Goal: Information Seeking & Learning: Learn about a topic

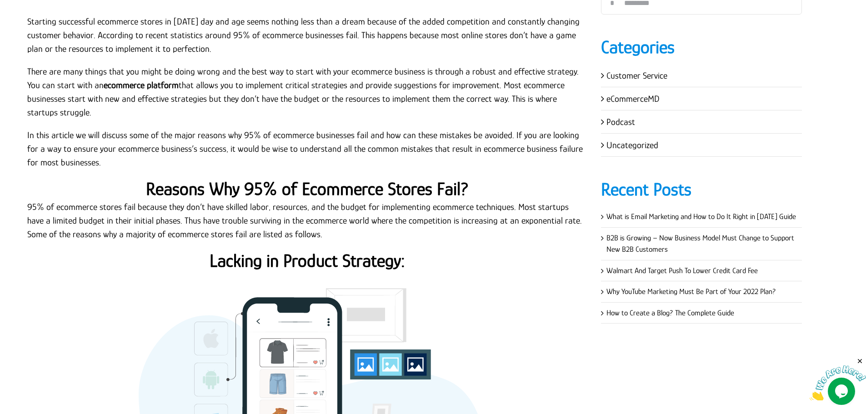
scroll to position [182, 0]
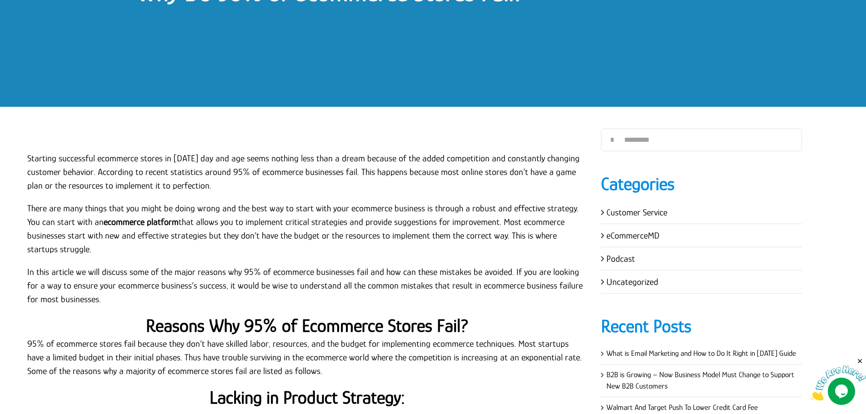
click at [103, 181] on p "Starting successful ecommerce stores in today’s day and age seems nothing less …" at bounding box center [307, 171] width 560 height 41
click at [28, 157] on p "Starting successful ecommerce stores in today’s day and age seems nothing less …" at bounding box center [307, 171] width 560 height 41
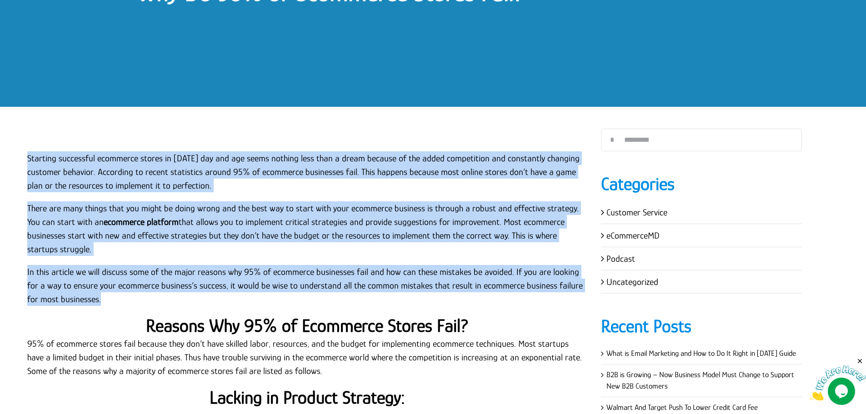
click at [93, 289] on p "In this article we will discuss some of the major reasons why 95% of ecommerce …" at bounding box center [307, 285] width 560 height 41
copy div "Starting successful ecommerce stores in today’s day and age seems nothing less …"
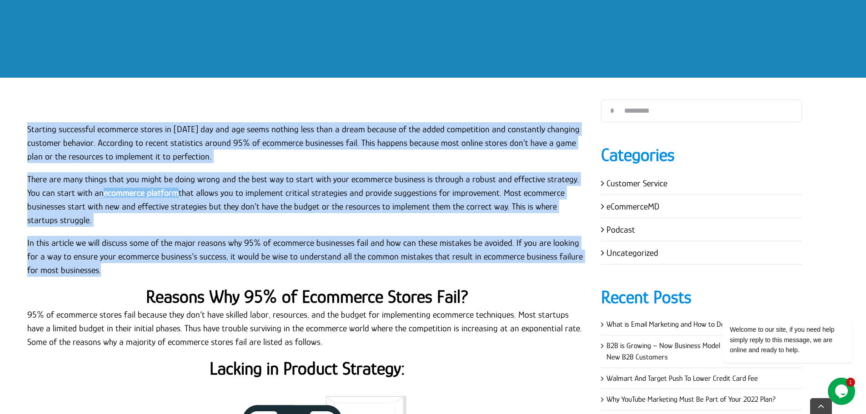
scroll to position [227, 0]
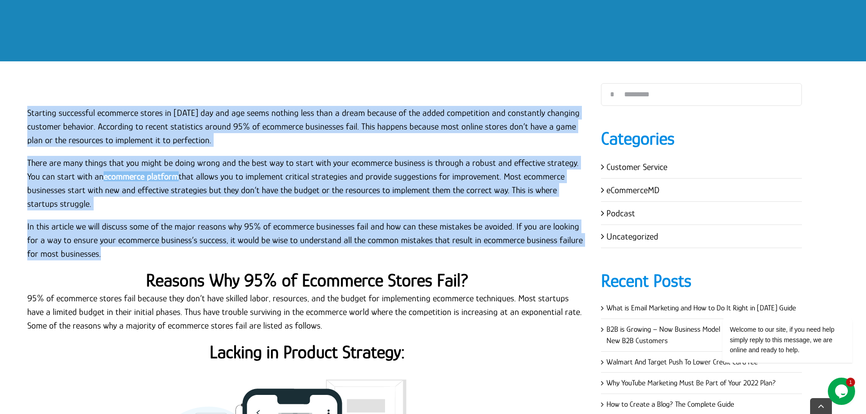
click at [152, 179] on strong "ecommerce platform" at bounding box center [141, 176] width 75 height 10
click at [214, 164] on p "There are many things that you might be doing wrong and the best way to start w…" at bounding box center [307, 183] width 560 height 55
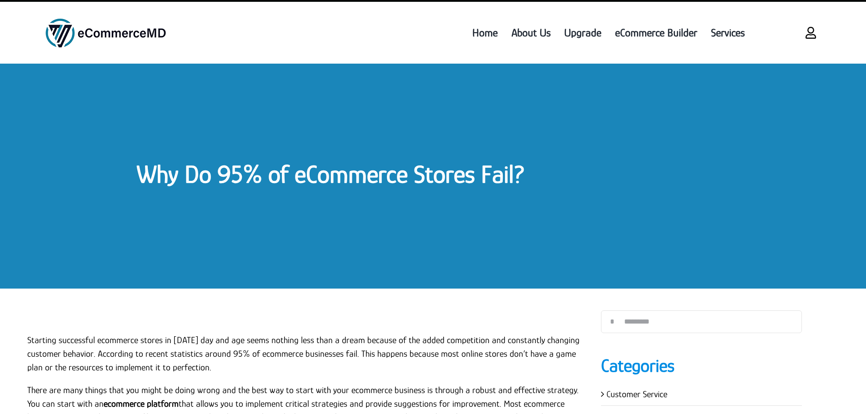
scroll to position [227, 0]
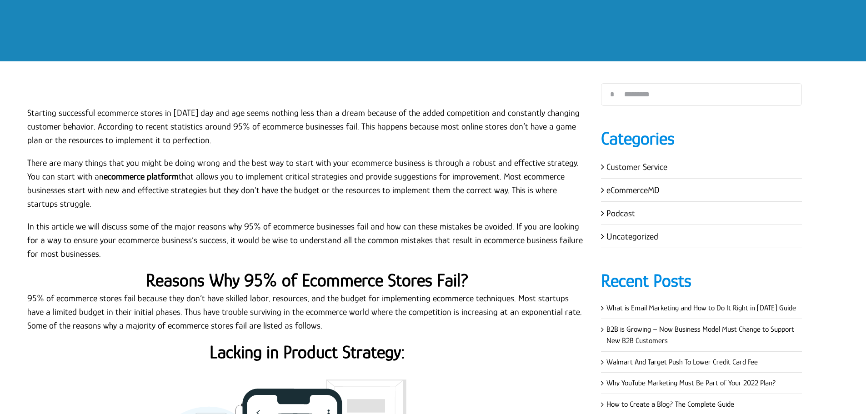
click at [28, 113] on p "Starting successful ecommerce stores in [DATE] day and age seems nothing less t…" at bounding box center [307, 126] width 560 height 41
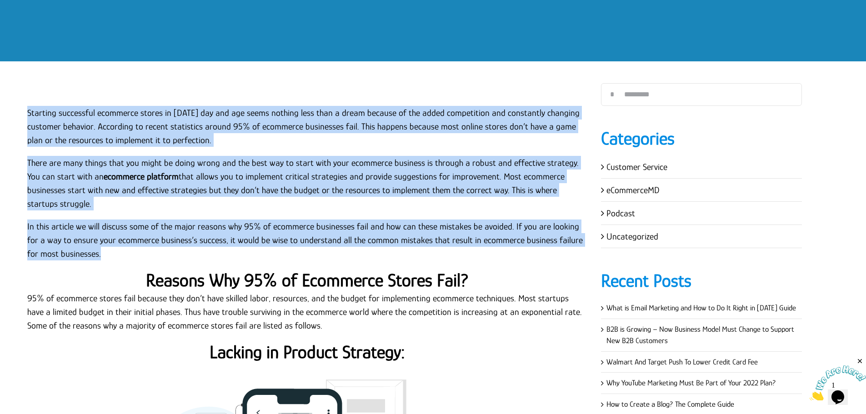
click at [100, 239] on p "In this article we will discuss some of the major reasons why 95% of ecommerce …" at bounding box center [307, 239] width 560 height 41
copy div "Loremips dolorsitam consectet adipis el seddo’e tem inc utl etdol magnaal enim …"
click at [373, 118] on p "Starting successful ecommerce stores in [DATE] day and age seems nothing less t…" at bounding box center [307, 126] width 560 height 41
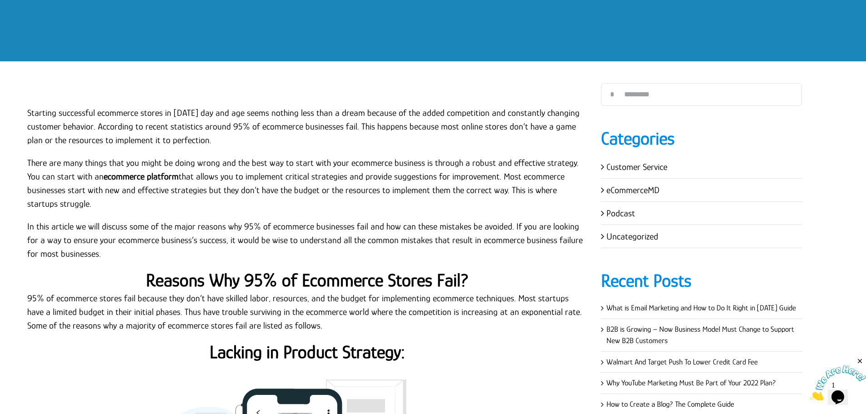
click at [212, 176] on p "There are many things that you might be doing wrong and the best way to start w…" at bounding box center [307, 183] width 560 height 55
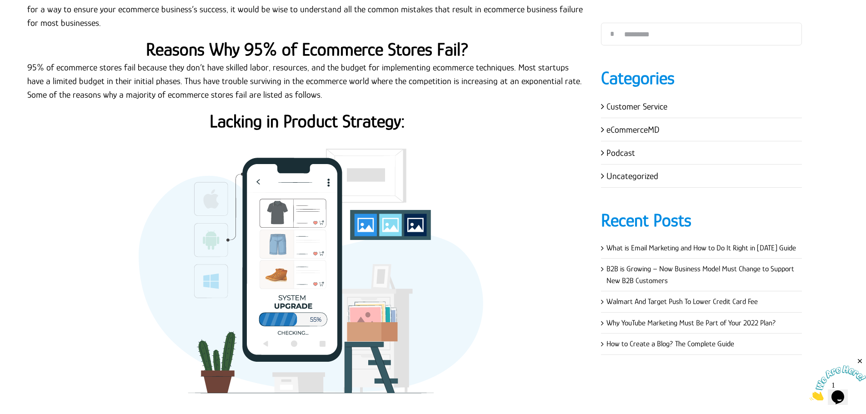
scroll to position [454, 0]
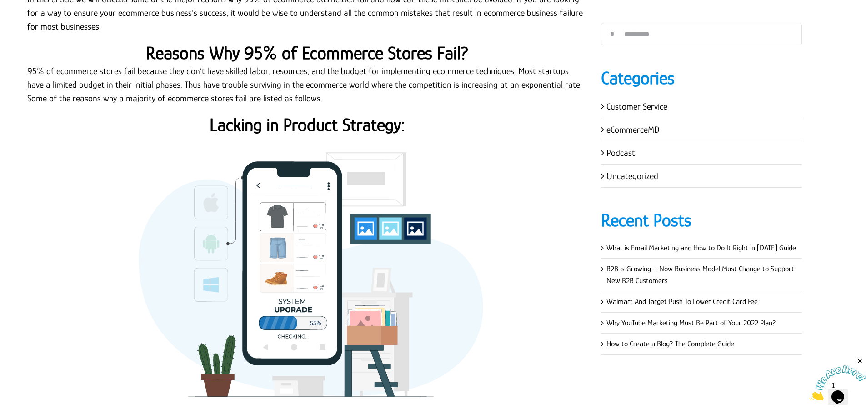
click at [319, 44] on strong "Reasons Why 95% of Ecommerce Stores Fail?" at bounding box center [307, 53] width 323 height 20
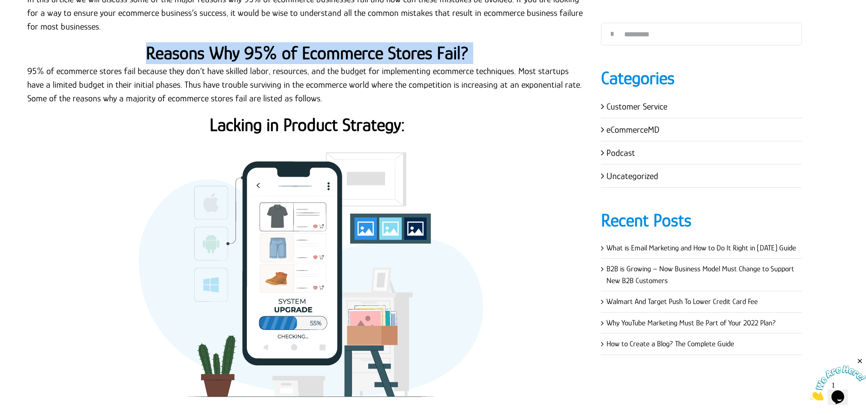
click at [319, 44] on strong "Reasons Why 95% of Ecommerce Stores Fail?" at bounding box center [307, 53] width 323 height 20
copy div "Reasons Why 95% of Ecommerce Stores Fail?"
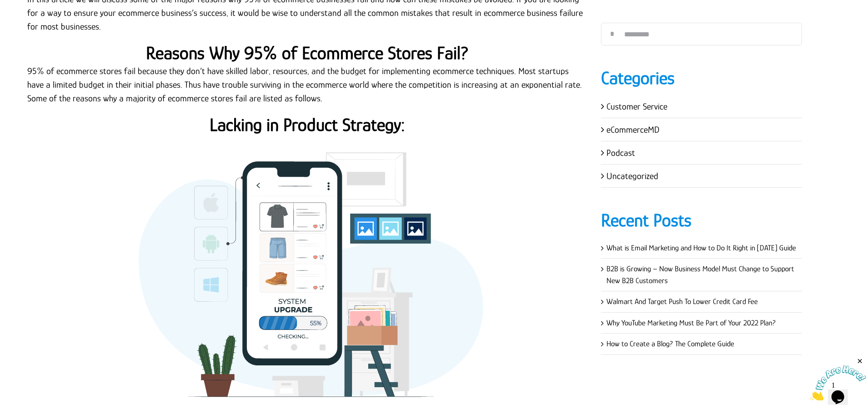
click at [124, 64] on p "95% of ecommerce stores fail because they don’t have skilled labor, resources, …" at bounding box center [307, 84] width 560 height 41
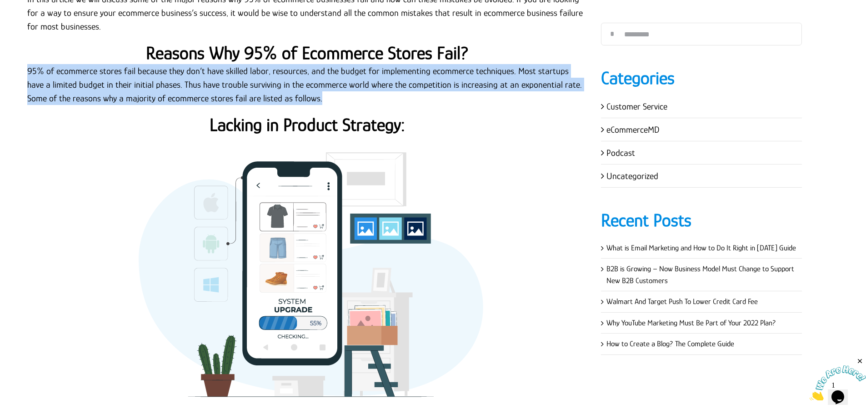
copy div "95% of ecommerce stores fail because they don’t have skilled labor, resources, …"
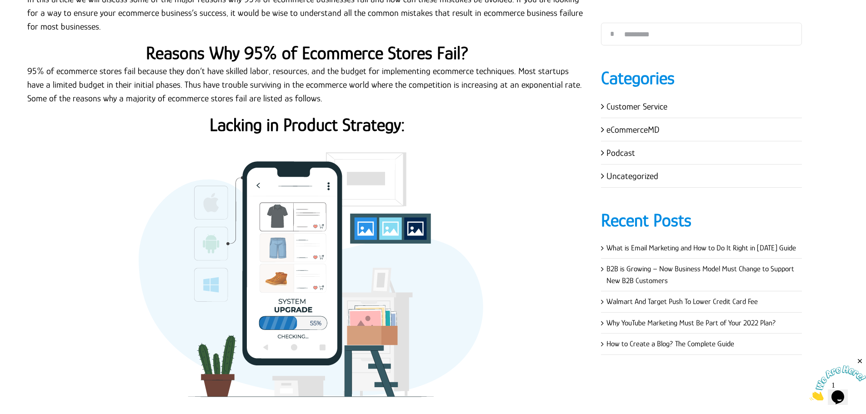
click at [319, 115] on strong "Lacking in Product Strategy:" at bounding box center [306, 124] width 195 height 20
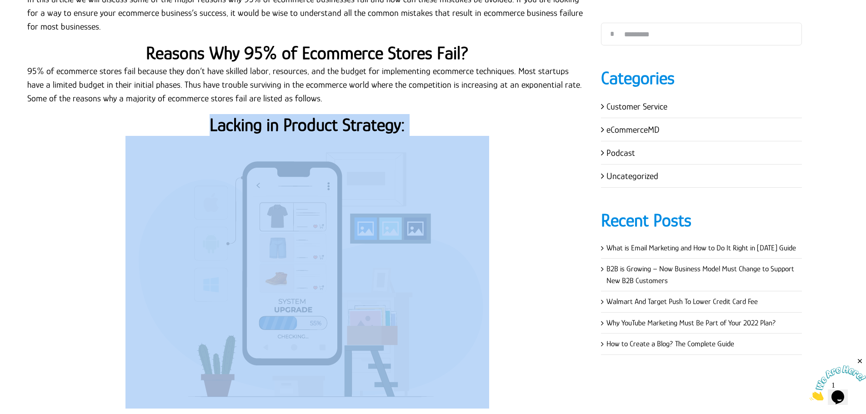
click at [319, 115] on strong "Lacking in Product Strategy:" at bounding box center [306, 124] width 195 height 20
copy div "Lacking in Product Strategy:"
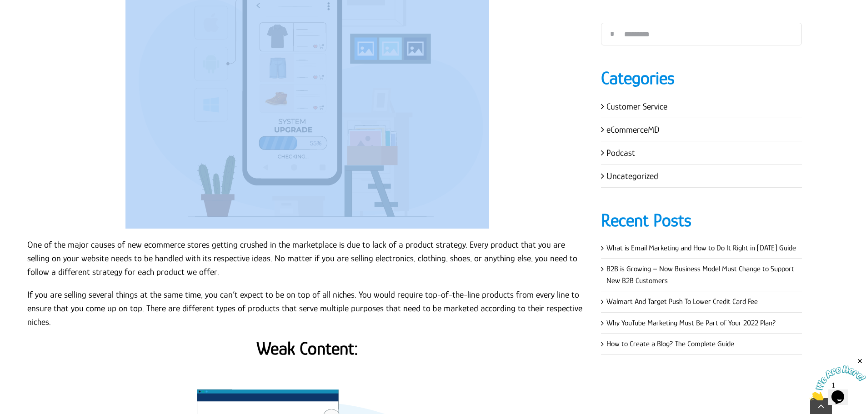
scroll to position [636, 0]
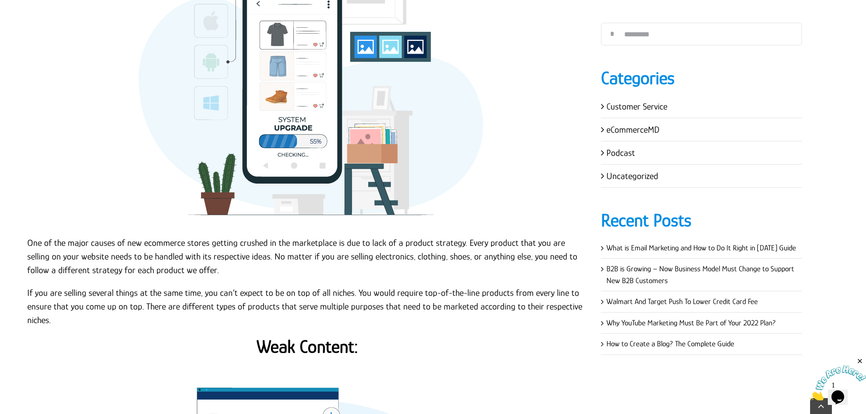
click at [28, 236] on p "One of the major causes of new ecommerce stores getting crushed in the marketpl…" at bounding box center [307, 256] width 560 height 41
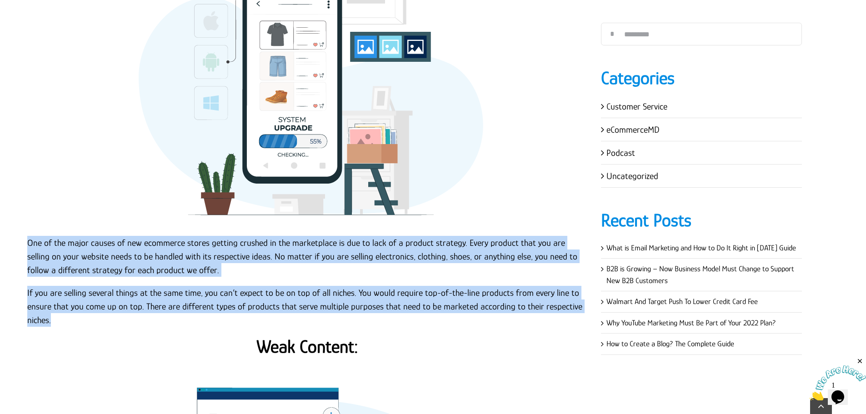
click at [75, 309] on p "If you are selling several things at the same time, you can’t expect to be on t…" at bounding box center [307, 306] width 560 height 41
copy div "One of the major causes of new ecommerce stores getting crushed in the marketpl…"
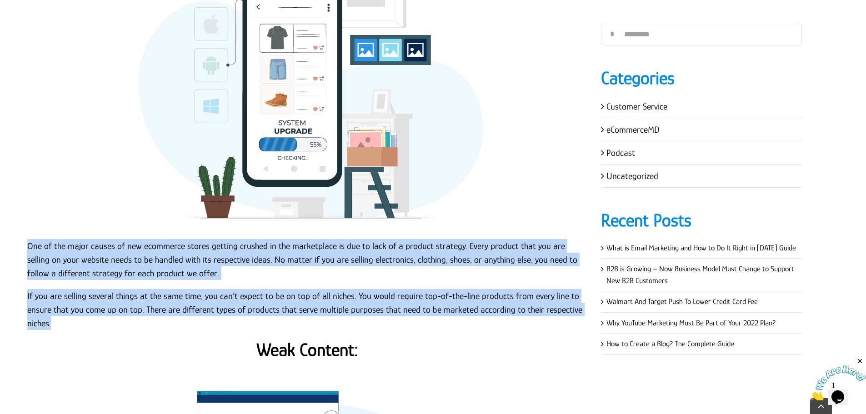
scroll to position [591, 0]
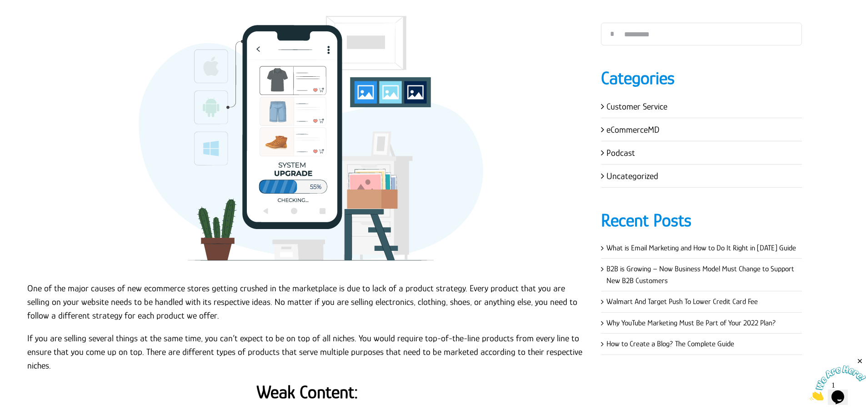
click at [75, 137] on p at bounding box center [307, 136] width 560 height 273
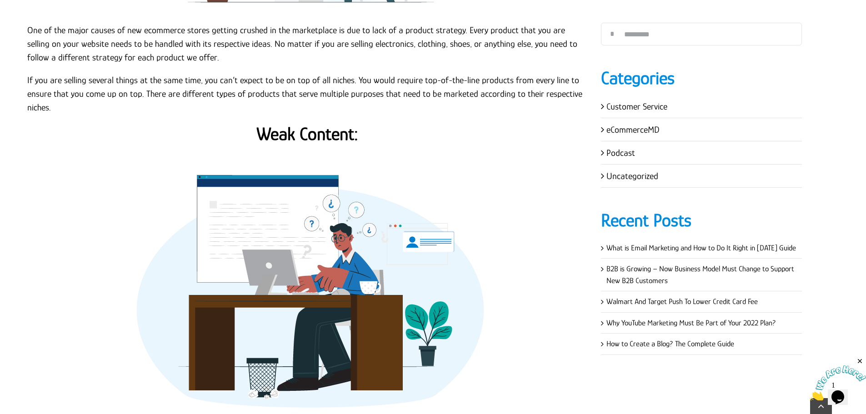
scroll to position [863, 0]
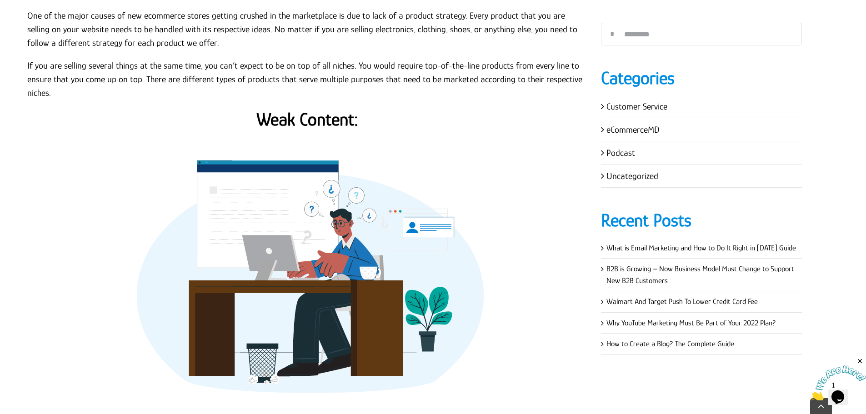
click at [294, 115] on strong "Weak Content:" at bounding box center [307, 119] width 102 height 20
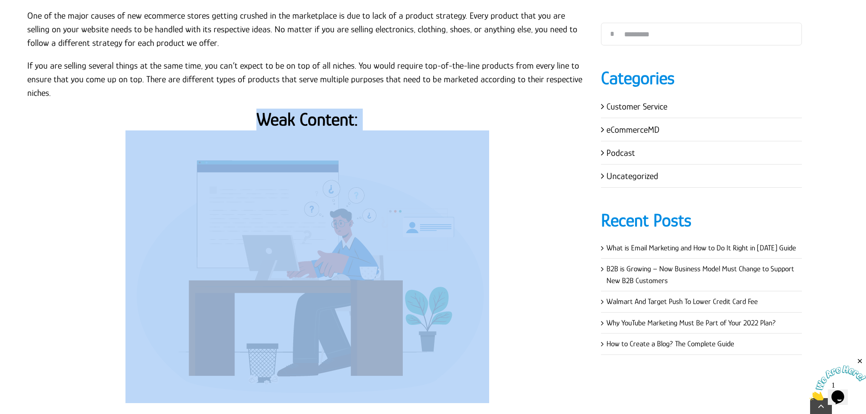
click at [294, 115] on strong "Weak Content:" at bounding box center [307, 119] width 102 height 20
copy div "Weak Content:"
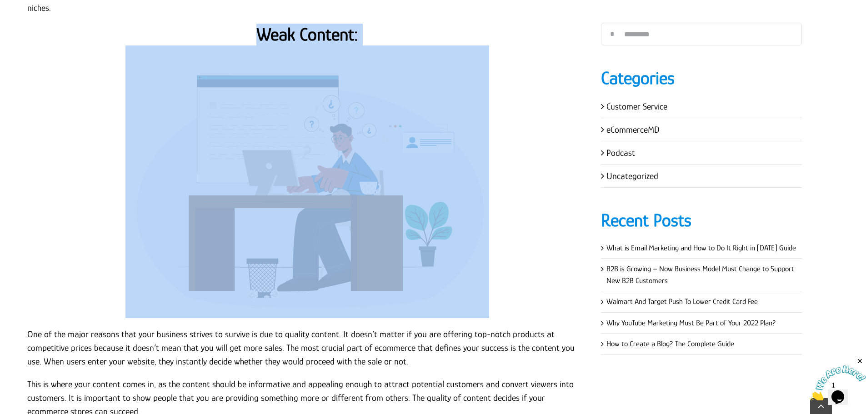
scroll to position [1045, 0]
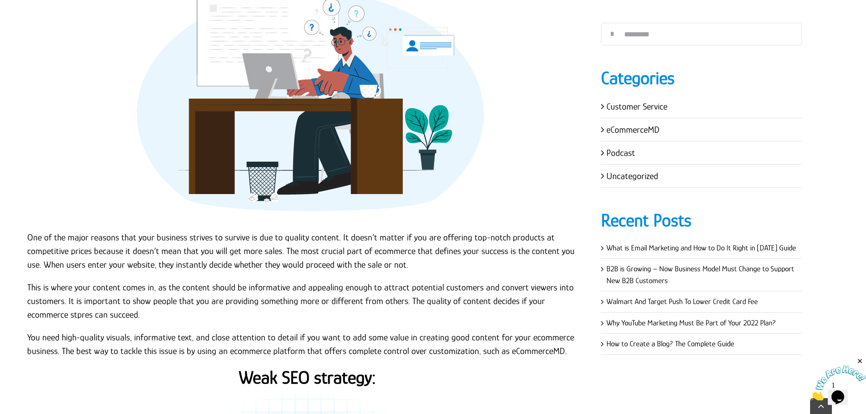
click at [33, 230] on p "One of the major reasons that your business strives to survive is due to qualit…" at bounding box center [307, 250] width 560 height 41
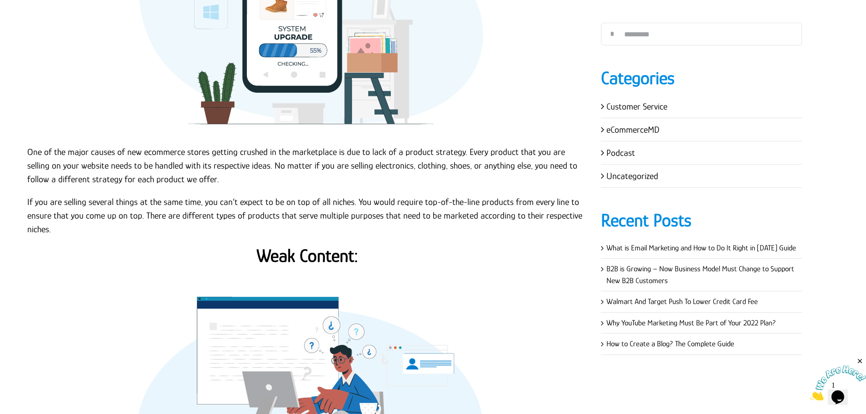
click at [144, 199] on p "If you are selling several things at the same time, you can’t expect to be on t…" at bounding box center [307, 215] width 560 height 41
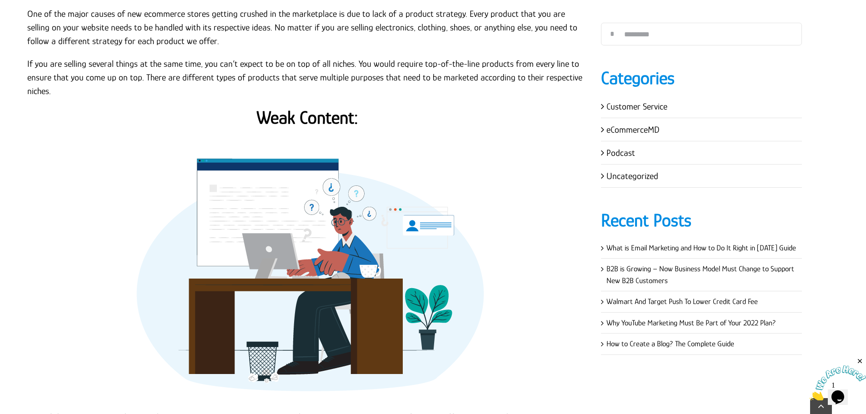
scroll to position [1045, 0]
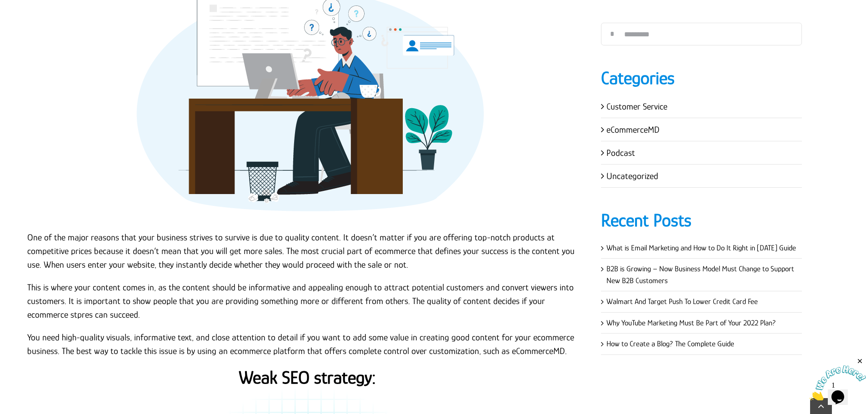
click at [28, 230] on p "One of the major reasons that your business strives to survive is due to qualit…" at bounding box center [307, 250] width 560 height 41
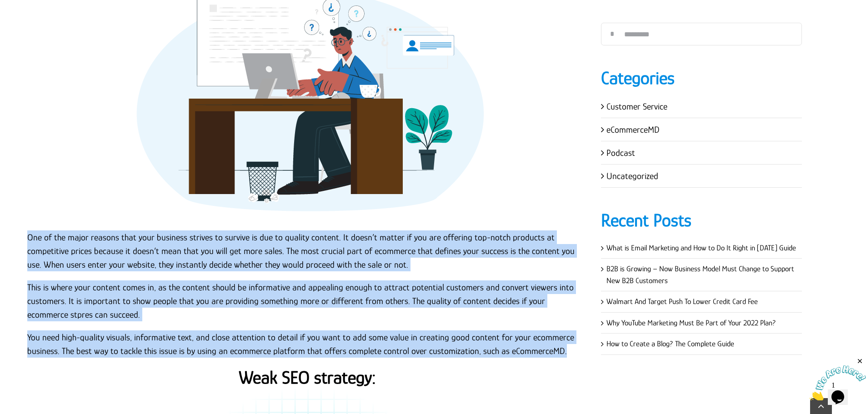
click at [563, 339] on p "You need high-quality visuals, informative text, and close attention to detail …" at bounding box center [307, 343] width 560 height 27
copy div "One of the major reasons that your business strives to survive is due to qualit…"
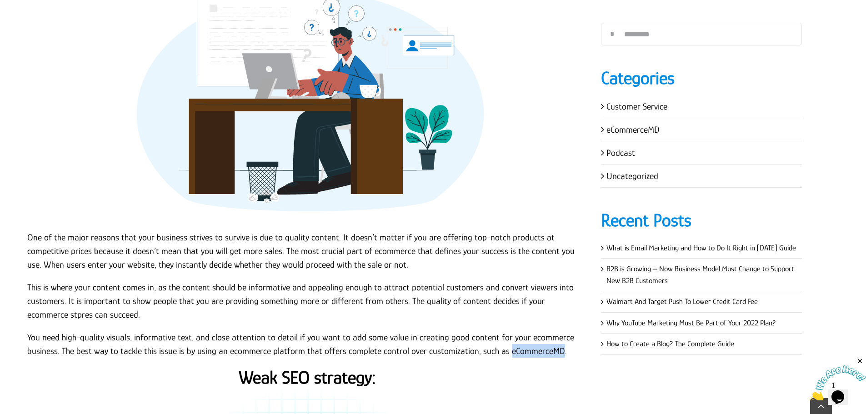
drag, startPoint x: 502, startPoint y: 337, endPoint x: 554, endPoint y: 334, distance: 51.8
click at [554, 334] on p "You need high-quality visuals, informative text, and close attention to detail …" at bounding box center [307, 343] width 560 height 27
copy p "eCommerceMD"
click at [506, 280] on p "This is where your content comes in, as the content should be informative and a…" at bounding box center [307, 300] width 560 height 41
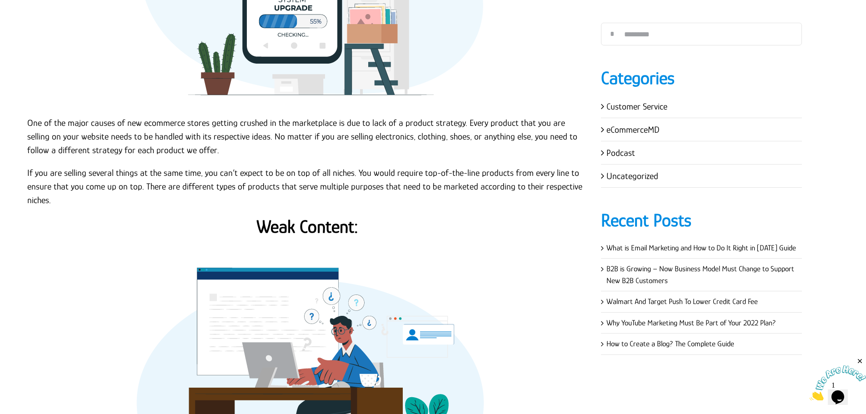
scroll to position [682, 0]
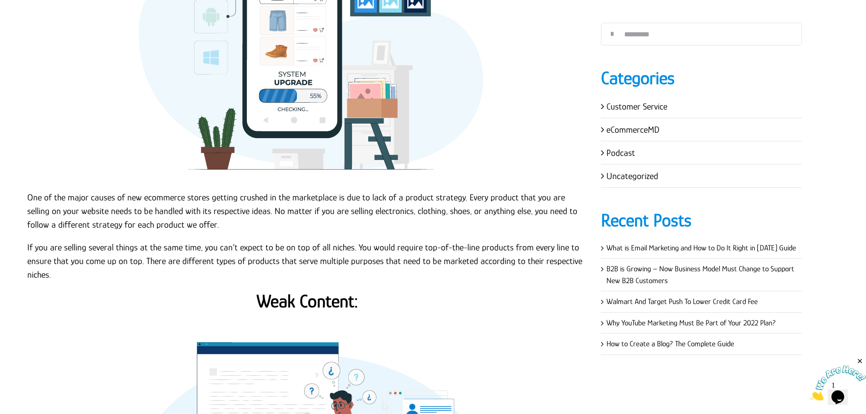
click at [129, 208] on p "One of the major causes of new ecommerce stores getting crushed in the marketpl…" at bounding box center [307, 210] width 560 height 41
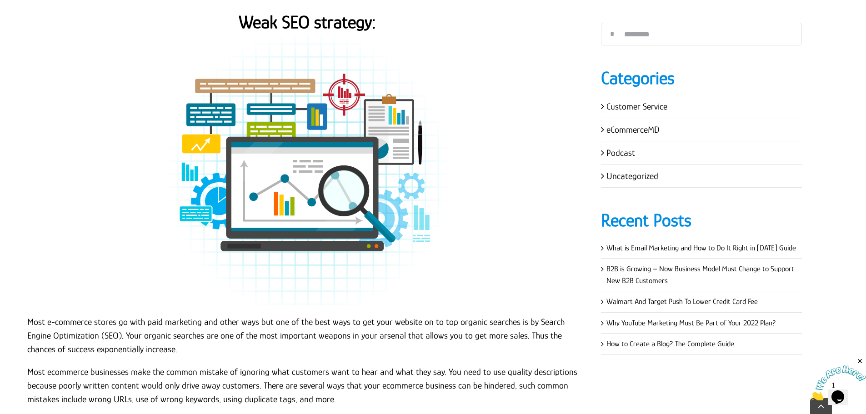
scroll to position [1272, 0]
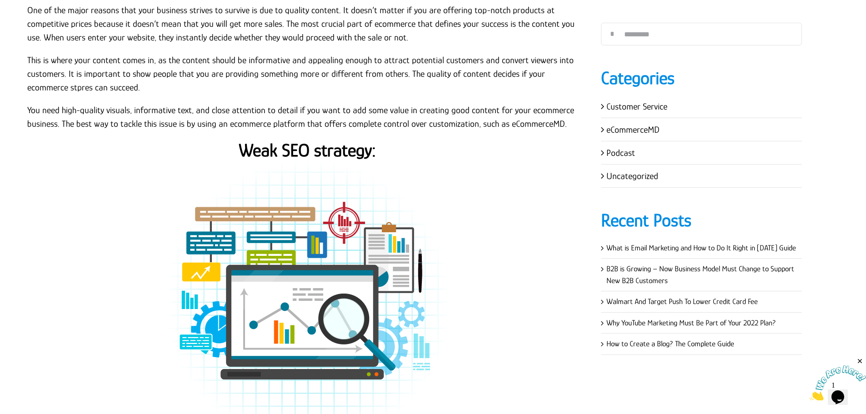
click at [313, 140] on strong "Weak SEO strategy:" at bounding box center [307, 150] width 137 height 20
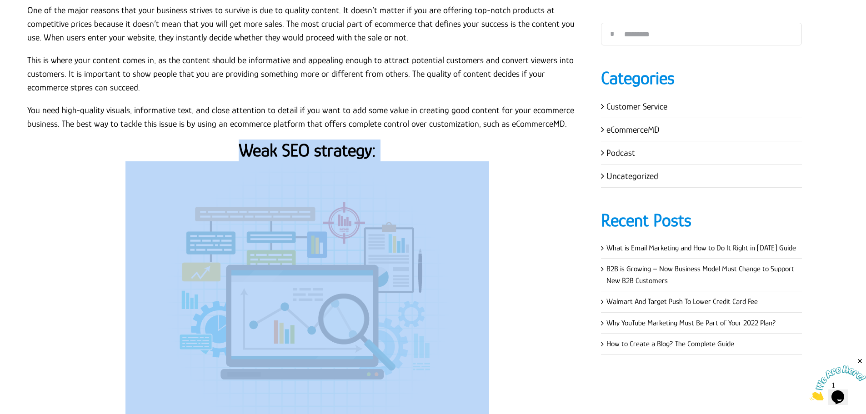
click at [313, 140] on strong "Weak SEO strategy:" at bounding box center [307, 150] width 137 height 20
copy div "Weak SEO strategy:"
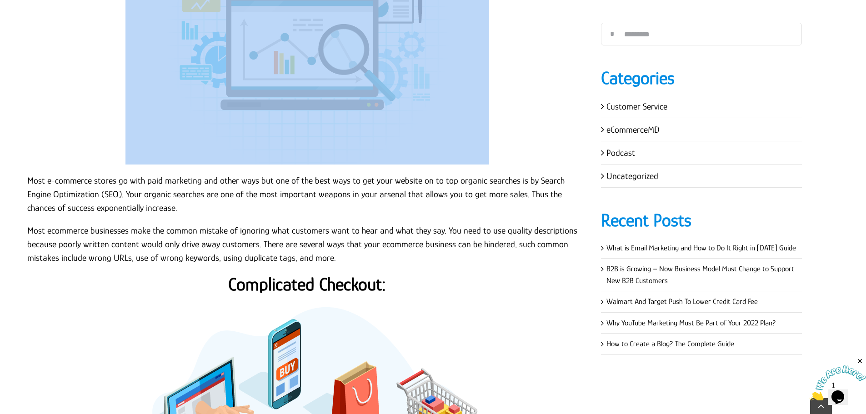
scroll to position [1545, 0]
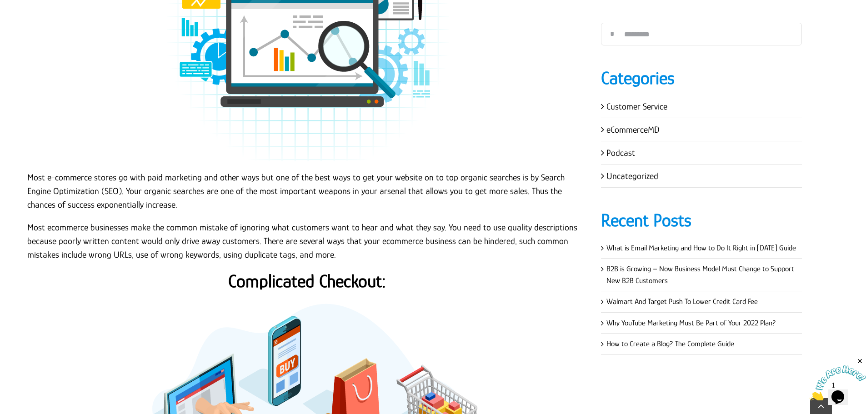
click at [51, 179] on p "Most e-commerce stores go with paid marketing and other ways but one of the bes…" at bounding box center [307, 190] width 560 height 41
click at [28, 170] on p "Most e-commerce stores go with paid marketing and other ways but one of the bes…" at bounding box center [307, 190] width 560 height 41
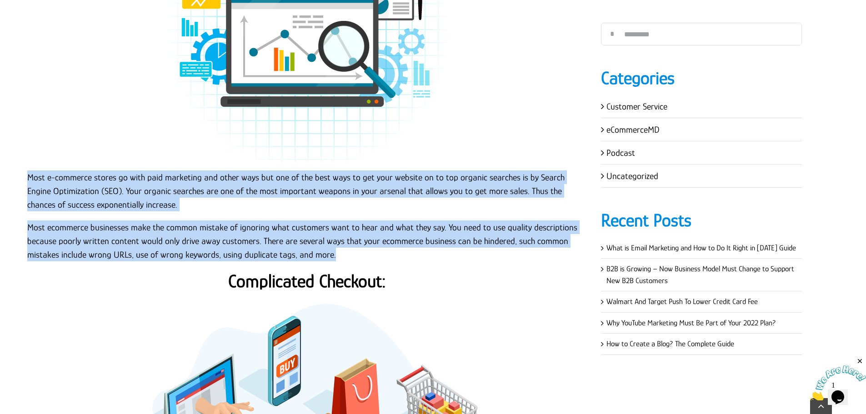
click at [338, 242] on p "Most ecommerce businesses make the common mistake of ignoring what customers wa…" at bounding box center [307, 240] width 560 height 41
copy div "Most e-commerce stores go with paid marketing and other ways but one of the bes…"
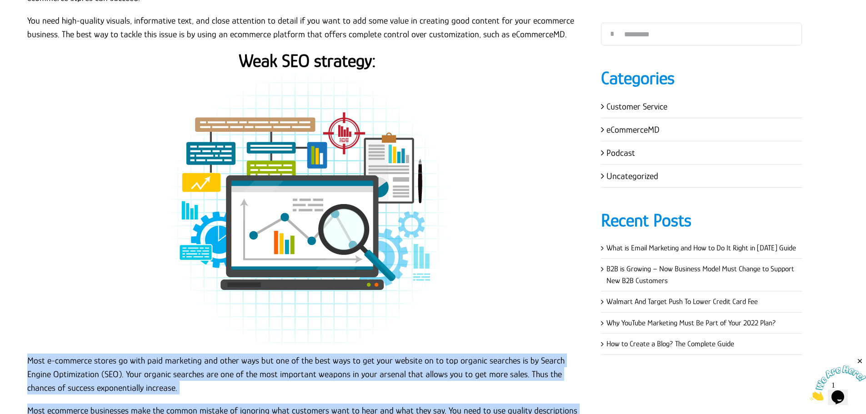
scroll to position [1272, 0]
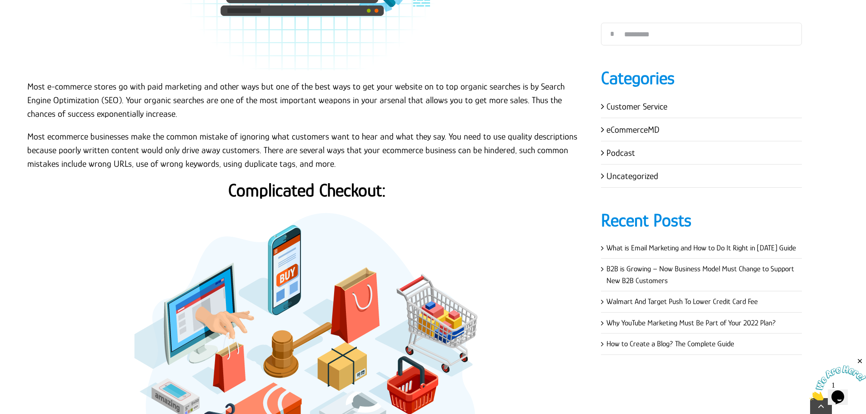
click at [541, 210] on p at bounding box center [307, 337] width 560 height 273
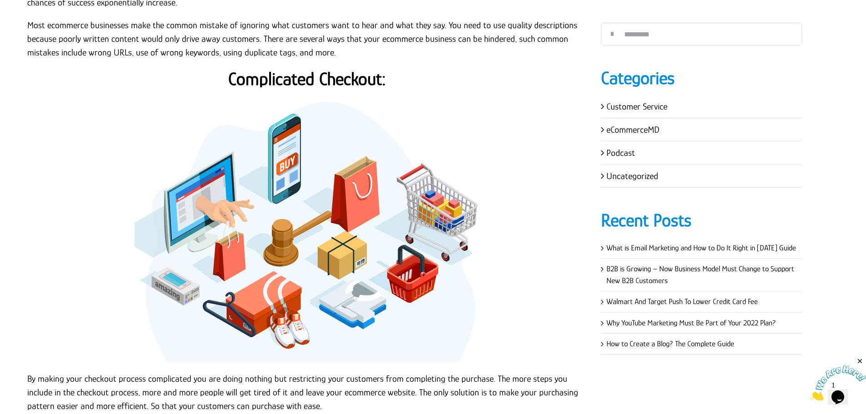
scroll to position [1727, 0]
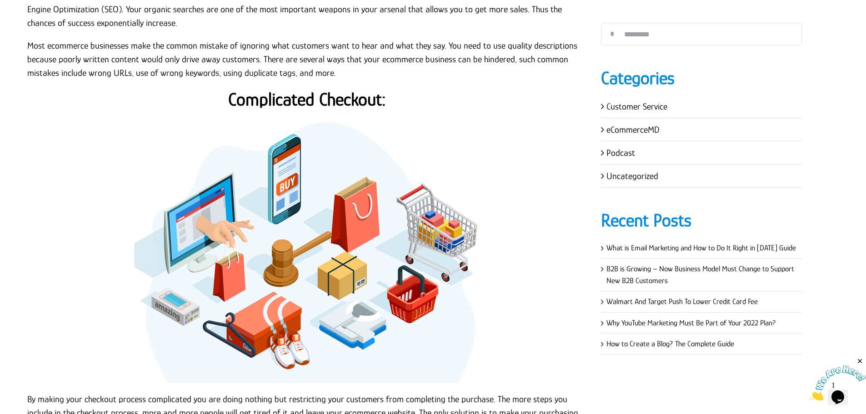
click at [339, 89] on strong "Complicated Checkout:" at bounding box center [307, 99] width 158 height 20
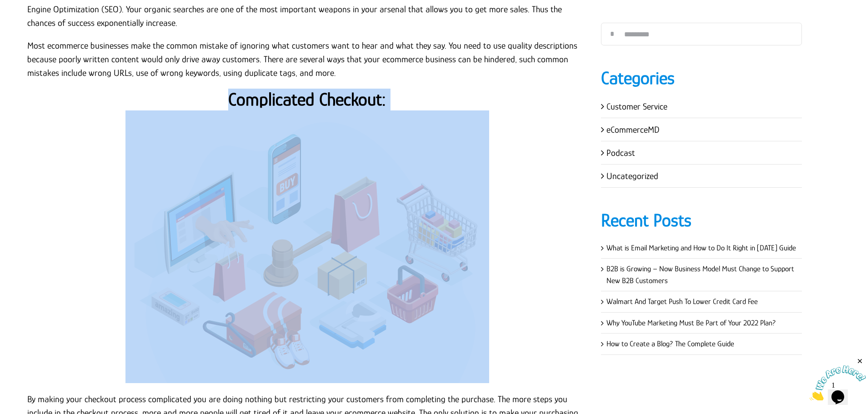
click at [339, 89] on strong "Complicated Checkout:" at bounding box center [307, 99] width 158 height 20
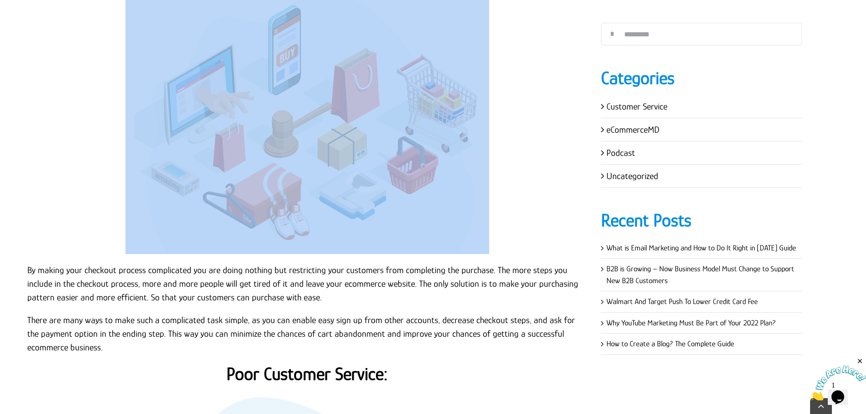
scroll to position [1954, 0]
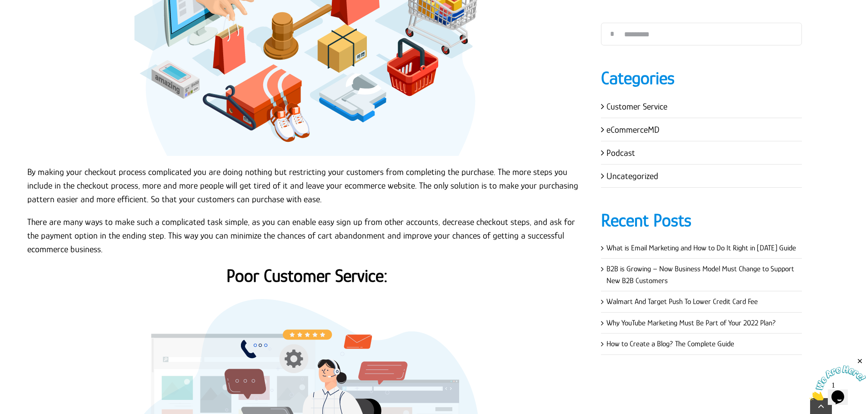
click at [45, 165] on p "By making your checkout process complicated you are doing nothing but restricti…" at bounding box center [307, 185] width 560 height 41
click at [27, 165] on p "By making your checkout process complicated you are doing nothing but restricti…" at bounding box center [307, 185] width 560 height 41
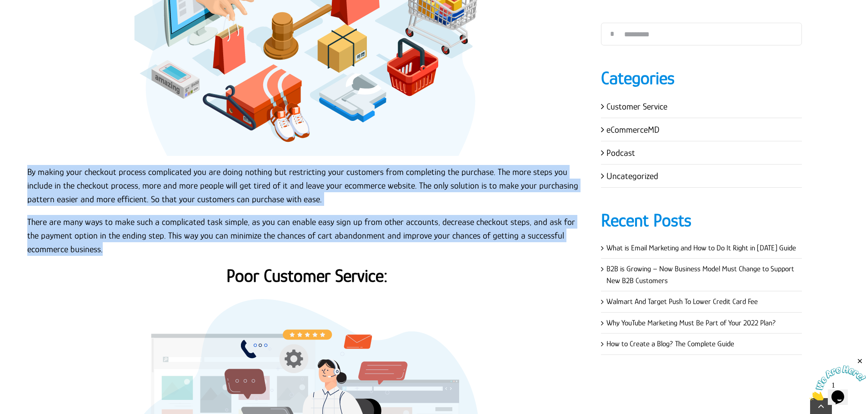
click at [69, 234] on p "There are many ways to make such a complicated task simple, as you can enable e…" at bounding box center [307, 235] width 560 height 41
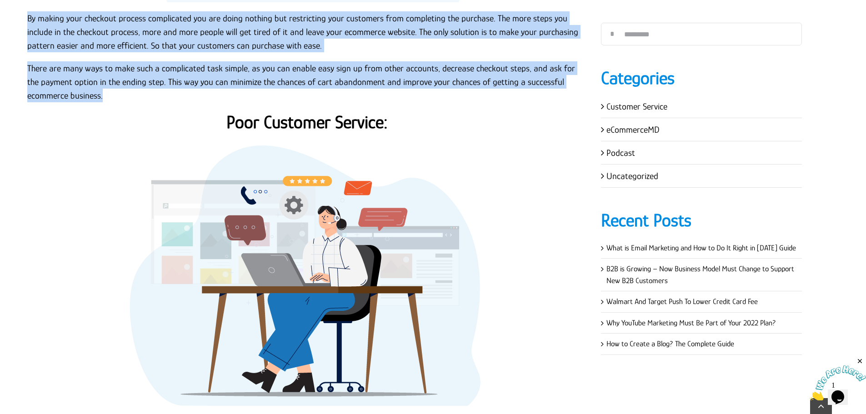
scroll to position [2135, 0]
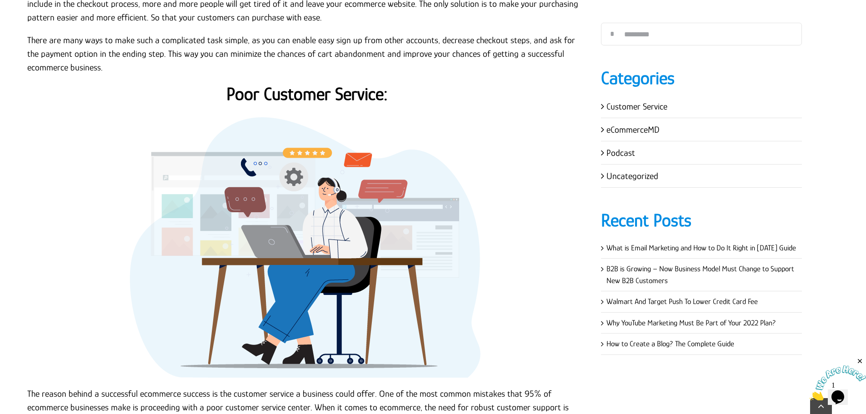
click at [355, 84] on strong "Poor Customer Service:" at bounding box center [306, 94] width 161 height 20
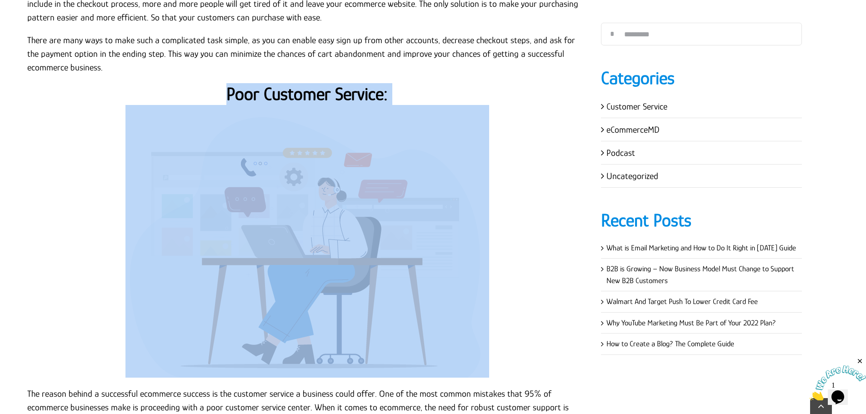
click at [355, 84] on strong "Poor Customer Service:" at bounding box center [306, 94] width 161 height 20
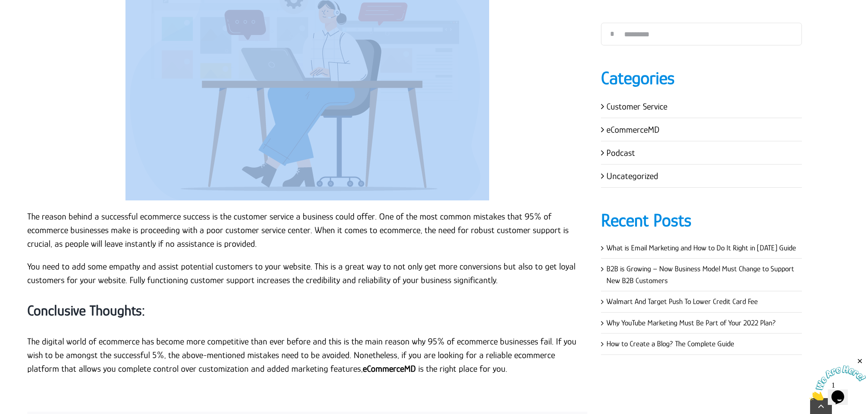
scroll to position [2317, 0]
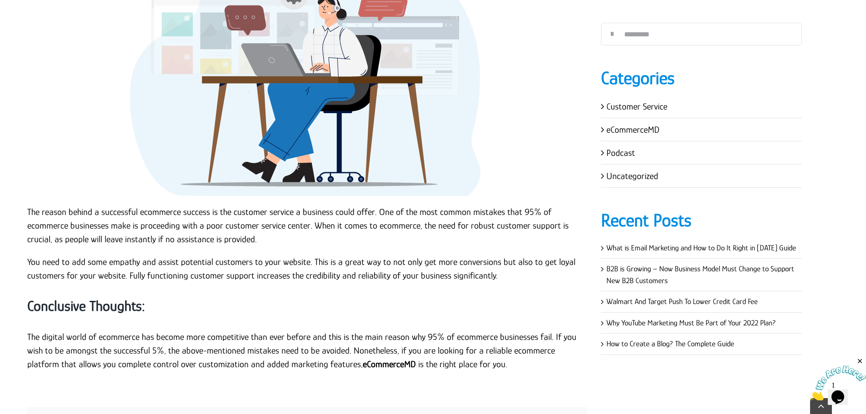
click at [37, 218] on p "The reason behind a successful ecommerce success is the customer service a busi…" at bounding box center [307, 225] width 560 height 41
click at [30, 205] on p "The reason behind a successful ecommerce success is the customer service a busi…" at bounding box center [307, 225] width 560 height 41
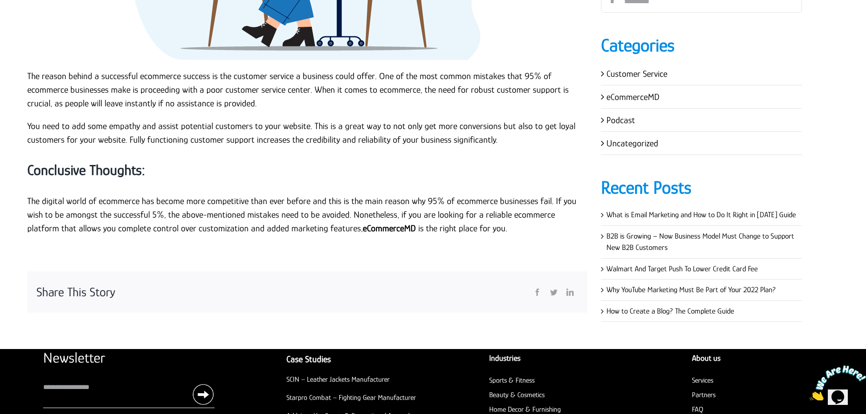
scroll to position [2449, 0]
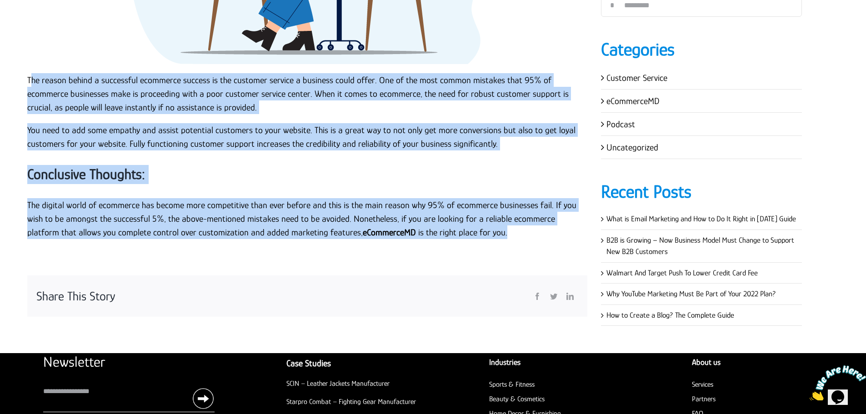
click at [465, 218] on p "The digital world of ecommerce has become more competitive than ever before and…" at bounding box center [307, 218] width 560 height 41
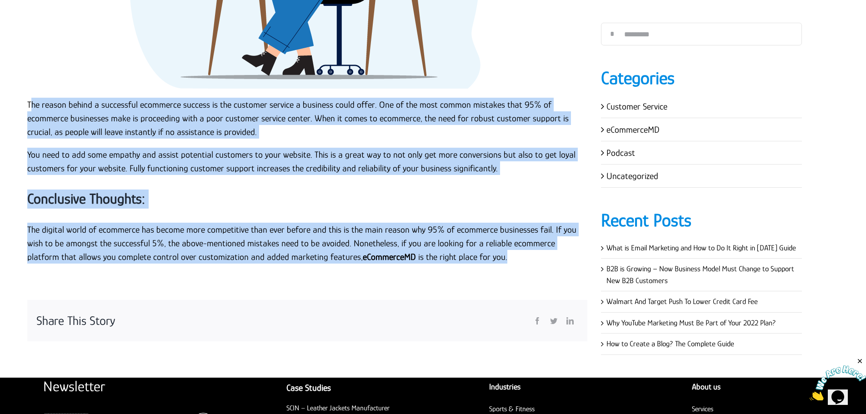
scroll to position [2404, 0]
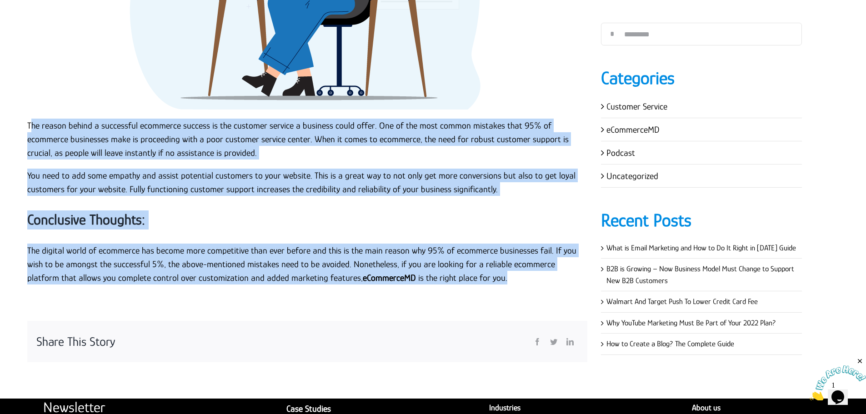
click at [54, 130] on p "The reason behind a successful ecommerce success is the customer service a busi…" at bounding box center [307, 139] width 560 height 41
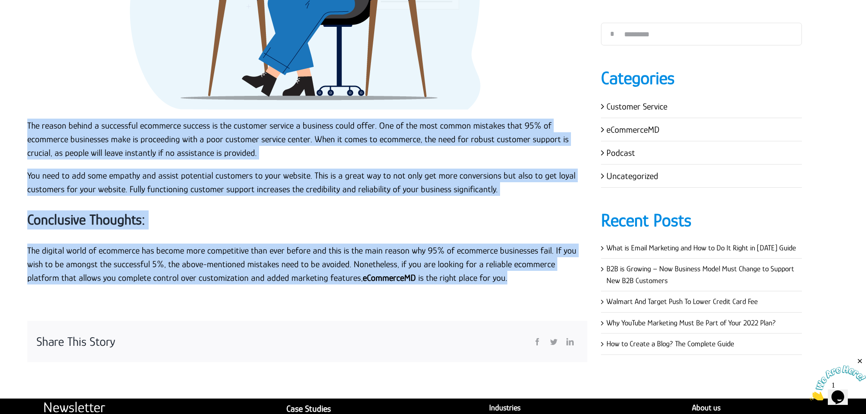
click at [467, 269] on p "The digital world of ecommerce has become more competitive than ever before and…" at bounding box center [307, 264] width 560 height 41
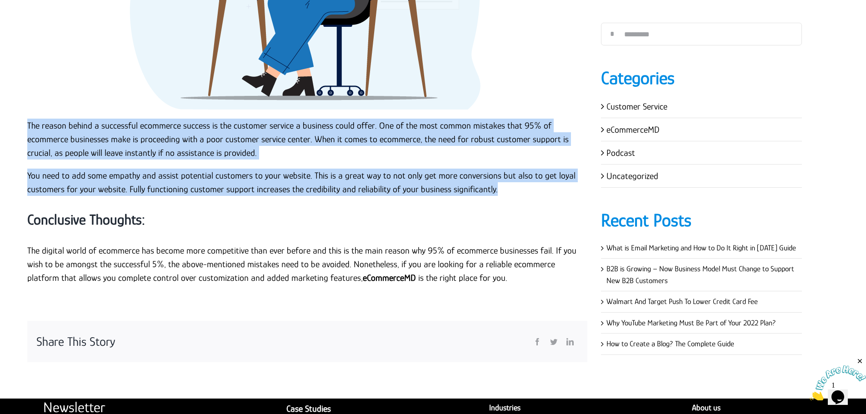
click at [488, 175] on p "You need to add some empathy and assist potential customers to your website. Th…" at bounding box center [307, 182] width 560 height 27
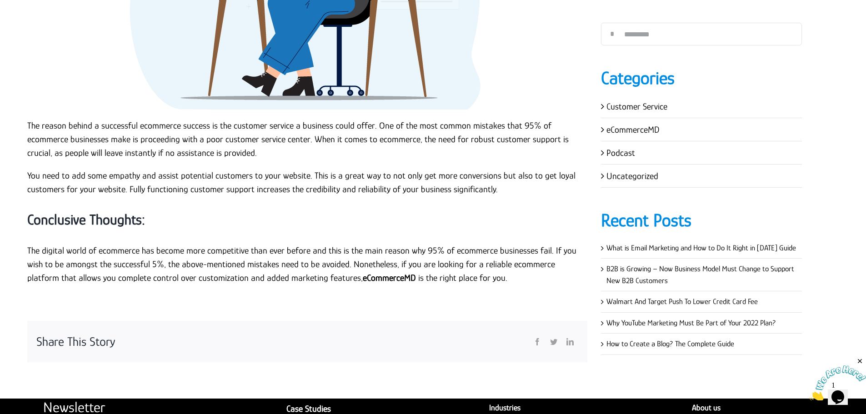
click at [111, 211] on strong "Conclusive Thoughts:" at bounding box center [86, 219] width 118 height 16
click at [144, 244] on p "The digital world of ecommerce has become more competitive than ever before and…" at bounding box center [307, 264] width 560 height 41
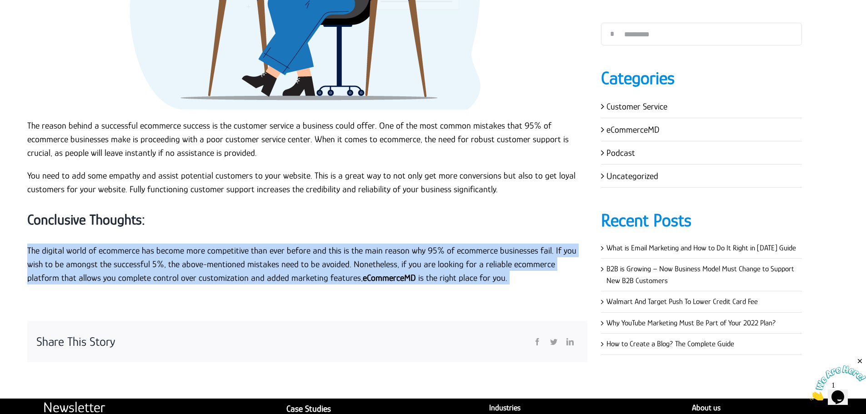
click at [144, 244] on p "The digital world of ecommerce has become more competitive than ever before and…" at bounding box center [307, 264] width 560 height 41
click at [302, 251] on p "The digital world of ecommerce has become more competitive than ever before and…" at bounding box center [307, 264] width 560 height 41
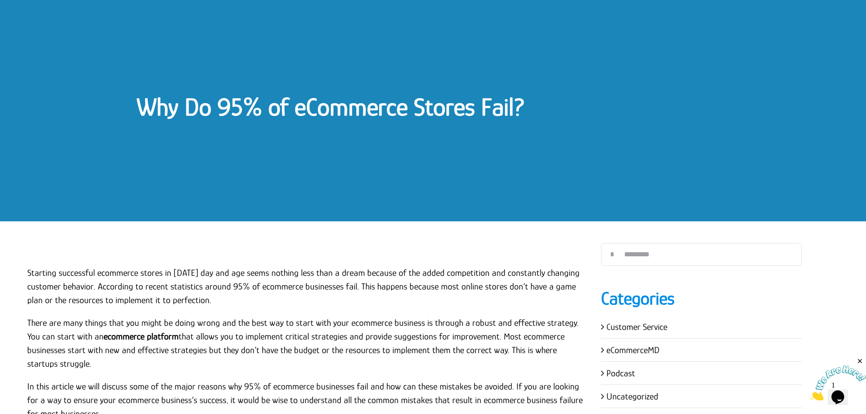
scroll to position [0, 0]
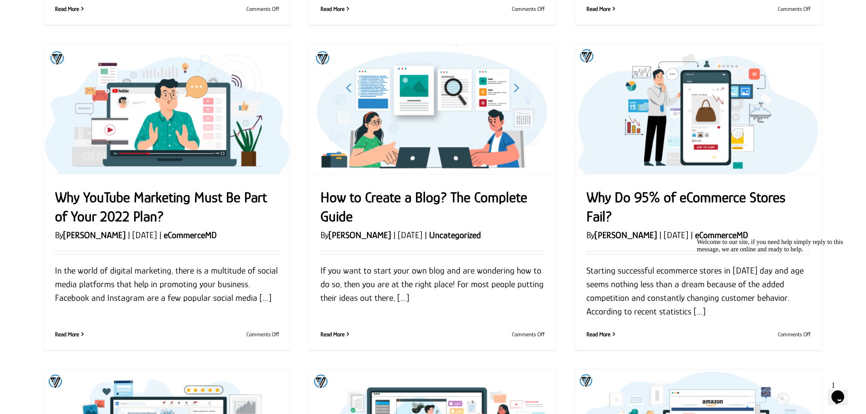
click at [634, 228] on div "Why Do 95% of eCommerce Stores Fail? By Garry Wilson | 2022-11-16T11:19:22+00:0…" at bounding box center [698, 253] width 224 height 130
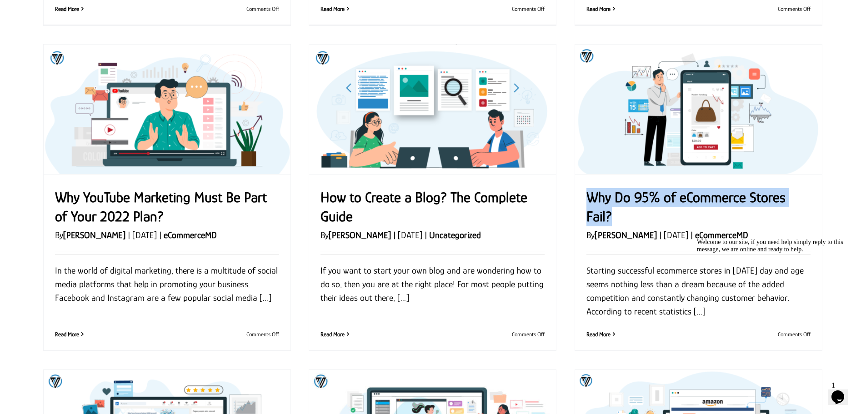
drag, startPoint x: 626, startPoint y: 223, endPoint x: 578, endPoint y: 200, distance: 53.3
click at [578, 200] on div "Why Do 95% of eCommerce Stores Fail? By Garry Wilson | 2022-11-16T11:19:22+00:0…" at bounding box center [698, 261] width 247 height 175
copy link "Why Do 95% of eCommerce Stores Fail?"
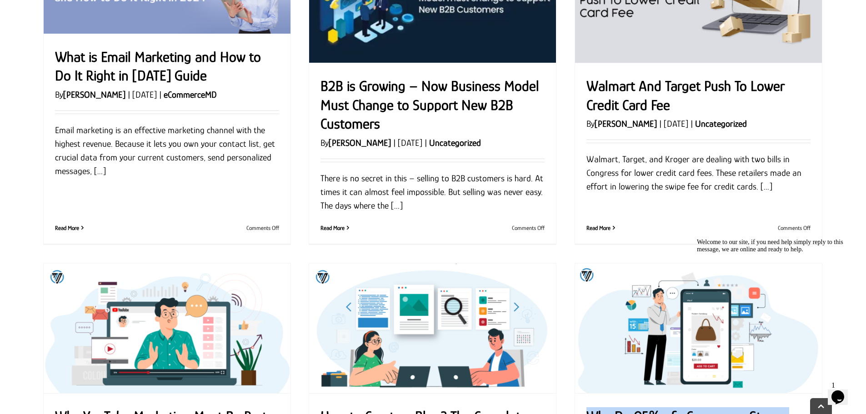
scroll to position [377, 0]
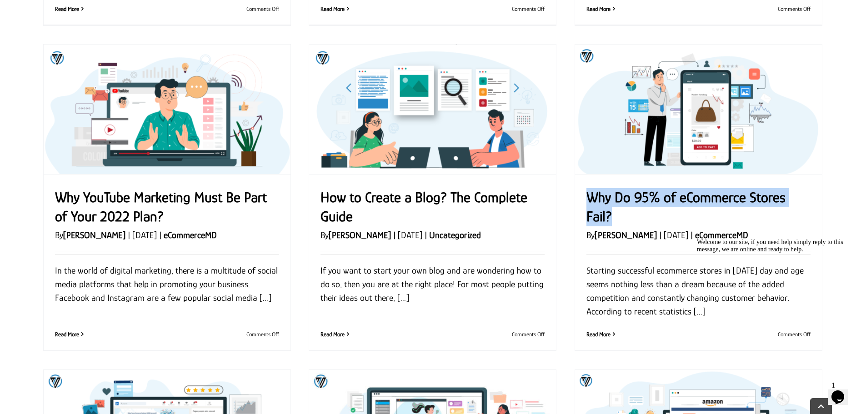
click at [173, 196] on link "Why YouTube Marketing Must Be Part of Your 2022 Plan?" at bounding box center [161, 206] width 212 height 35
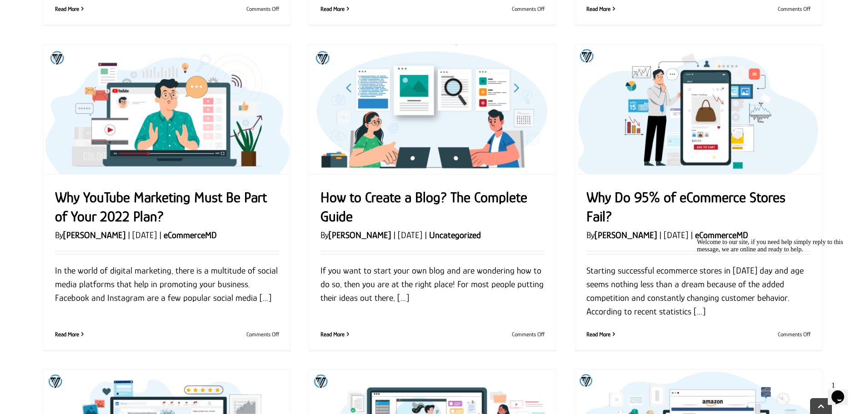
click at [838, 92] on main "What is Email Marketing and How to Do It Right in 2024 Guide By Garry Wilson | …" at bounding box center [433, 364] width 866 height 1356
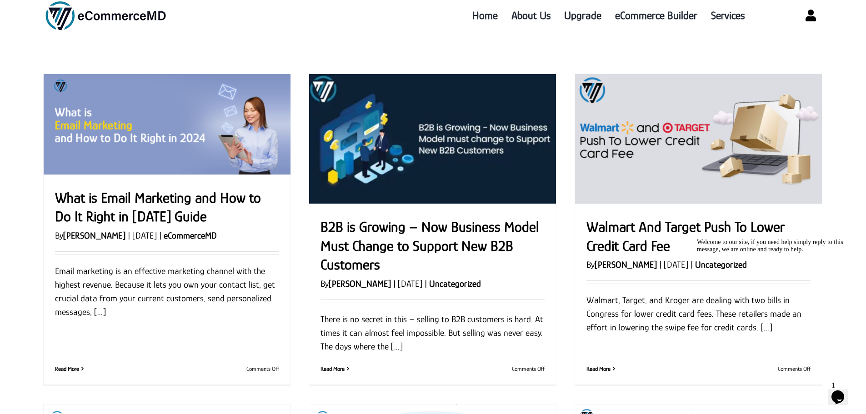
click at [116, 219] on link "What is Email Marketing and How to Do It Right in [DATE] Guide" at bounding box center [158, 206] width 206 height 35
click at [310, 40] on div "Toggle Navigation Home About Us Upgrade eCommerce Builder Services" at bounding box center [432, 16] width 779 height 62
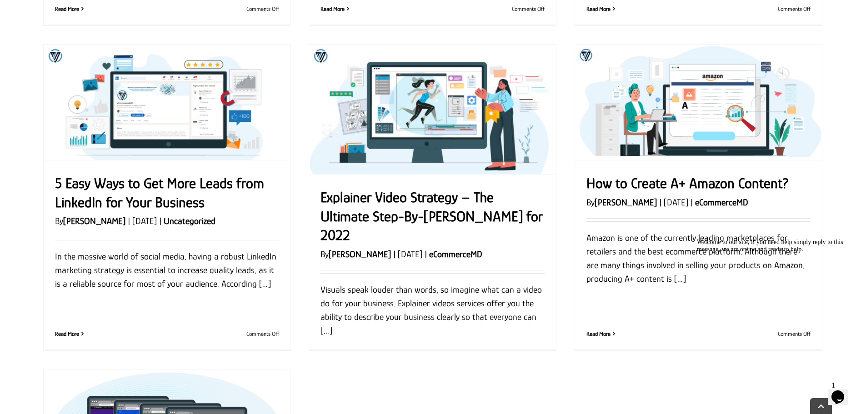
click at [384, 204] on link "Explainer Video Strategy – The Ultimate Step-By-Step Guide for 2022" at bounding box center [431, 216] width 222 height 54
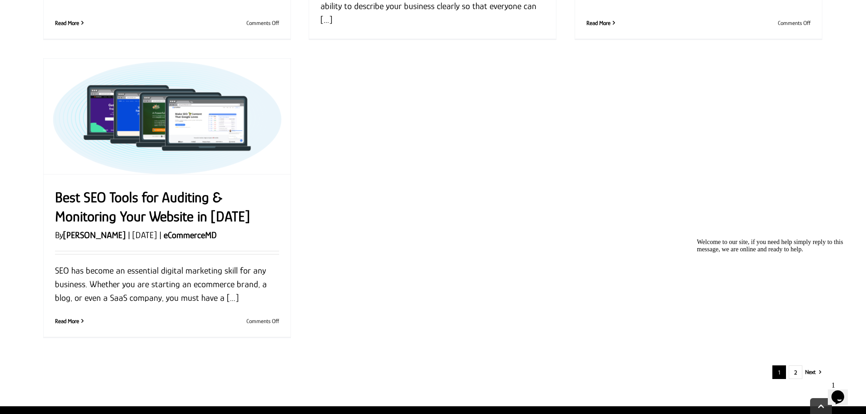
scroll to position [1021, 0]
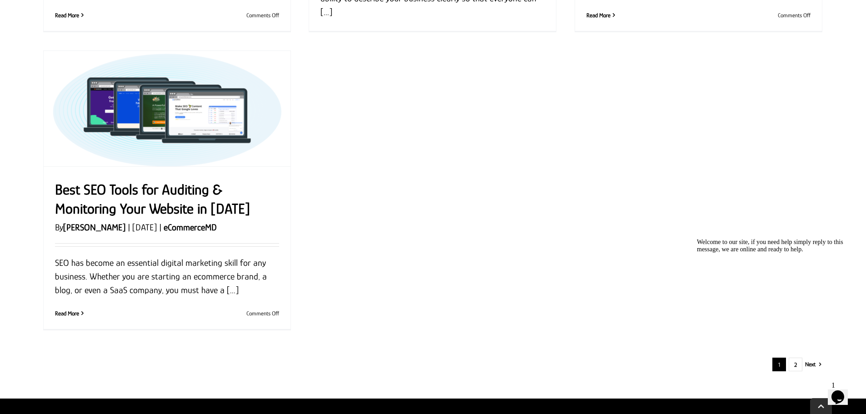
click at [147, 195] on link "Best SEO Tools for Auditing & Monitoring Your Website in 2022" at bounding box center [152, 198] width 194 height 35
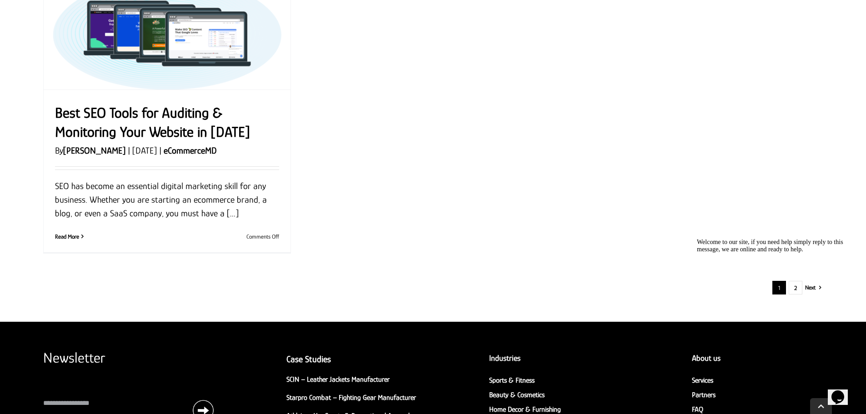
scroll to position [1203, 0]
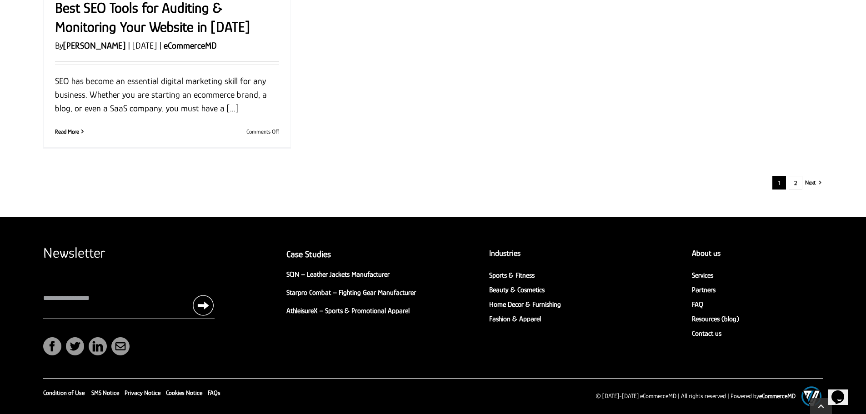
click at [814, 186] on span "Next" at bounding box center [810, 183] width 10 height 14
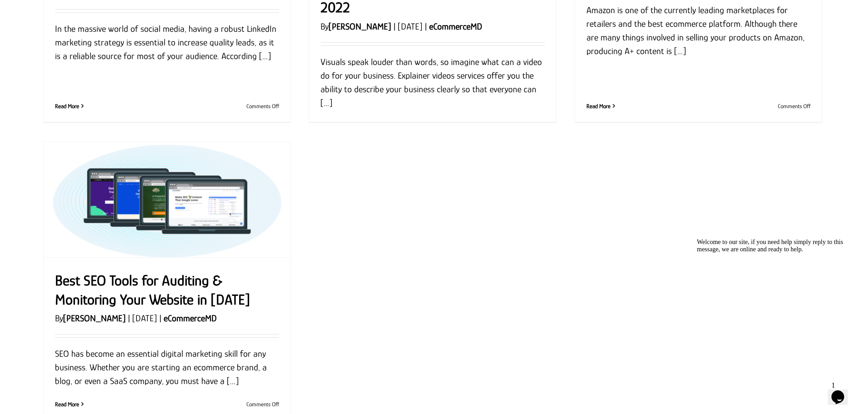
scroll to position [842, 0]
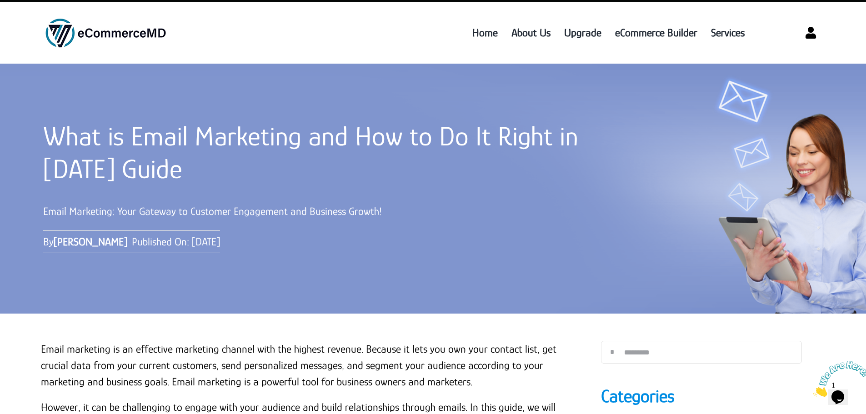
click at [443, 220] on div "Email Marketing: Your Gateway to Customer Engagement and Business Growth!" at bounding box center [331, 211] width 577 height 38
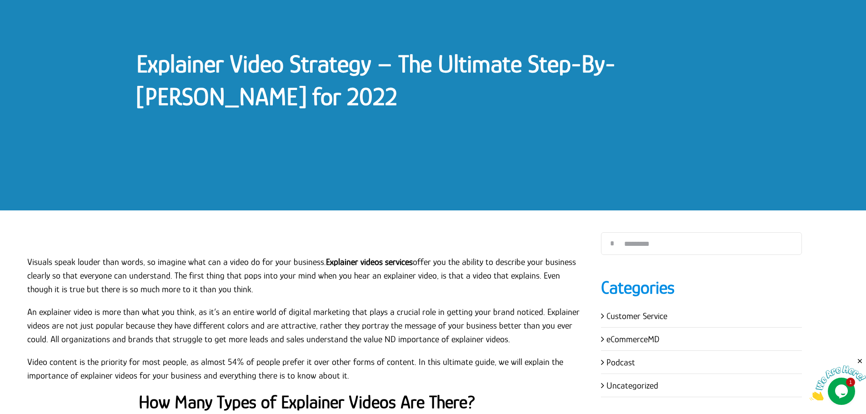
scroll to position [45, 0]
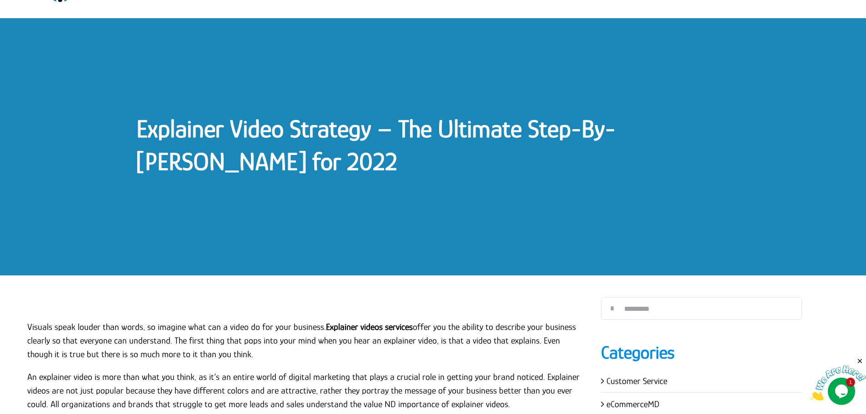
click at [240, 128] on link "Explainer Video Strategy – The Ultimate Step-By-[PERSON_NAME] for 2022" at bounding box center [375, 144] width 479 height 61
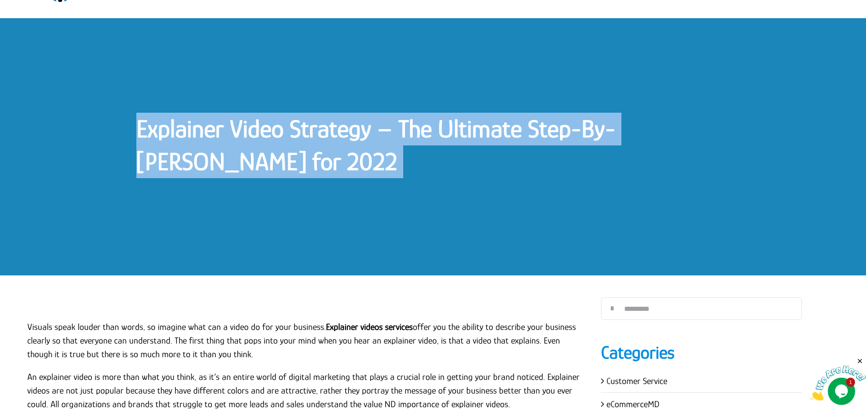
click at [240, 128] on link "Explainer Video Strategy – The Ultimate Step-By-[PERSON_NAME] for 2022" at bounding box center [375, 144] width 479 height 61
copy div "Explainer Video Strategy – The Ultimate Step-By-[PERSON_NAME] for 2022 Explaine…"
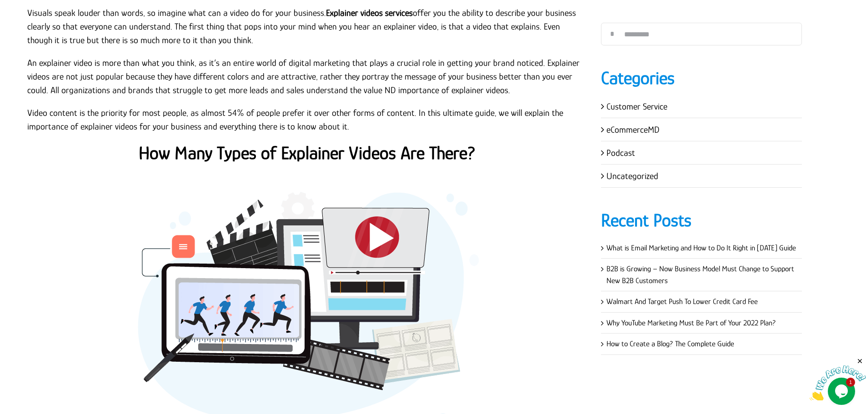
scroll to position [177, 0]
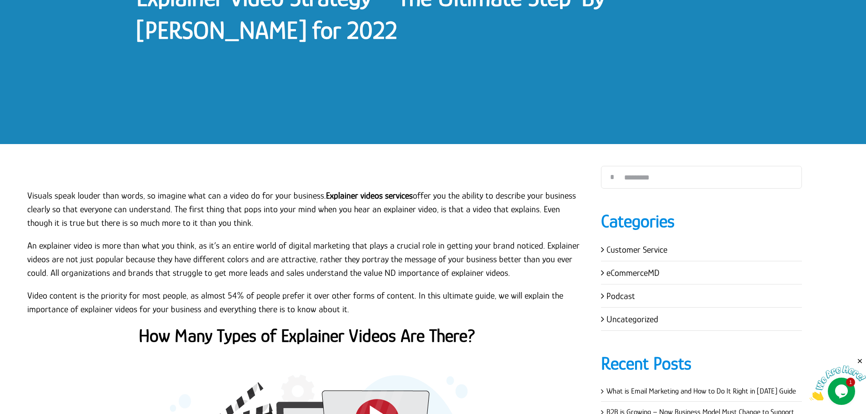
click at [36, 194] on p "Visuals speak louder than words, so imagine what can a video do for your busine…" at bounding box center [307, 209] width 560 height 41
click at [182, 194] on p "Visuals speak louder than words, so imagine what can a video do for your busine…" at bounding box center [307, 209] width 560 height 41
click at [28, 196] on p "Visuals speak louder than words, so imagine what can a video do for your busine…" at bounding box center [307, 209] width 560 height 41
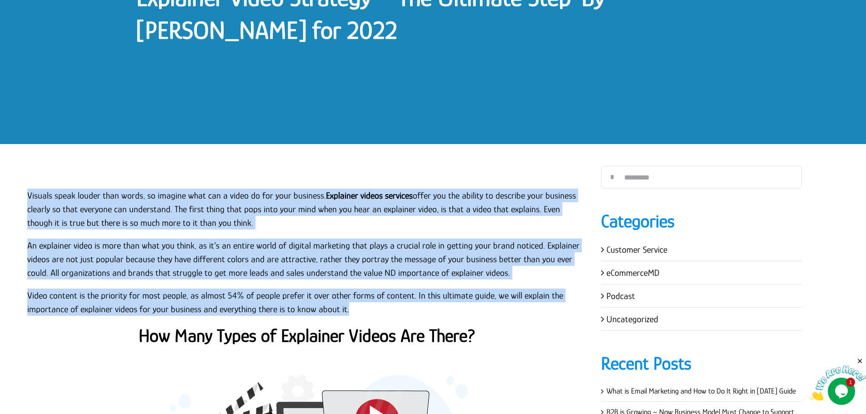
click at [355, 312] on p "Video content is the priority for most people, as almost 54% of people prefer i…" at bounding box center [307, 302] width 560 height 27
copy div "Loremip dolor sitame cons adipi, el seddoei temp inc u labor et dol magn aliqua…"
click at [401, 222] on p "Visuals speak louder than words, so imagine what can a video do for your busine…" at bounding box center [307, 209] width 560 height 41
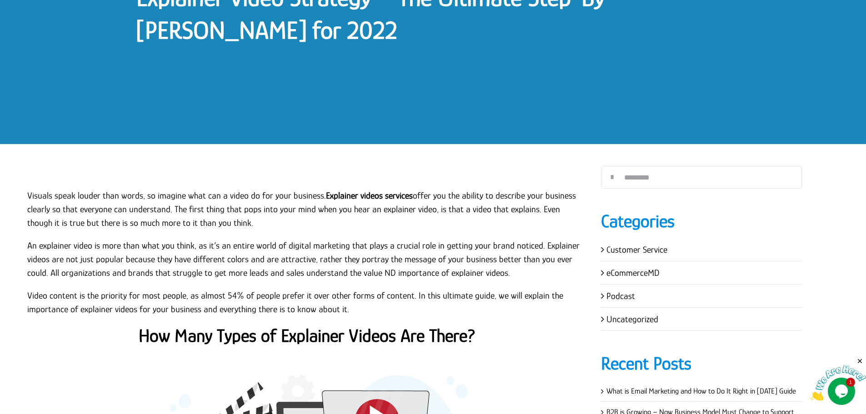
click at [131, 224] on p "Visuals speak louder than words, so imagine what can a video do for your busine…" at bounding box center [307, 209] width 560 height 41
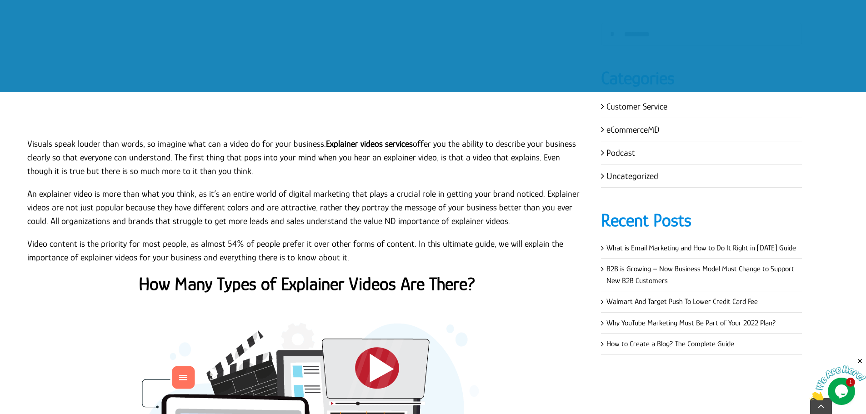
scroll to position [358, 0]
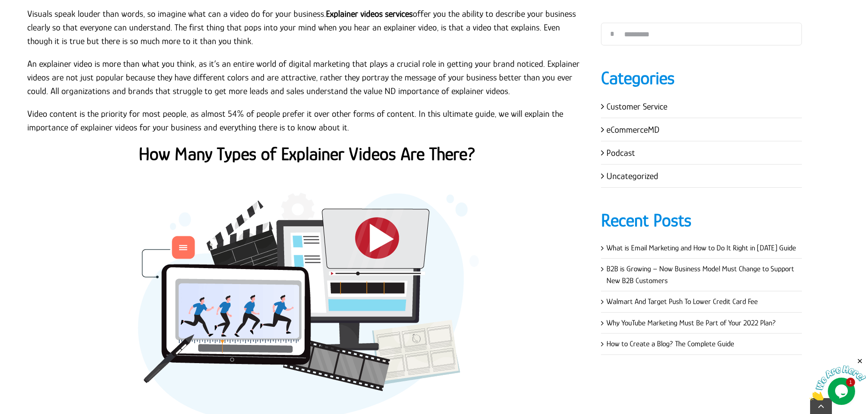
click at [209, 154] on strong "How Many Types of Explainer Videos Are There?" at bounding box center [307, 154] width 337 height 20
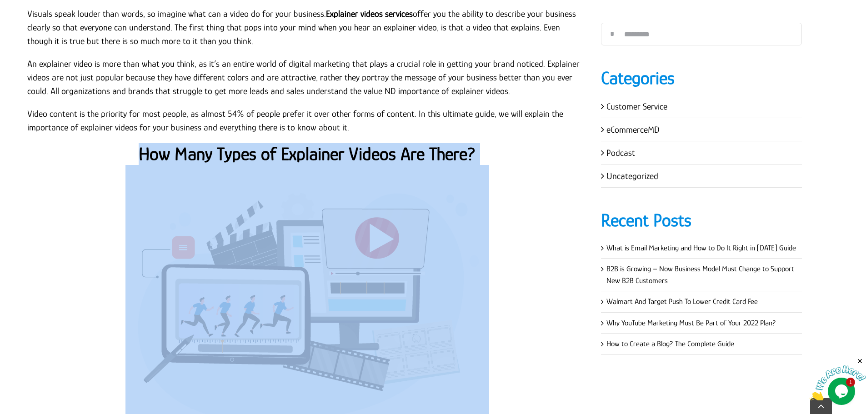
click at [209, 154] on strong "How Many Types of Explainer Videos Are There?" at bounding box center [307, 154] width 337 height 20
copy div "How Many Types of Explainer Videos Are There?"
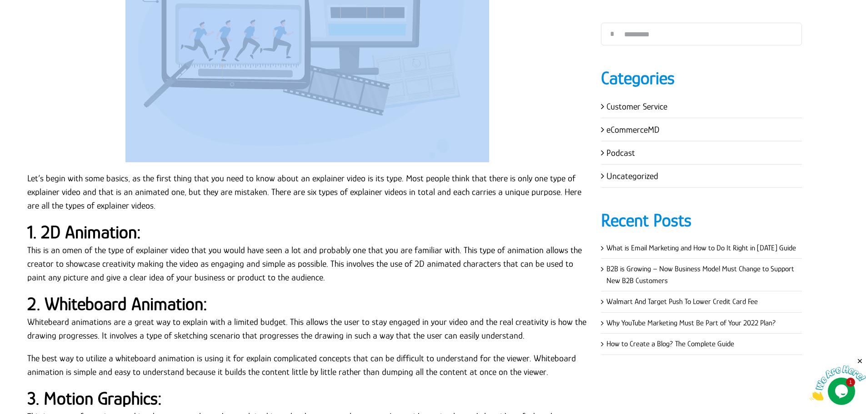
scroll to position [586, 0]
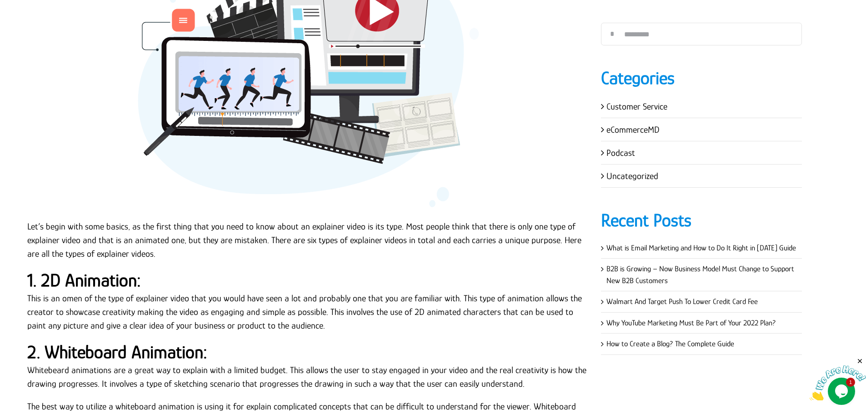
click at [90, 243] on p "Let’s begin with some basics, as the first thing that you need to know about an…" at bounding box center [307, 239] width 560 height 41
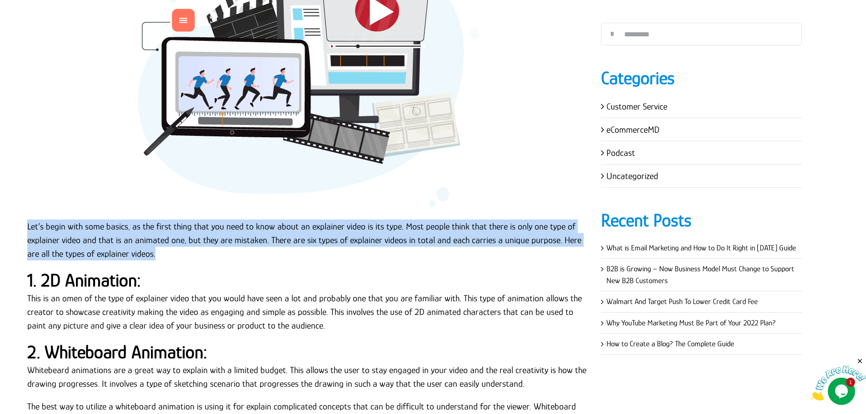
click at [90, 243] on p "Let’s begin with some basics, as the first thing that you need to know about an…" at bounding box center [307, 239] width 560 height 41
copy div "Let’s begin with some basics, as the first thing that you need to know about an…"
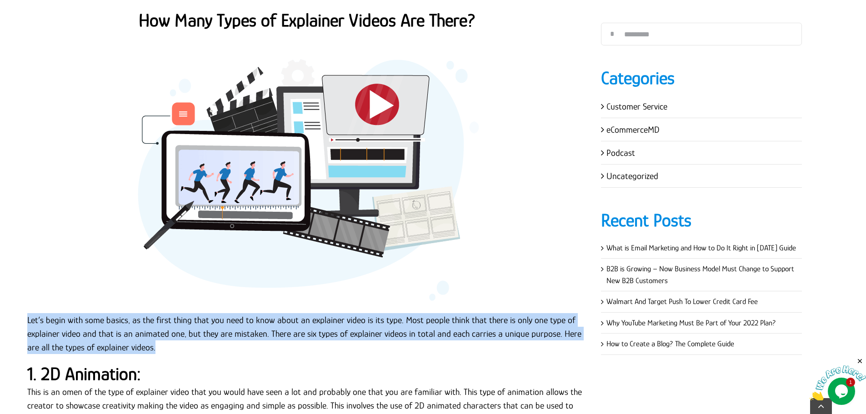
scroll to position [495, 0]
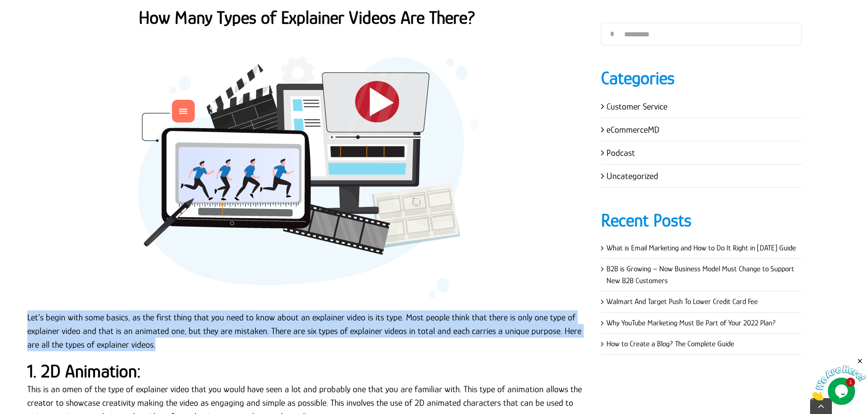
copy div "Let’s begin with some basics, as the first thing that you need to know about an…"
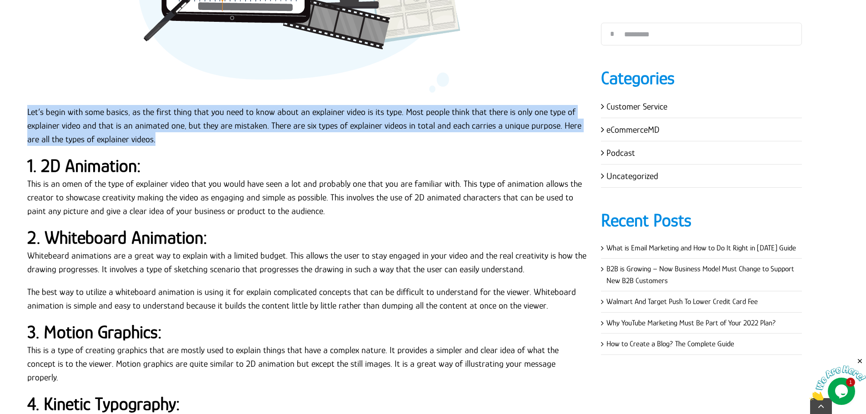
scroll to position [722, 0]
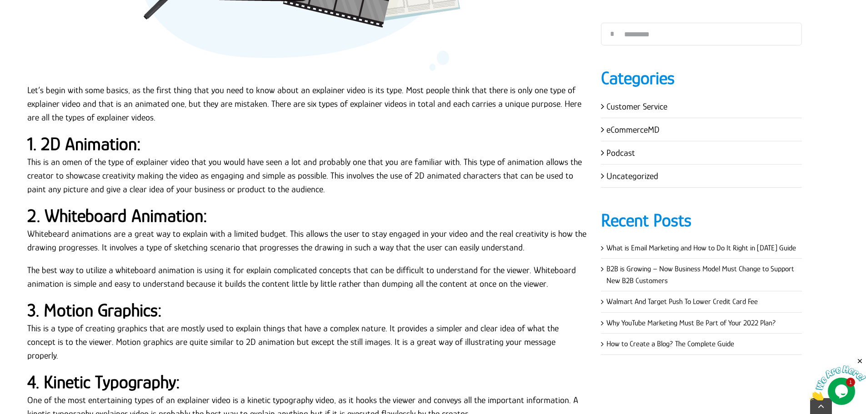
click at [105, 142] on strong "1. 2D Animation:" at bounding box center [84, 144] width 114 height 20
copy div "1. 2D Animation:"
click at [189, 177] on p "This is an omen of the type of explainer video that you would have seen a lot a…" at bounding box center [307, 175] width 560 height 41
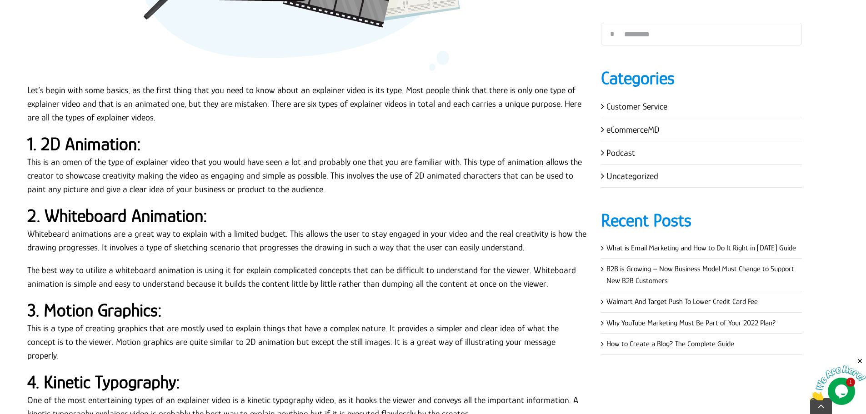
click at [31, 160] on p "This is an omen of the type of explainer video that you would have seen a lot a…" at bounding box center [307, 175] width 560 height 41
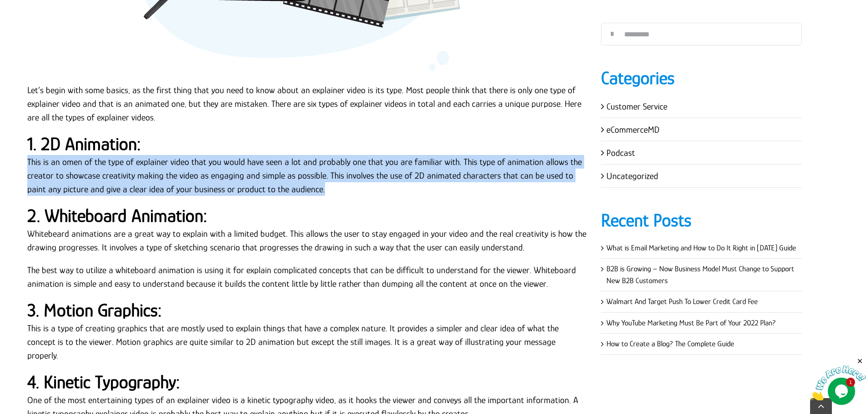
click at [31, 160] on p "This is an omen of the type of explainer video that you would have seen a lot a…" at bounding box center [307, 175] width 560 height 41
copy div "This is an omen of the type of explainer video that you would have seen a lot a…"
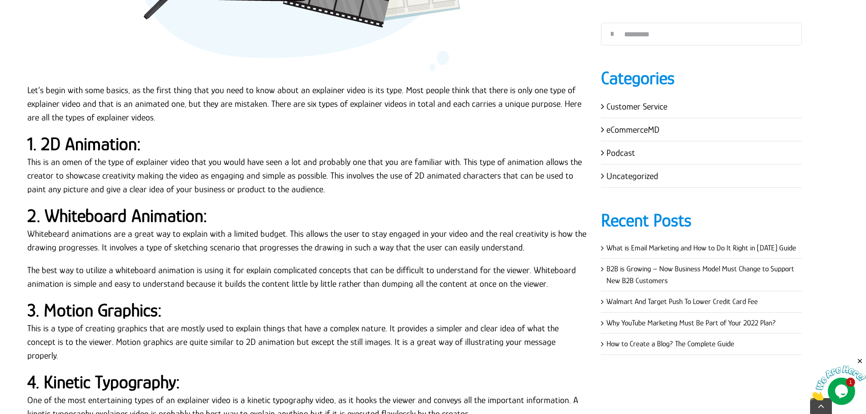
click at [159, 221] on strong "2. Whiteboard Animation:" at bounding box center [117, 215] width 180 height 20
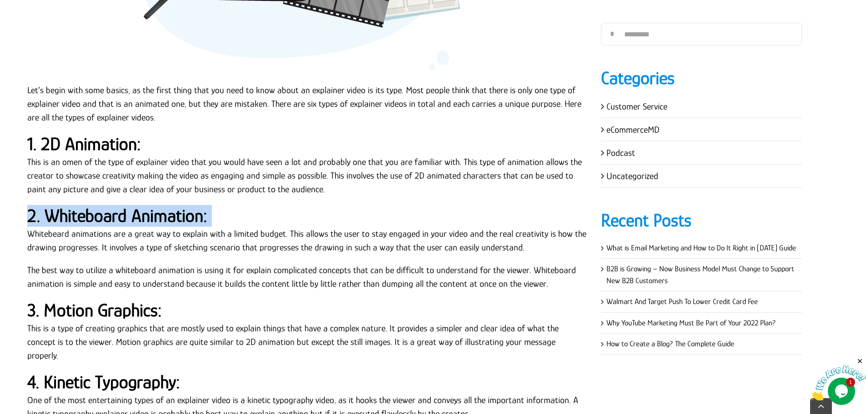
click at [159, 221] on strong "2. Whiteboard Animation:" at bounding box center [117, 215] width 180 height 20
copy div "2. Whiteboard Animation:"
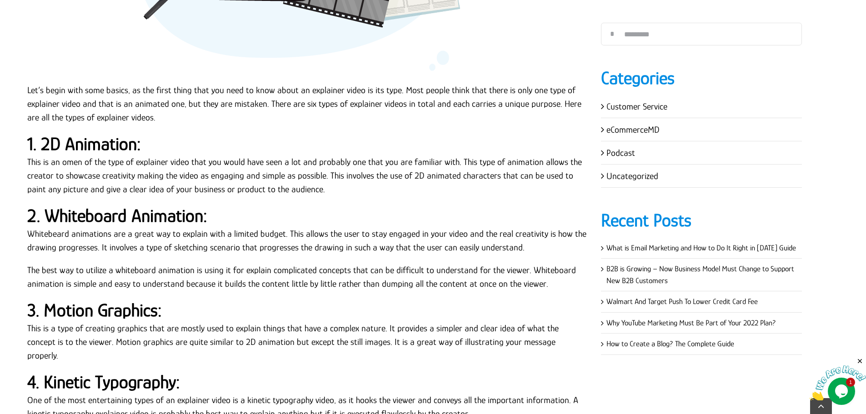
click at [79, 245] on p "Whitebeard animations are a great way to explain with a limited budget. This al…" at bounding box center [307, 240] width 560 height 27
click at [28, 234] on p "Whitebeard animations are a great way to explain with a limited budget. This al…" at bounding box center [307, 240] width 560 height 27
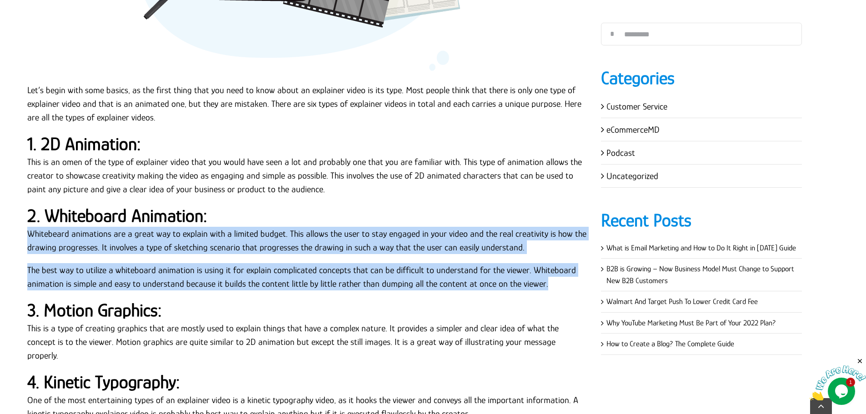
click at [545, 283] on p "The best way to utilize a whiteboard animation is using it for explain complica…" at bounding box center [307, 276] width 560 height 27
copy div "Whitebeard animations are a great way to explain with a limited budget. This al…"
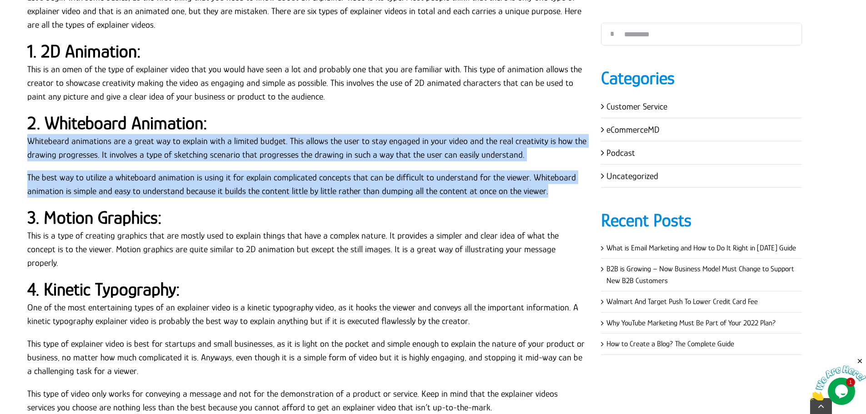
scroll to position [858, 0]
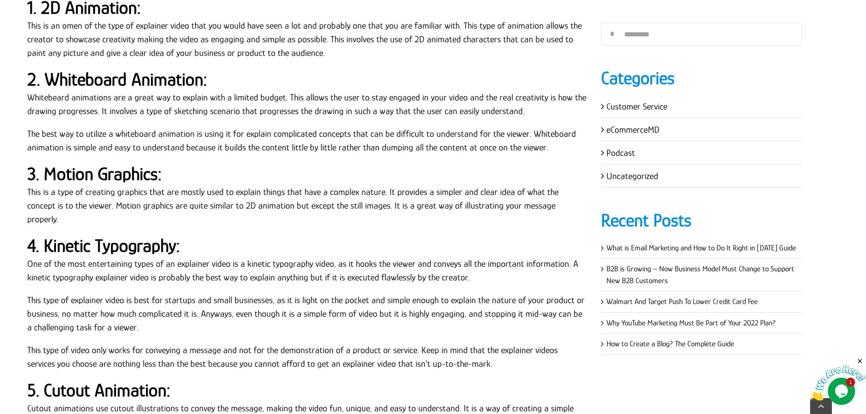
click at [139, 182] on strong "3. Motion Graphics:" at bounding box center [94, 174] width 134 height 20
copy div "3. Motion Graphics:"
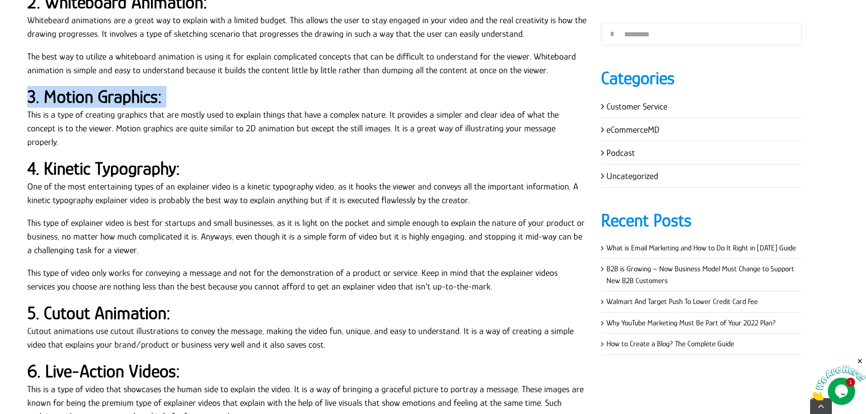
scroll to position [949, 0]
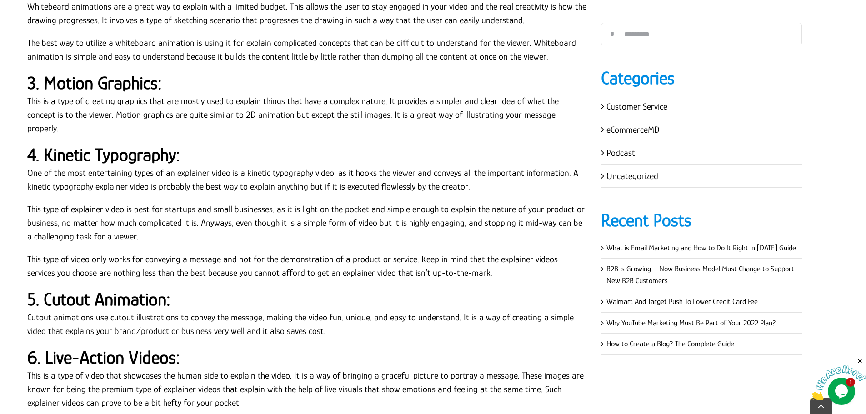
click at [110, 106] on p "This is a type of creating graphics that are mostly used to explain things that…" at bounding box center [307, 114] width 560 height 41
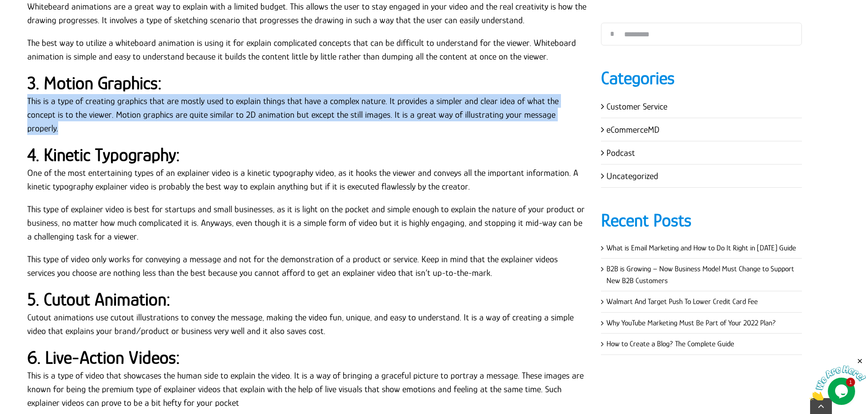
click at [110, 106] on p "This is a type of creating graphics that are mostly used to explain things that…" at bounding box center [307, 114] width 560 height 41
copy div "This is a type of creating graphics that are mostly used to explain things that…"
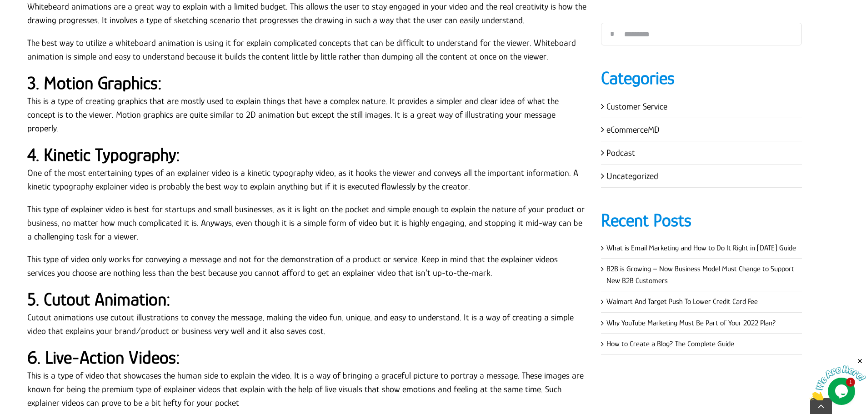
click at [120, 150] on strong "4. Kinetic Typography:" at bounding box center [103, 154] width 153 height 20
click at [120, 149] on strong "4. Kinetic Typography:" at bounding box center [103, 154] width 153 height 20
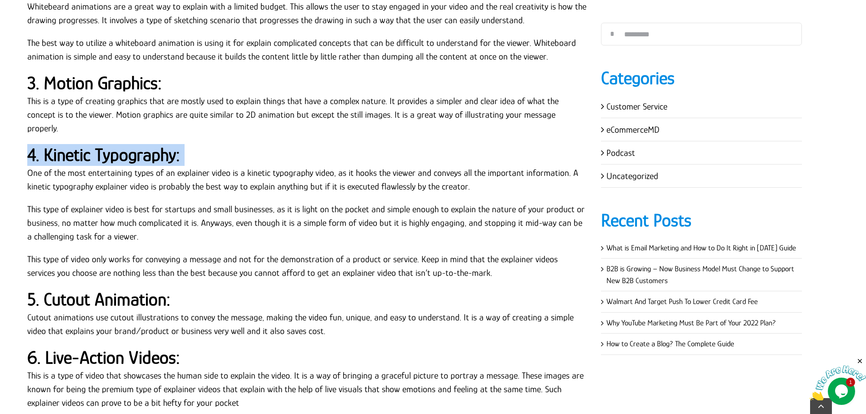
click at [120, 149] on strong "4. Kinetic Typography:" at bounding box center [103, 154] width 153 height 20
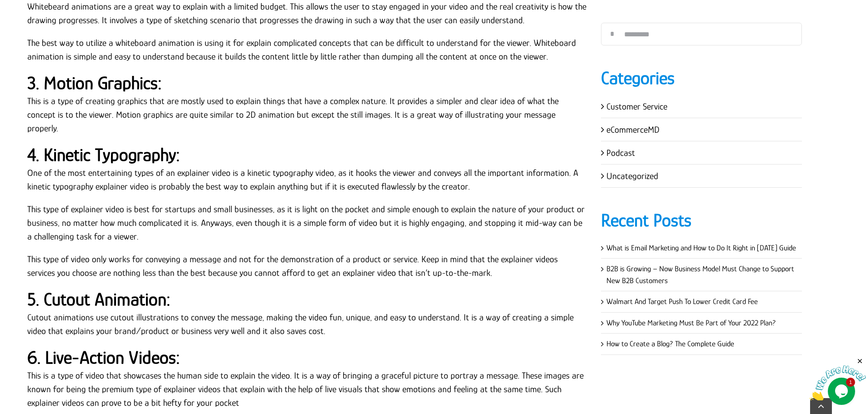
click at [43, 167] on p "One of the most entertaining types of an explainer video is a kinetic typograph…" at bounding box center [307, 179] width 560 height 27
click at [113, 144] on h2 "4. Kinetic Typography:" at bounding box center [307, 155] width 560 height 22
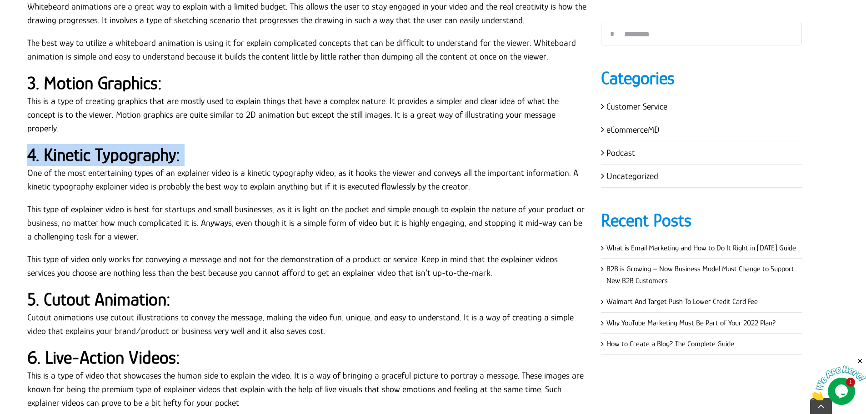
click at [113, 144] on h2 "4. Kinetic Typography:" at bounding box center [307, 155] width 560 height 22
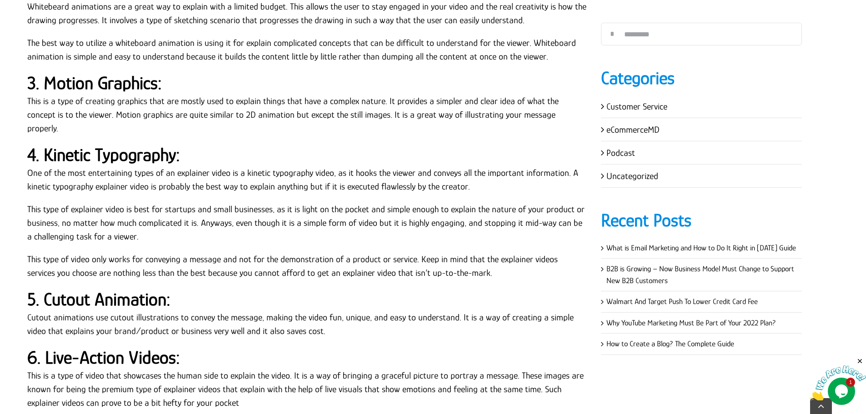
click at [53, 167] on p "One of the most entertaining types of an explainer video is a kinetic typograph…" at bounding box center [307, 179] width 560 height 27
click at [29, 166] on p "One of the most entertaining types of an explainer video is a kinetic typograph…" at bounding box center [307, 179] width 560 height 27
click at [461, 258] on p "This type of video only works for conveying a message and not for the demonstra…" at bounding box center [307, 265] width 560 height 27
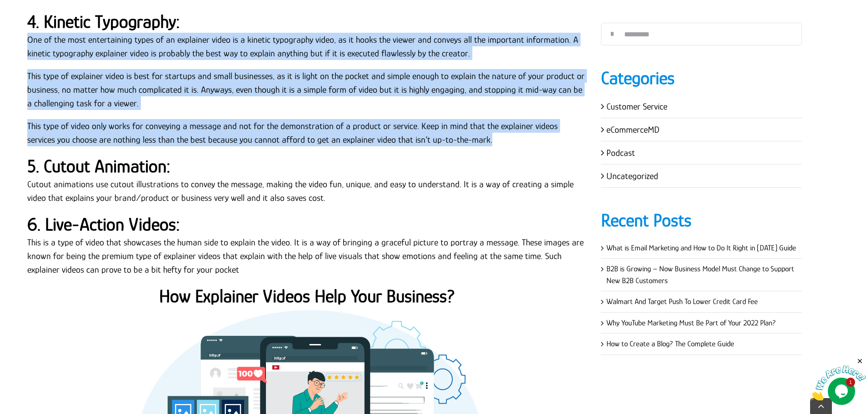
scroll to position [1085, 0]
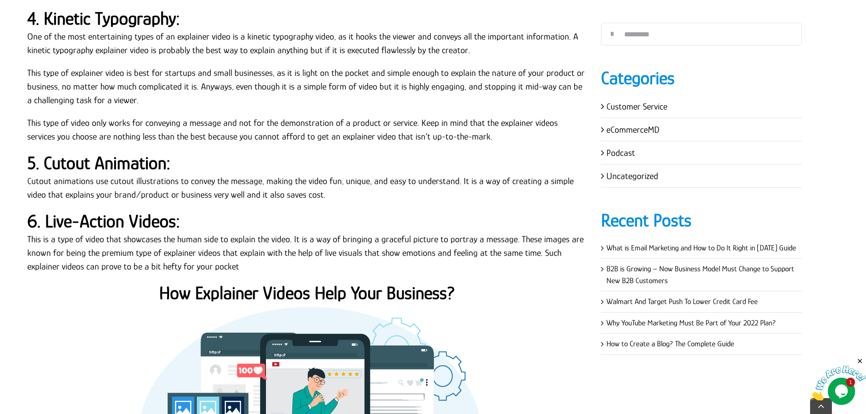
click at [135, 154] on strong "5. Cutout Animation:" at bounding box center [98, 163] width 143 height 20
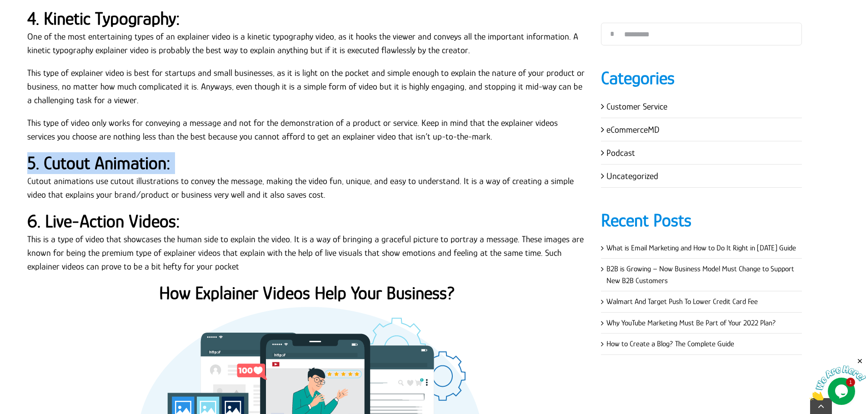
click at [135, 154] on strong "5. Cutout Animation:" at bounding box center [98, 163] width 143 height 20
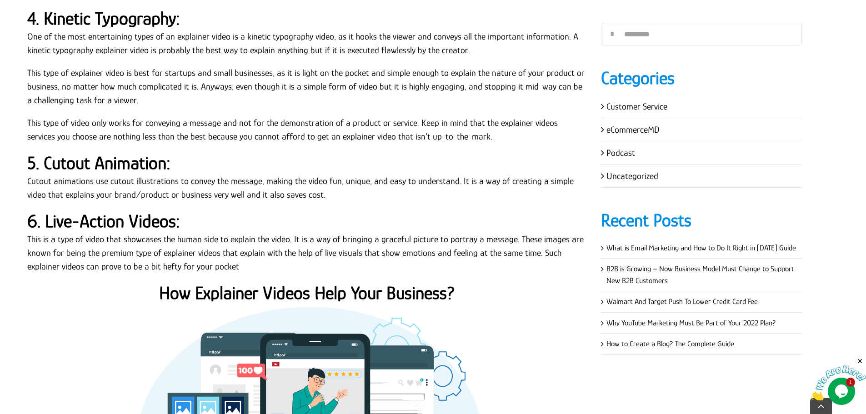
click at [236, 179] on p "Cutout animations use cutout illustrations to convey the message, making the vi…" at bounding box center [307, 187] width 560 height 27
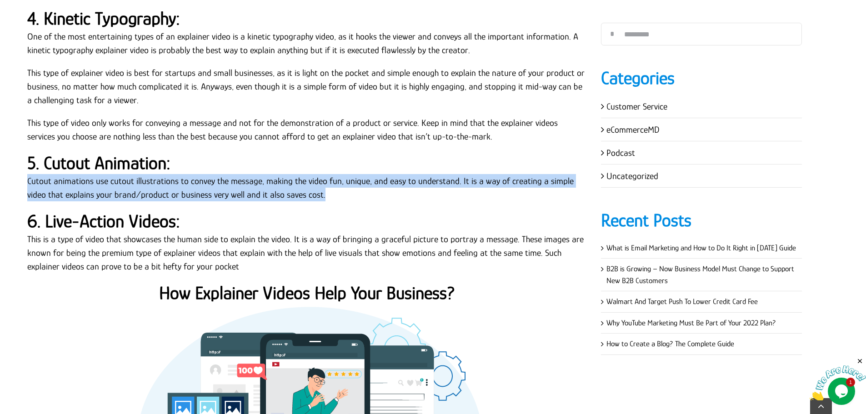
click at [236, 179] on p "Cutout animations use cutout illustrations to convey the message, making the vi…" at bounding box center [307, 187] width 560 height 27
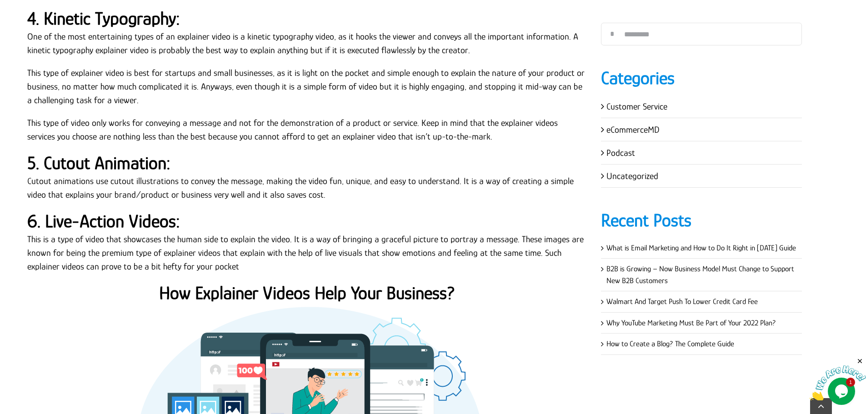
click at [142, 217] on strong "6. Live-Action Videos:" at bounding box center [103, 221] width 153 height 20
click at [119, 234] on p "This is a type of video that showcases the human side to explain the video. It …" at bounding box center [307, 252] width 560 height 41
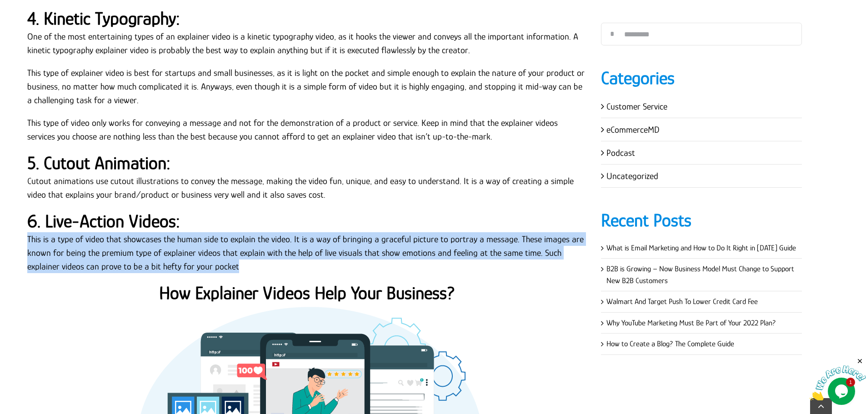
click at [119, 234] on p "This is a type of video that showcases the human side to explain the video. It …" at bounding box center [307, 252] width 560 height 41
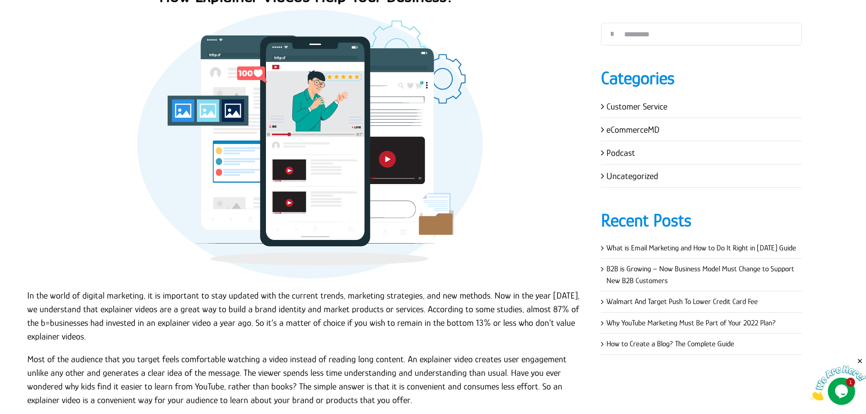
scroll to position [1222, 0]
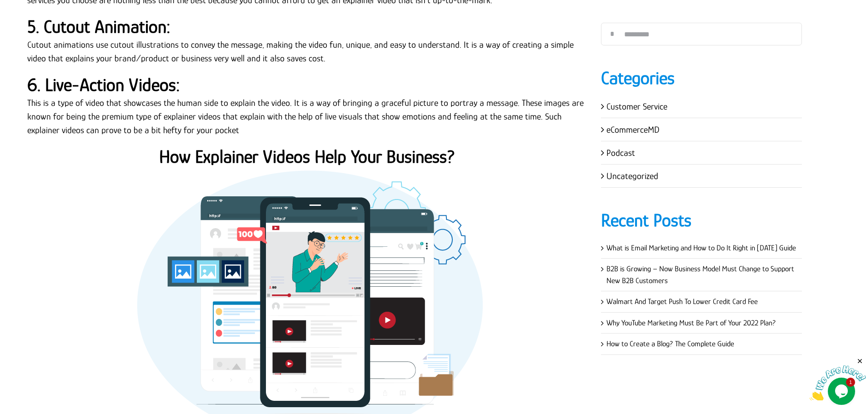
click at [348, 146] on strong "How Explainer Videos Help Your Business?" at bounding box center [307, 156] width 296 height 20
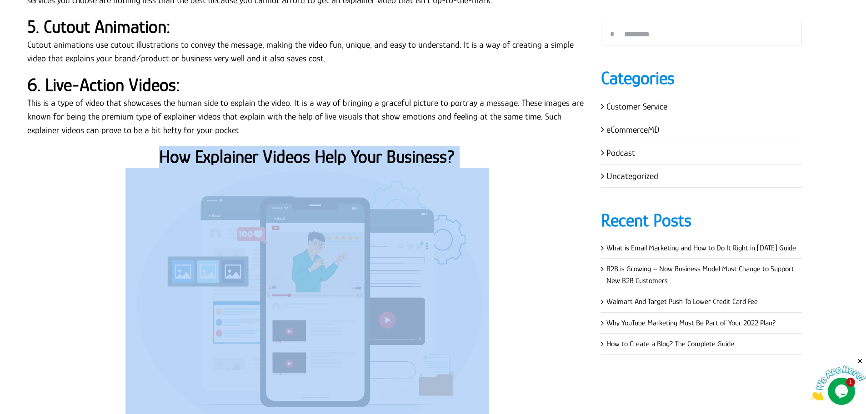
click at [348, 146] on strong "How Explainer Videos Help Your Business?" at bounding box center [307, 156] width 296 height 20
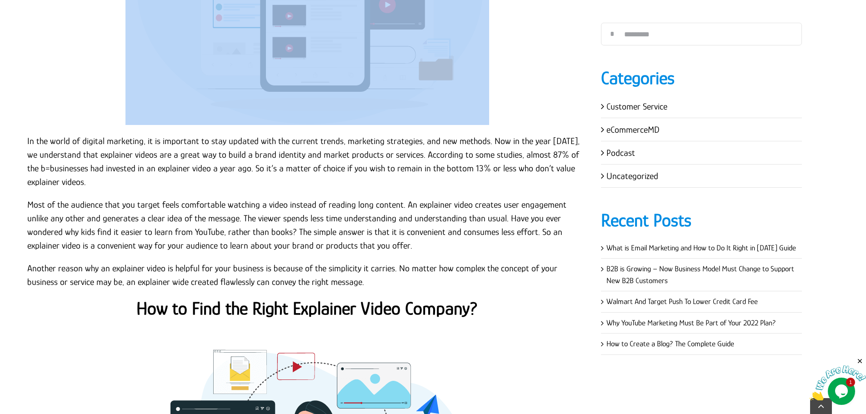
scroll to position [1540, 0]
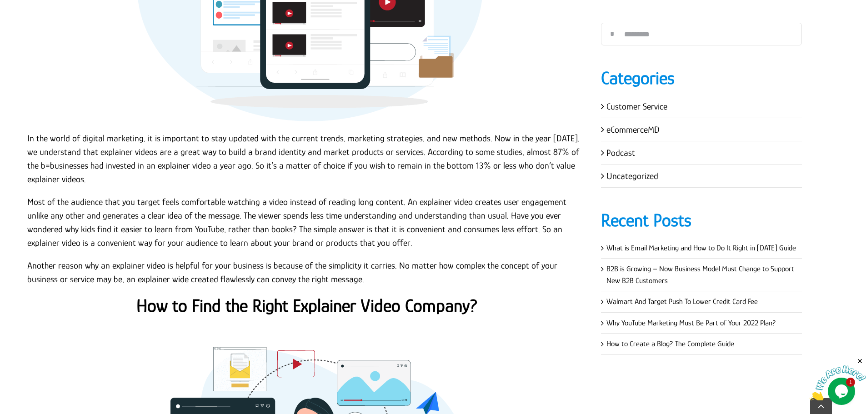
click at [137, 132] on p "In the world of digital marketing, it is important to stay updated with the cur…" at bounding box center [307, 158] width 560 height 55
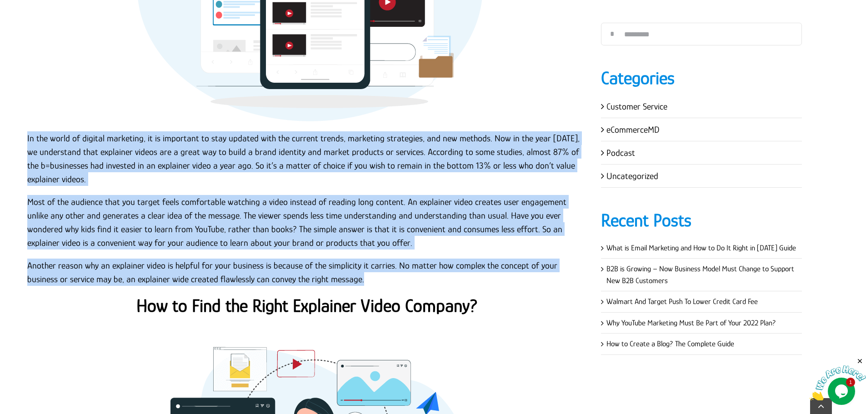
click at [336, 267] on p "Another reason why an explainer video is helpful for your business is because o…" at bounding box center [307, 272] width 560 height 27
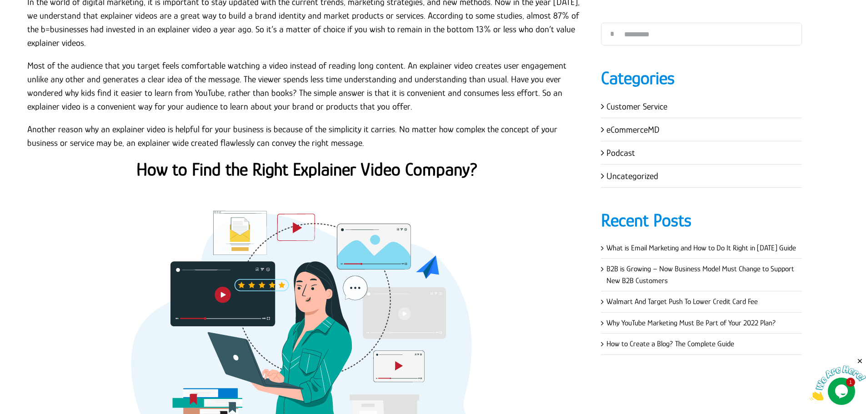
click at [351, 159] on strong "How to Find the Right Explainer Video Company?" at bounding box center [306, 169] width 341 height 20
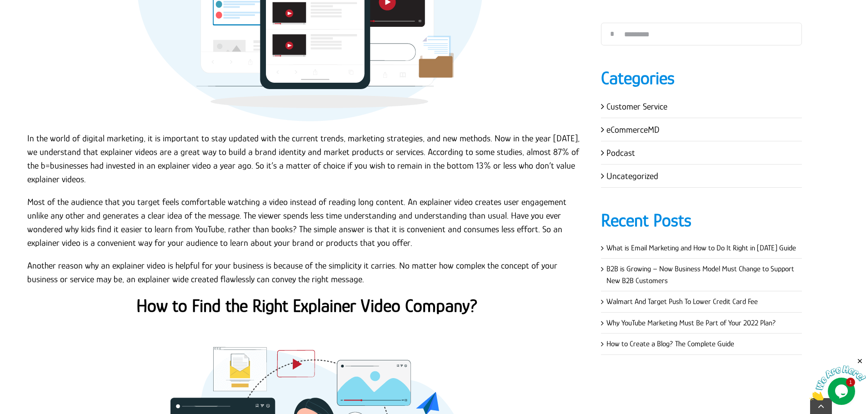
click at [28, 131] on p "In the world of digital marketing, it is important to stay updated with the cur…" at bounding box center [307, 158] width 560 height 55
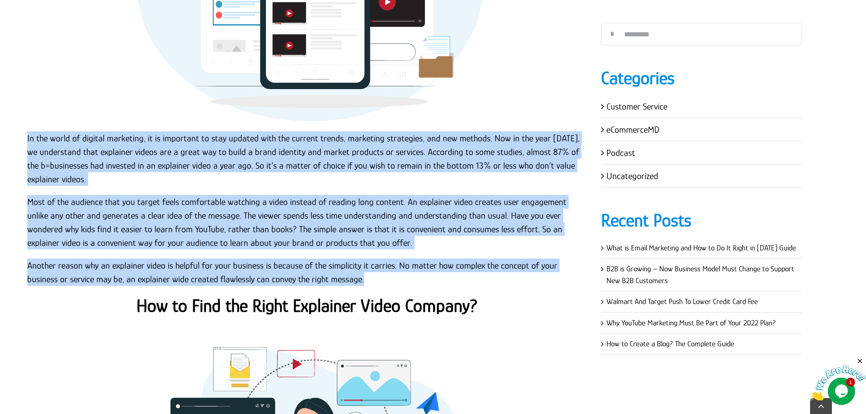
click at [331, 262] on p "Another reason why an explainer video is helpful for your business is because o…" at bounding box center [307, 272] width 560 height 27
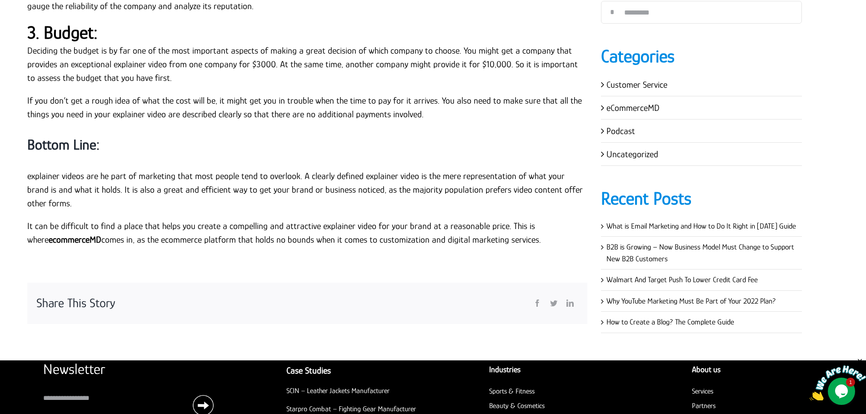
scroll to position [2403, 0]
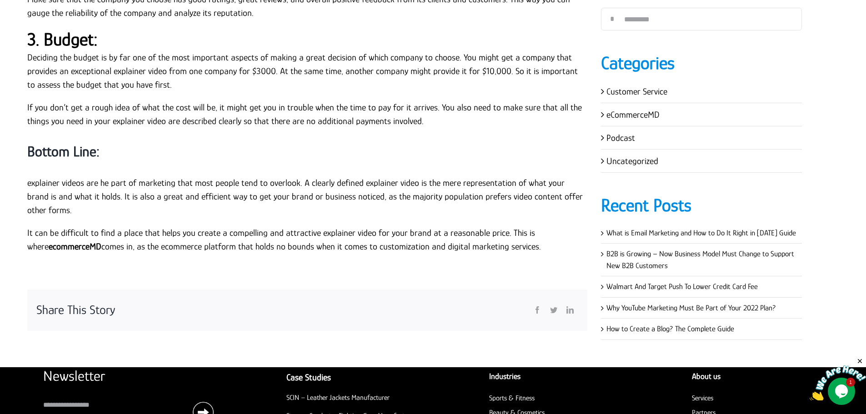
click at [69, 143] on strong "Bottom Line:" at bounding box center [63, 151] width 72 height 16
click at [27, 176] on p "explainer videos are he part of marketing that most people tend to overlook. A …" at bounding box center [307, 196] width 560 height 41
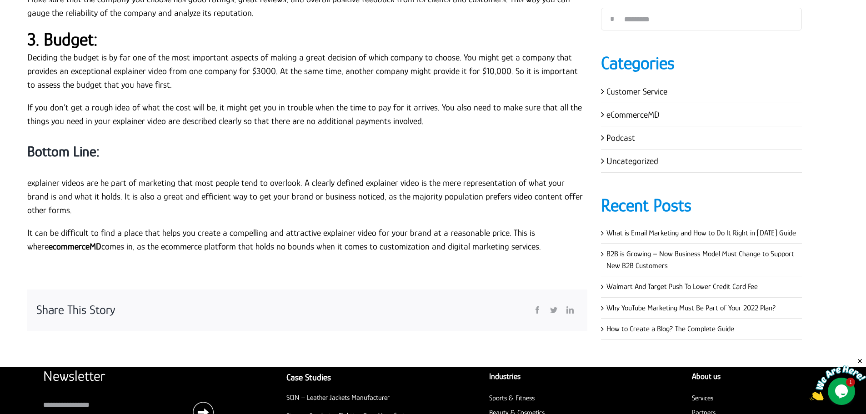
click at [538, 226] on p "It can be difficult to find a place that helps you create a compelling and attr…" at bounding box center [307, 239] width 560 height 27
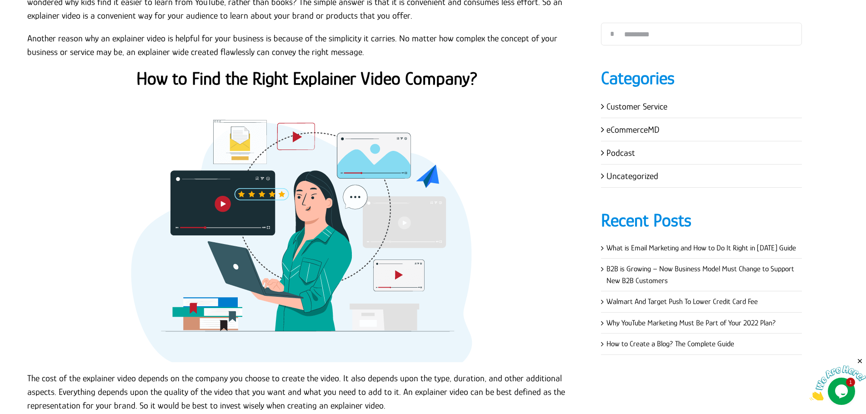
scroll to position [1631, 0]
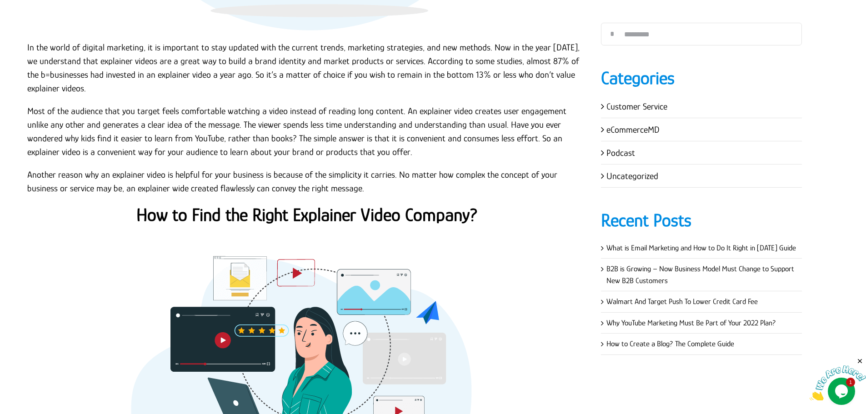
click at [276, 204] on strong "How to Find the Right Explainer Video Company?" at bounding box center [306, 214] width 341 height 20
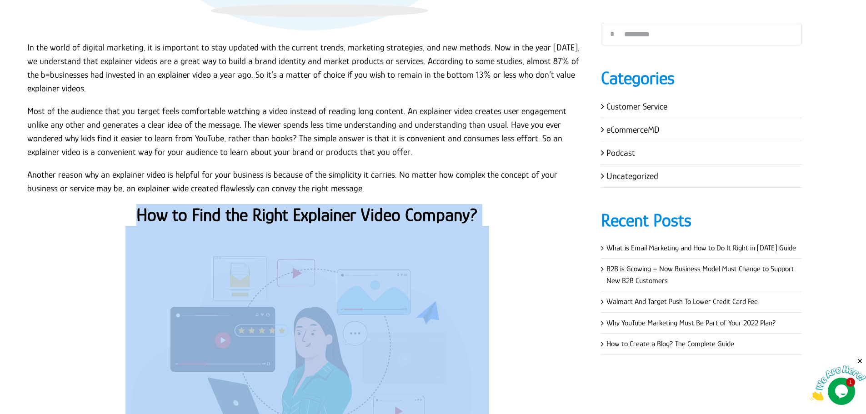
click at [276, 204] on strong "How to Find the Right Explainer Video Company?" at bounding box center [306, 214] width 341 height 20
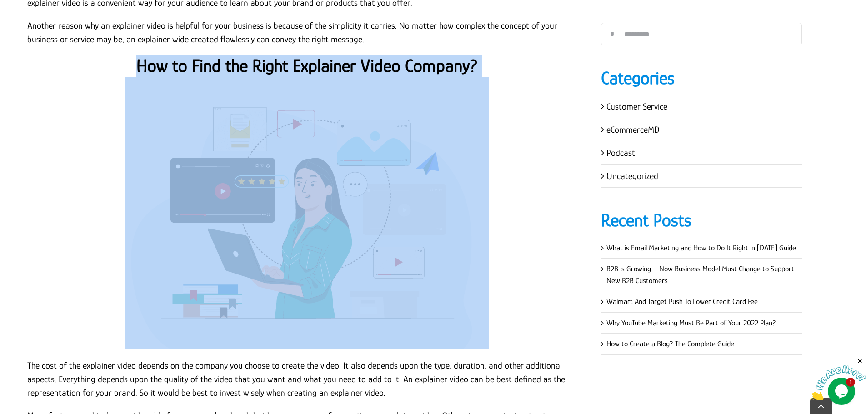
scroll to position [1949, 0]
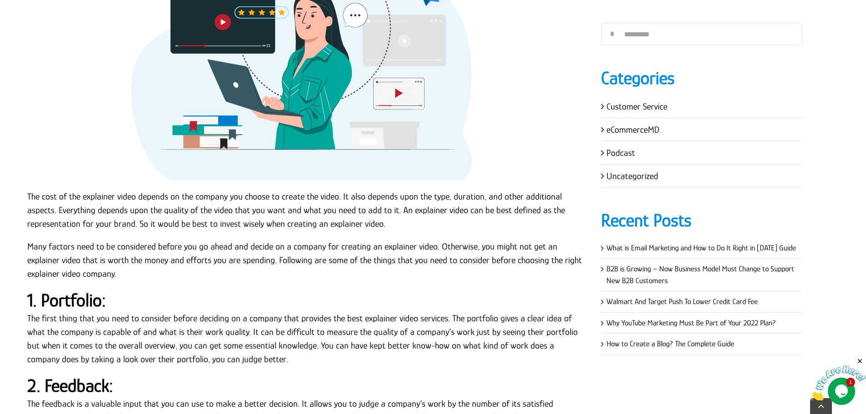
click at [70, 194] on p "The cost of the explainer video depends on the company you choose to create the…" at bounding box center [307, 209] width 560 height 41
click at [28, 189] on p "The cost of the explainer video depends on the company you choose to create the…" at bounding box center [307, 209] width 560 height 41
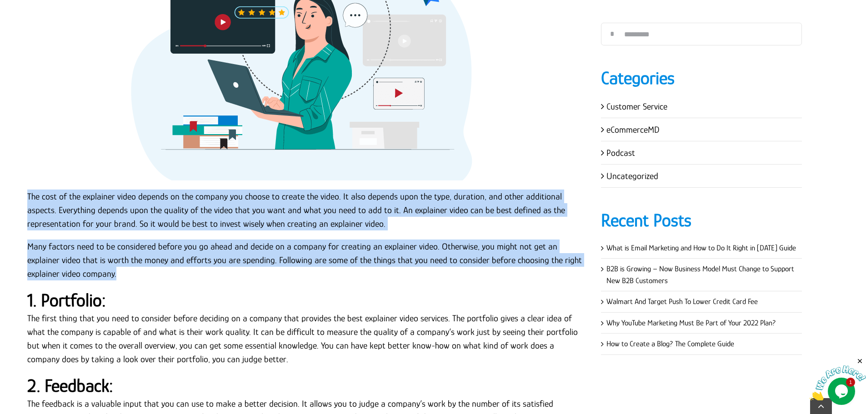
click at [93, 256] on p "Many factors need to be considered before you go ahead and decide on a company …" at bounding box center [307, 259] width 560 height 41
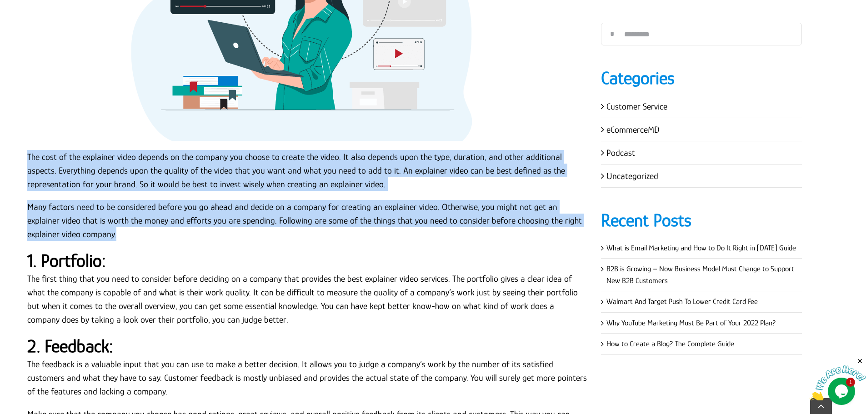
scroll to position [2040, 0]
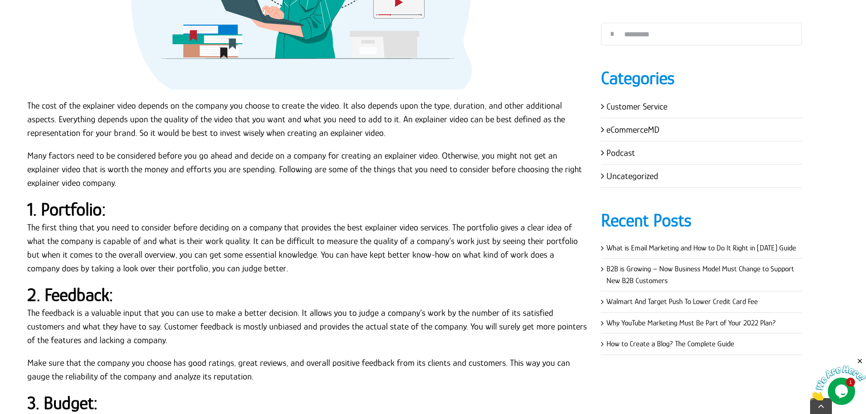
click at [91, 199] on strong "1. Portfolio:" at bounding box center [66, 209] width 79 height 20
click at [186, 220] on p "The first thing that you need to consider before deciding on a company that pro…" at bounding box center [307, 247] width 560 height 55
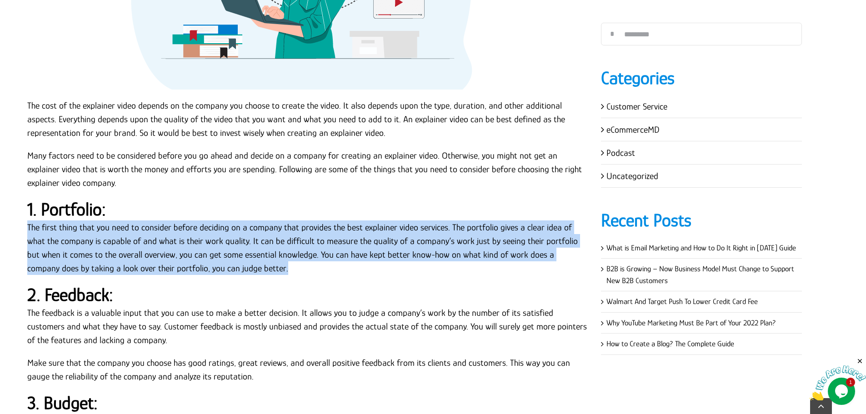
click at [186, 220] on p "The first thing that you need to consider before deciding on a company that pro…" at bounding box center [307, 247] width 560 height 55
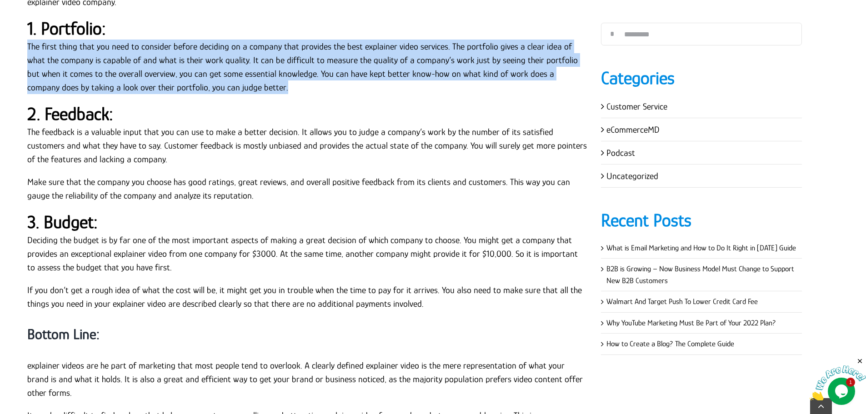
scroll to position [2221, 0]
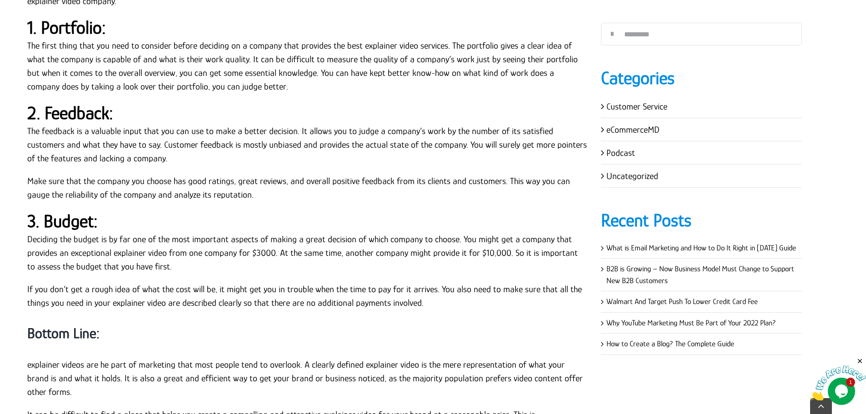
click at [73, 103] on strong "2. Feedback:" at bounding box center [70, 113] width 86 height 20
click at [45, 110] on h2 "2. Feedback:" at bounding box center [307, 113] width 560 height 22
click at [28, 124] on p "The feedback is a valuable input that you can use to make a better decision. It…" at bounding box center [307, 144] width 560 height 41
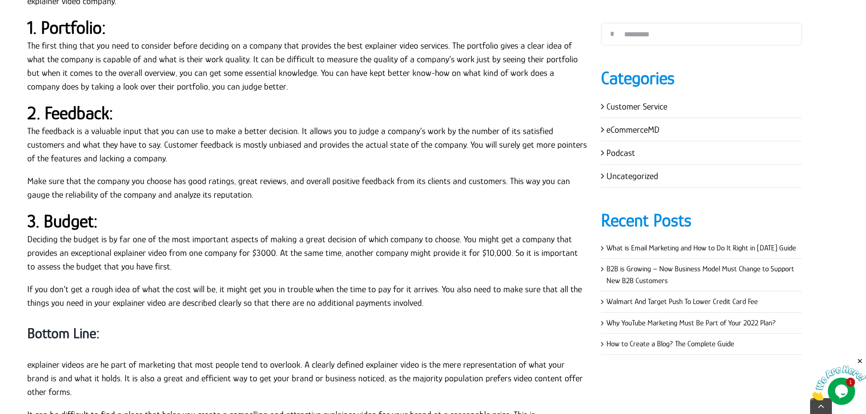
click at [241, 182] on p "Make sure that the company you choose has good ratings, great reviews, and over…" at bounding box center [307, 187] width 560 height 27
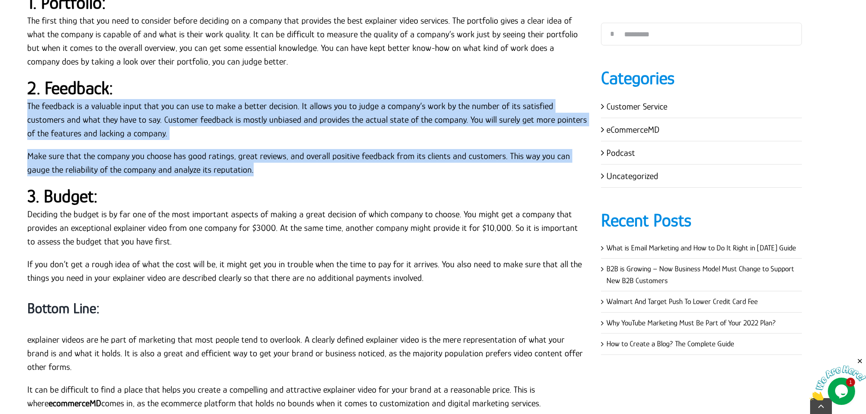
scroll to position [2267, 0]
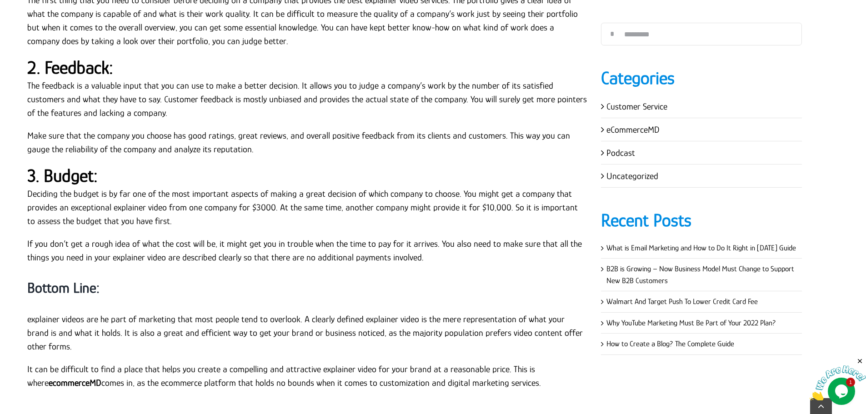
click at [81, 165] on strong "3. Budget:" at bounding box center [62, 175] width 70 height 20
click at [62, 187] on p "Deciding the budget is by far one of the most important aspects of making a gre…" at bounding box center [307, 207] width 560 height 41
click at [29, 187] on p "Deciding the budget is by far one of the most important aspects of making a gre…" at bounding box center [307, 207] width 560 height 41
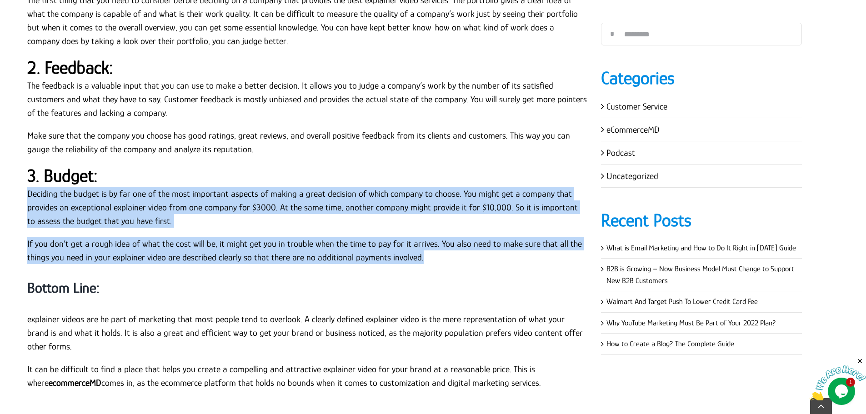
click at [477, 244] on p "If you don’t get a rough idea of what the cost will be, it might get you in tro…" at bounding box center [307, 250] width 560 height 27
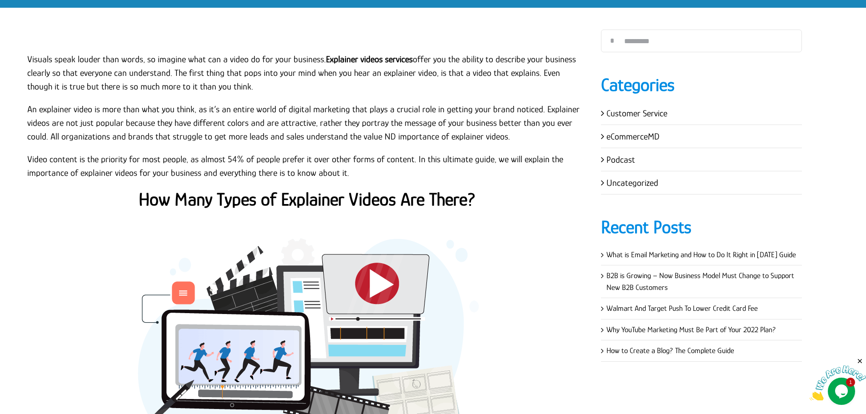
scroll to position [0, 0]
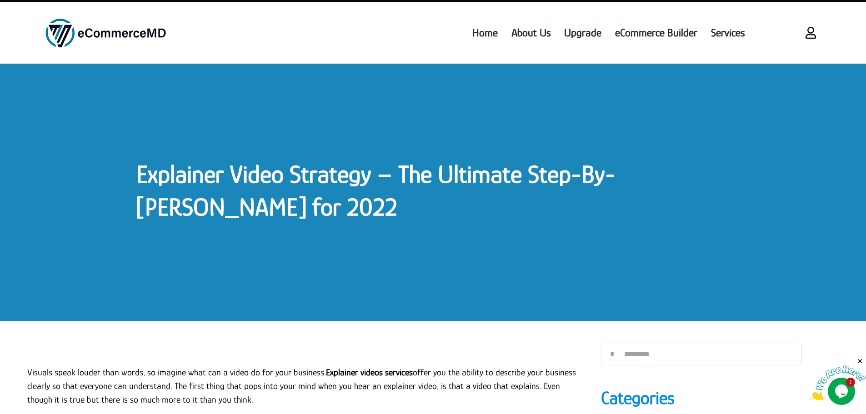
click at [293, 172] on link "Explainer Video Strategy – The Ultimate Step-By-Step Guide for 2022" at bounding box center [375, 190] width 479 height 61
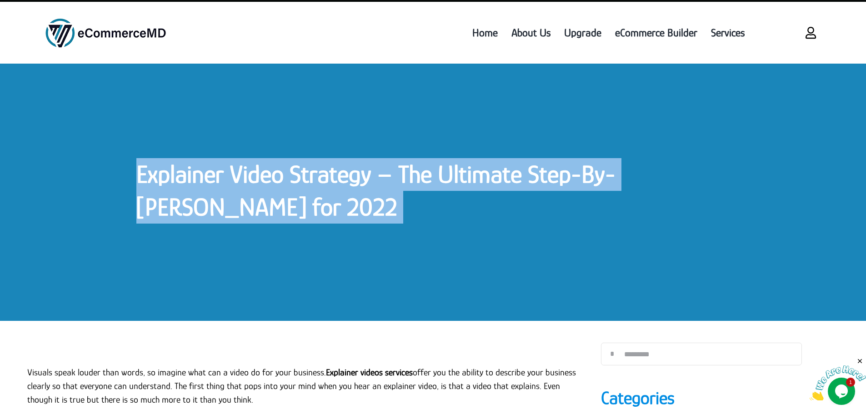
click at [293, 172] on link "Explainer Video Strategy – The Ultimate Step-By-Step Guide for 2022" at bounding box center [375, 190] width 479 height 61
drag, startPoint x: 447, startPoint y: 128, endPoint x: 437, endPoint y: 128, distance: 9.6
click at [447, 128] on div "Explainer Video Strategy – The Ultimate Step-By-Step Guide for 2022" at bounding box center [433, 192] width 866 height 257
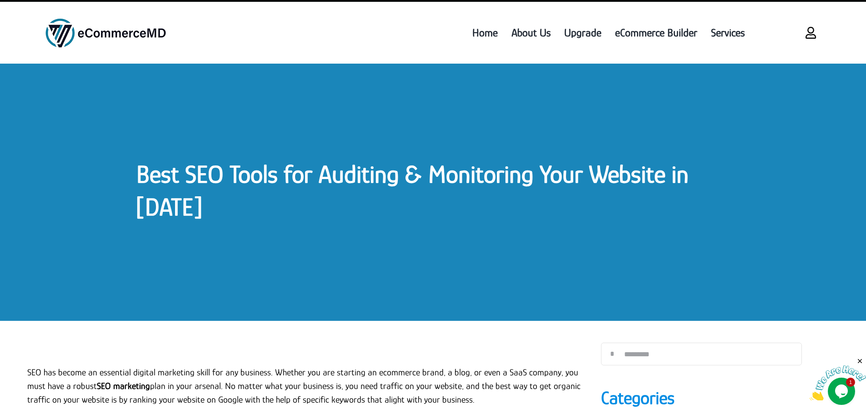
click at [222, 168] on link "Best SEO Tools for Auditing & Monitoring Your Website in [DATE]" at bounding box center [412, 190] width 552 height 61
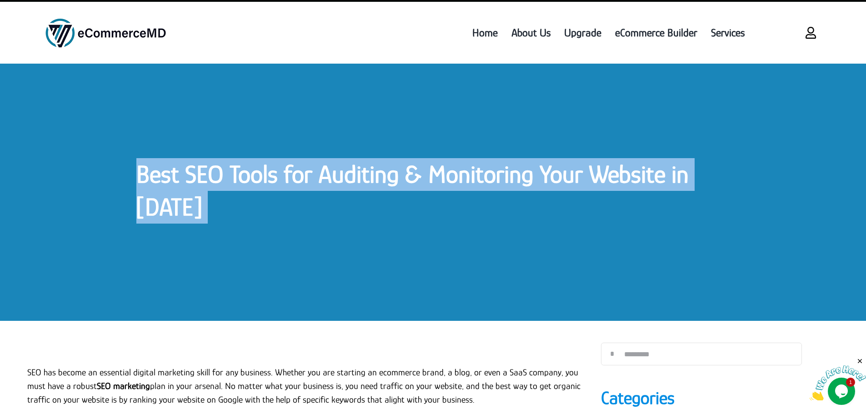
click at [222, 168] on link "Best SEO Tools for Auditing & Monitoring Your Website in [DATE]" at bounding box center [412, 190] width 552 height 61
copy div "Best SEO Tools for Auditing & Monitoring Your Website in [DATE] Best SEO Tools …"
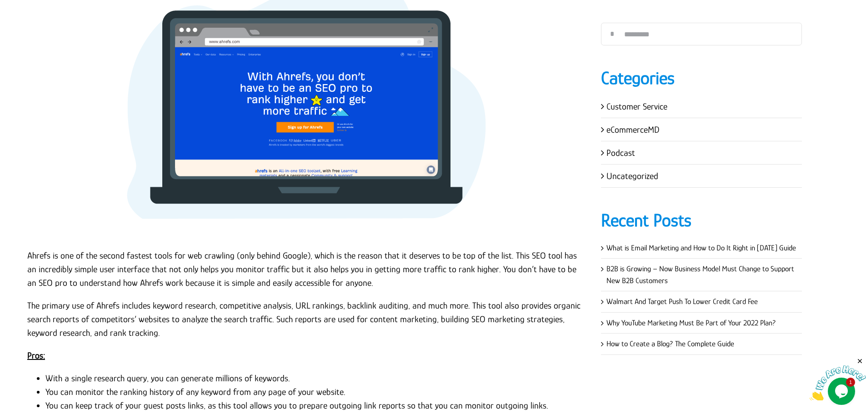
click at [30, 169] on p at bounding box center [307, 103] width 560 height 273
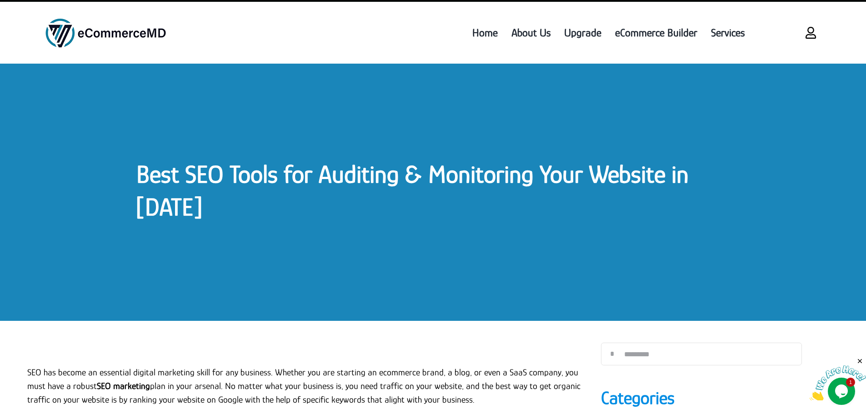
click at [234, 180] on link "Best SEO Tools for Auditing & Monitoring Your Website in [DATE]" at bounding box center [412, 190] width 552 height 61
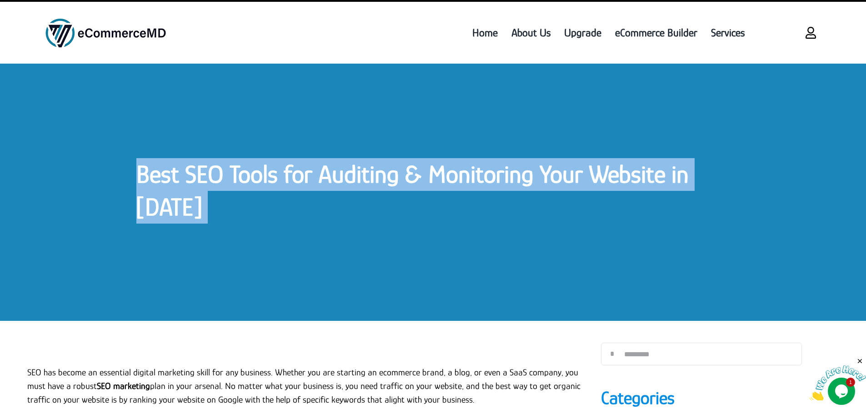
copy div "Best SEO Tools for Auditing & Monitoring Your Website in [DATE] Best SEO Tools …"
click at [234, 180] on link "Best SEO Tools for Auditing & Monitoring Your Website in [DATE]" at bounding box center [412, 190] width 552 height 61
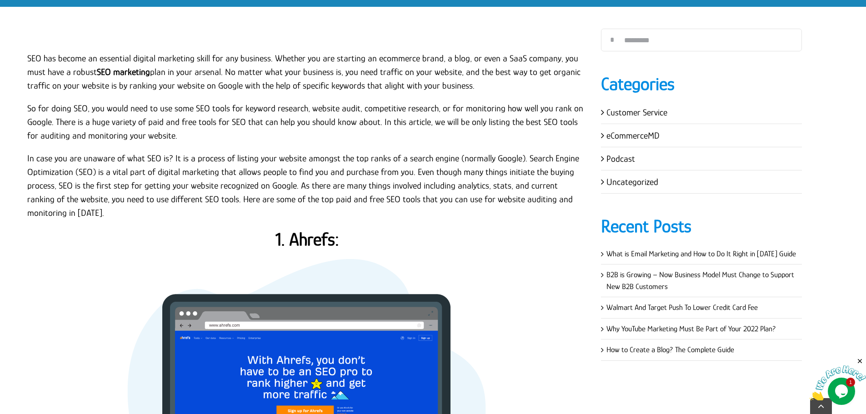
scroll to position [318, 0]
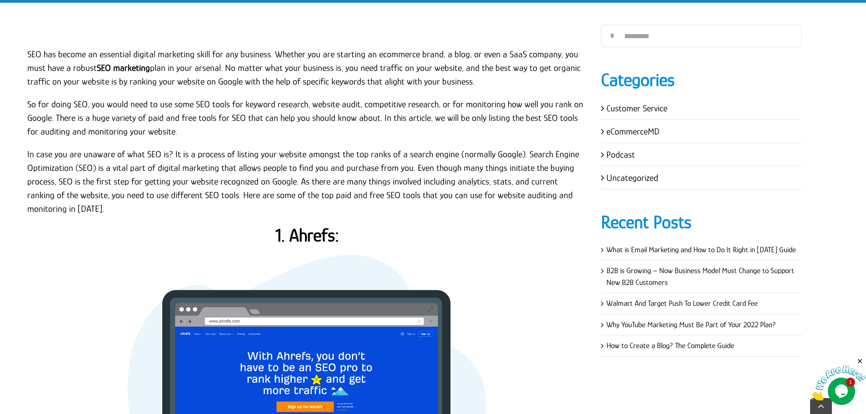
click at [28, 53] on p "SEO has become an essential digital marketing skill for any business. Whether y…" at bounding box center [307, 67] width 560 height 41
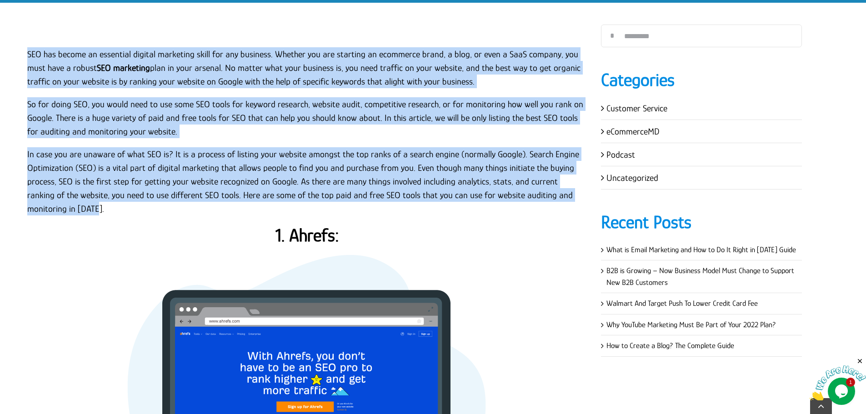
click at [61, 208] on p "In case you are unaware of what SEO is? It is a process of listing your website…" at bounding box center [307, 181] width 560 height 68
copy div "LOR ips dolors am consectet adipisc elitseddo eiusm tem inc utlabore. Etdolor m…"
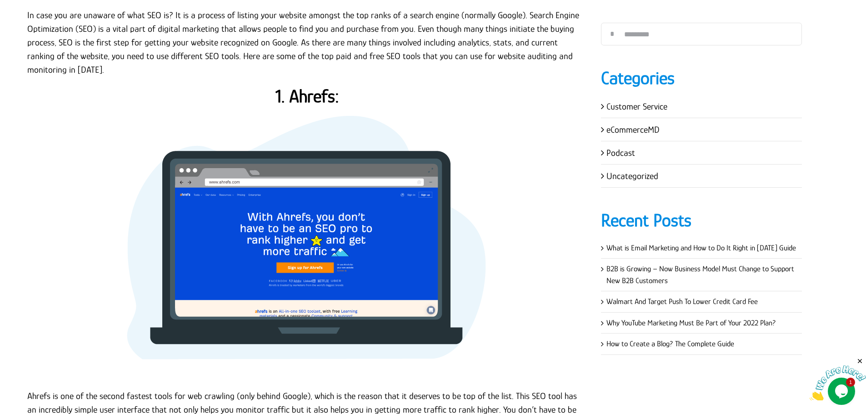
scroll to position [409, 0]
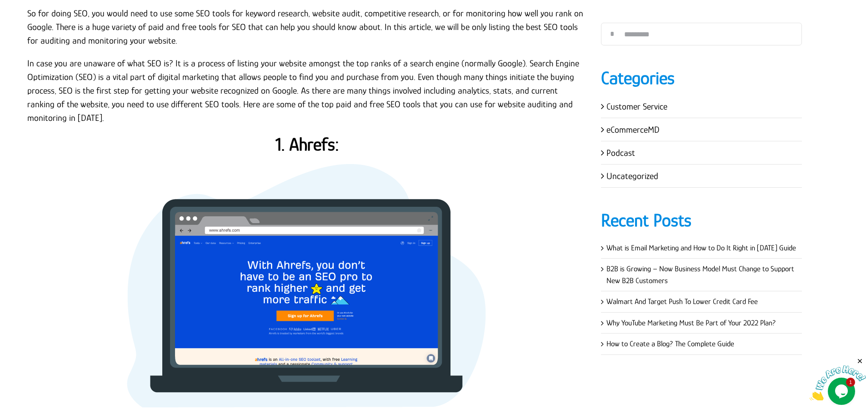
click at [305, 140] on strong "1. Ahrefs:" at bounding box center [307, 144] width 64 height 20
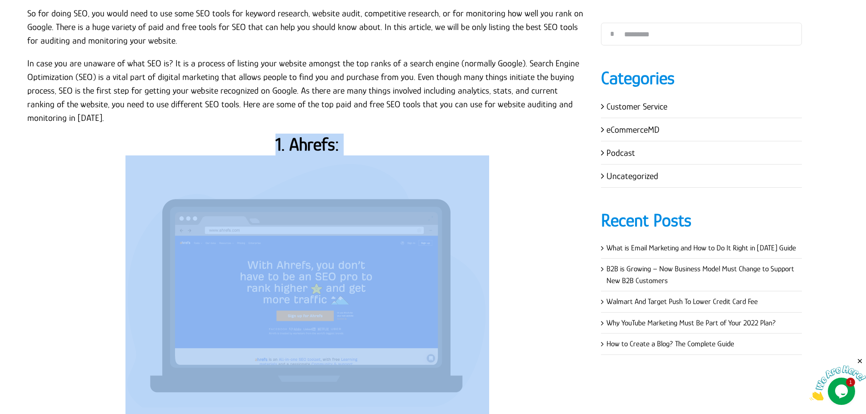
copy div "1. Ahrefs:"
click at [305, 140] on strong "1. Ahrefs:" at bounding box center [307, 144] width 64 height 20
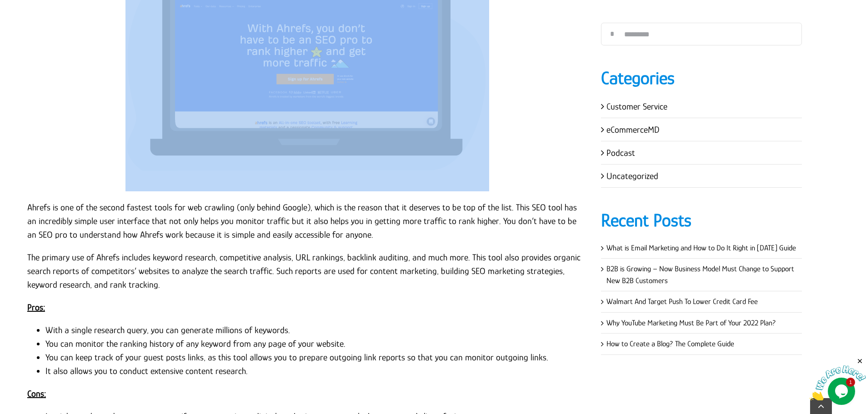
scroll to position [727, 0]
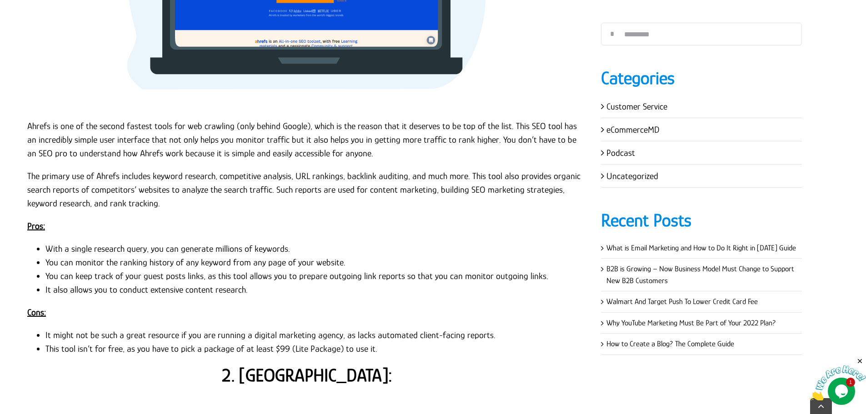
click at [77, 179] on p "The primary use of Ahrefs includes keyword research, competitive analysis, URL …" at bounding box center [307, 189] width 560 height 41
click at [28, 125] on p "Ahrefs is one of the second fastest tools for web crawling (only behind Google)…" at bounding box center [307, 139] width 560 height 41
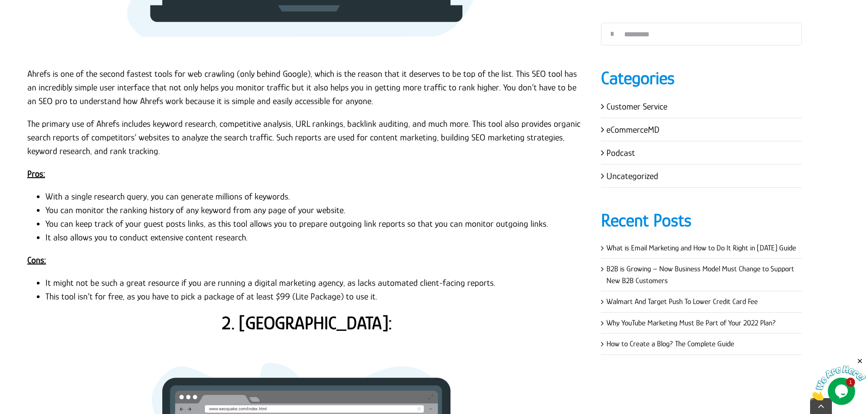
scroll to position [863, 0]
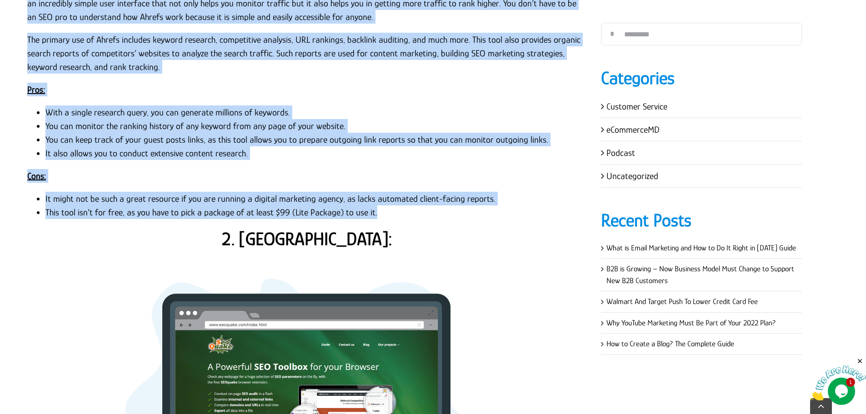
click at [391, 210] on li "This tool isn’t for free, as you have to pick a package of at least $99 (Lite P…" at bounding box center [316, 212] width 542 height 14
copy div "Ahrefs is one of the second fastest tools for web crawling (only behind Google)…"
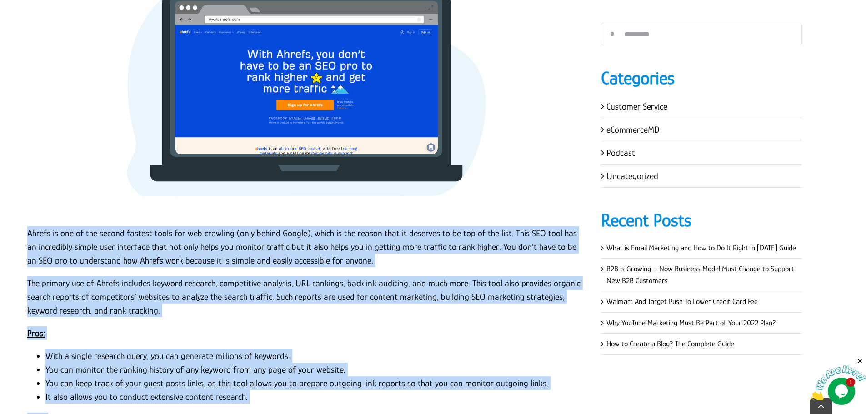
scroll to position [682, 0]
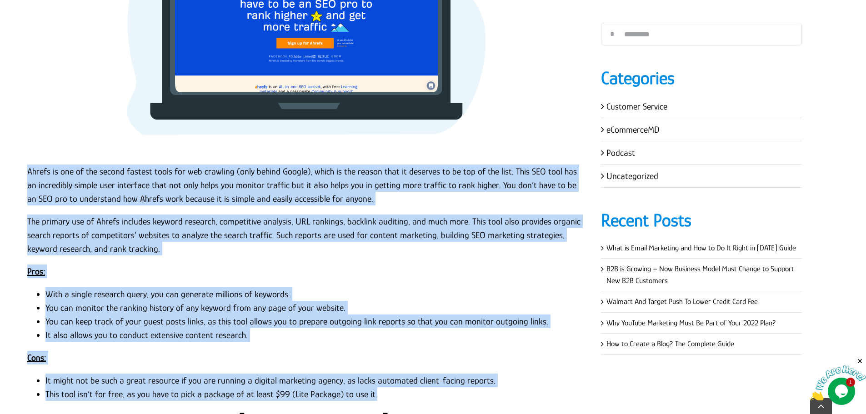
click at [185, 190] on p "Ahrefs is one of the second fastest tools for web crawling (only behind Google)…" at bounding box center [307, 184] width 560 height 41
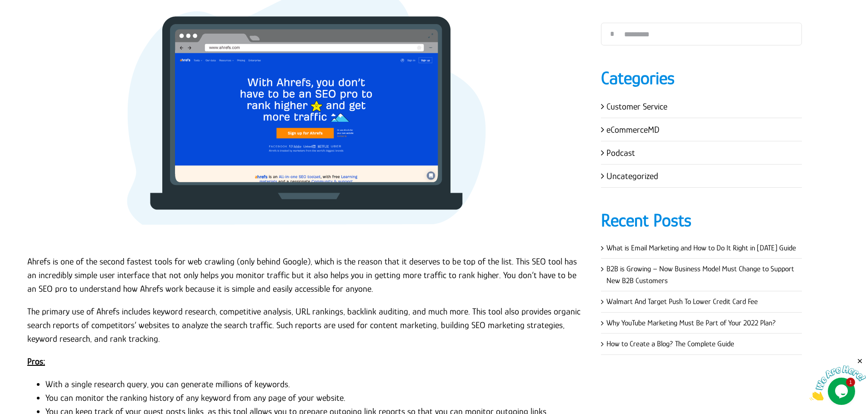
scroll to position [591, 0]
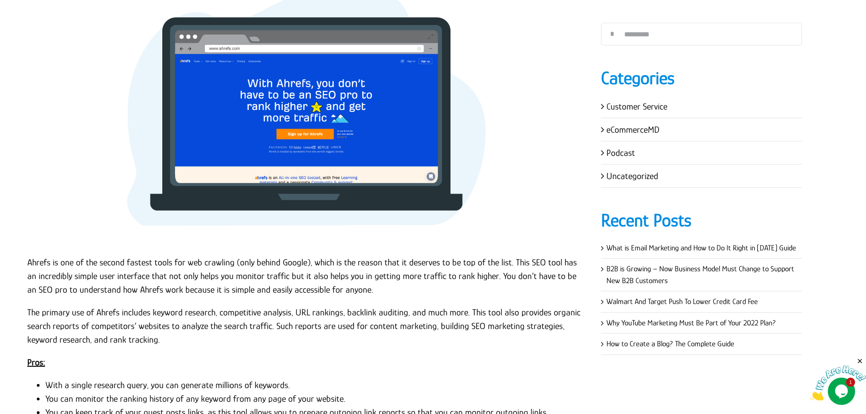
click at [30, 263] on p "Ahrefs is one of the second fastest tools for web crawling (only behind Google)…" at bounding box center [307, 275] width 560 height 41
click at [29, 263] on p "Ahrefs is one of the second fastest tools for web crawling (only behind Google)…" at bounding box center [307, 275] width 560 height 41
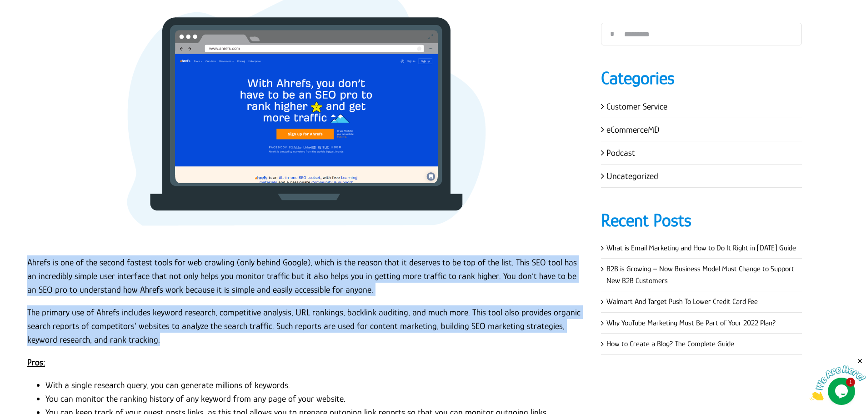
click at [147, 339] on p "The primary use of Ahrefs includes keyword research, competitive analysis, URL …" at bounding box center [307, 325] width 560 height 41
copy div "Ahrefs is one of the second fastest tools for web crawling (only behind Google)…"
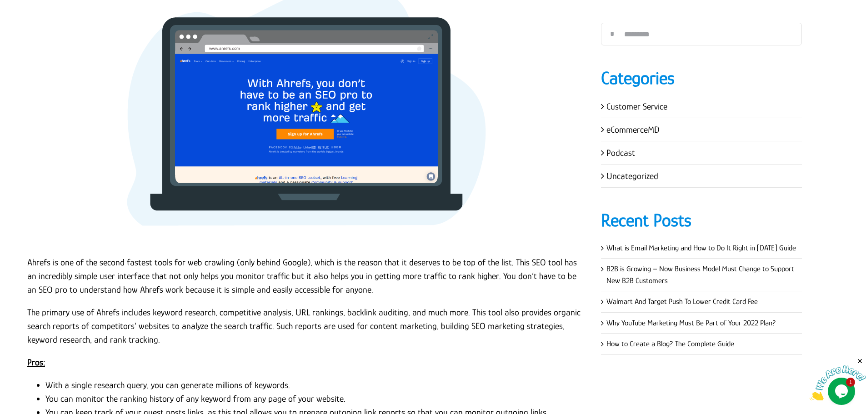
click at [492, 224] on p at bounding box center [307, 110] width 560 height 273
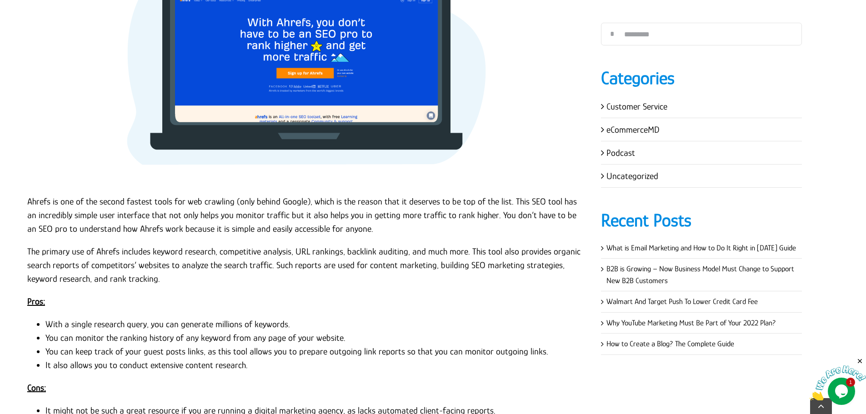
scroll to position [682, 0]
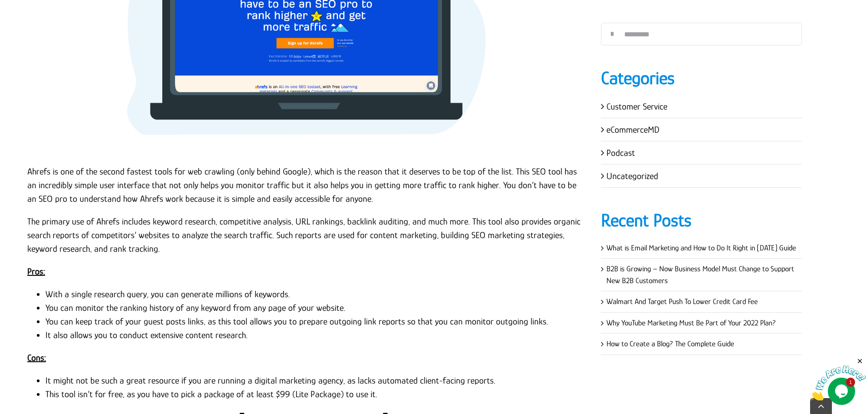
click at [33, 273] on u "Pros:" at bounding box center [36, 271] width 18 height 10
copy div "Pros:"
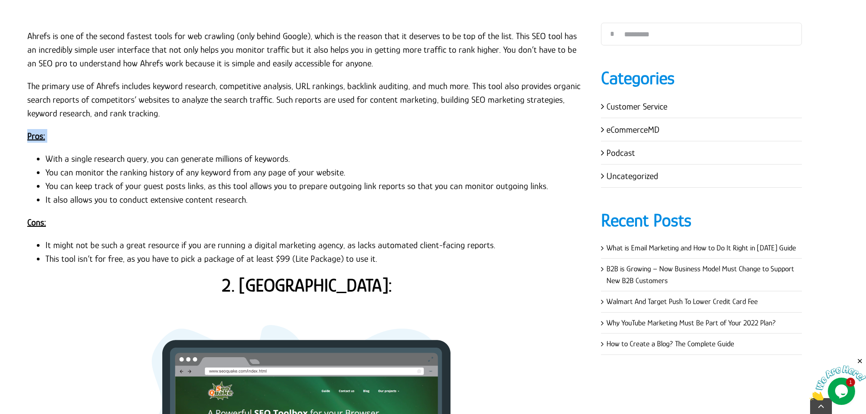
scroll to position [818, 0]
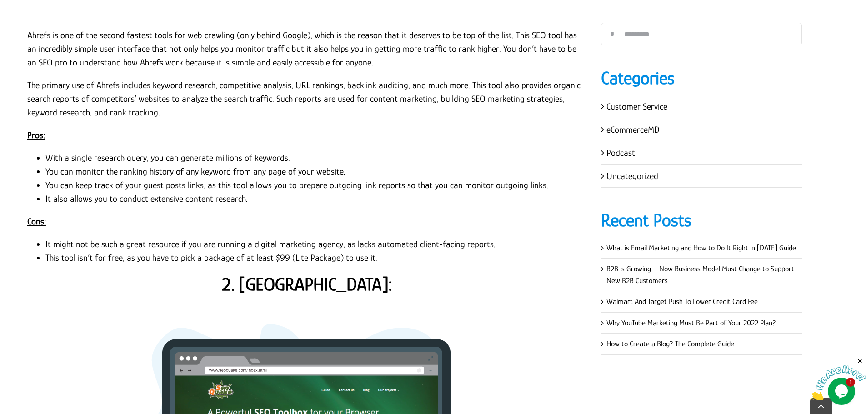
click at [136, 159] on li "With a single research query, you can generate millions of keywords." at bounding box center [316, 158] width 542 height 14
click at [290, 156] on li "With a single research query, you can generate millions of keywords." at bounding box center [316, 158] width 542 height 14
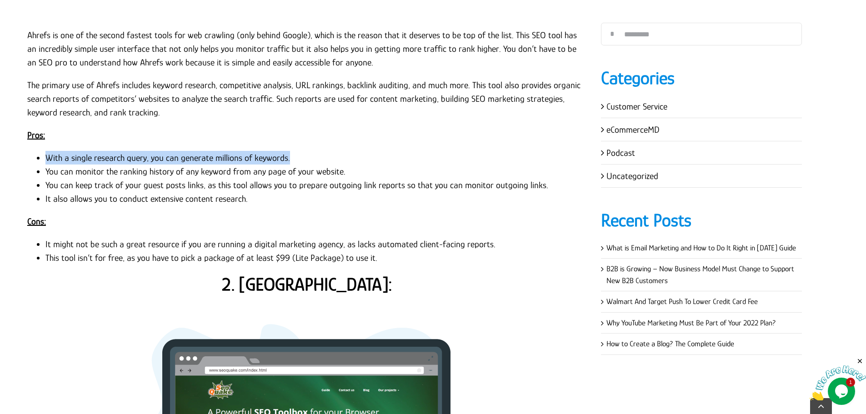
click at [47, 156] on li "With a single research query, you can generate millions of keywords." at bounding box center [316, 158] width 542 height 14
copy li "With a single research query, you can generate millions of keywords."
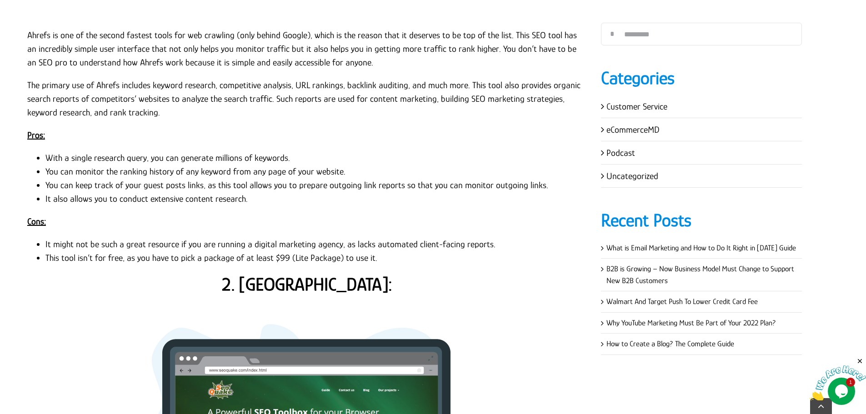
click at [335, 170] on li "You can monitor the ranking history of any keyword from any page of your websit…" at bounding box center [316, 171] width 542 height 14
click at [341, 172] on li "You can monitor the ranking history of any keyword from any page of your websit…" at bounding box center [316, 171] width 542 height 14
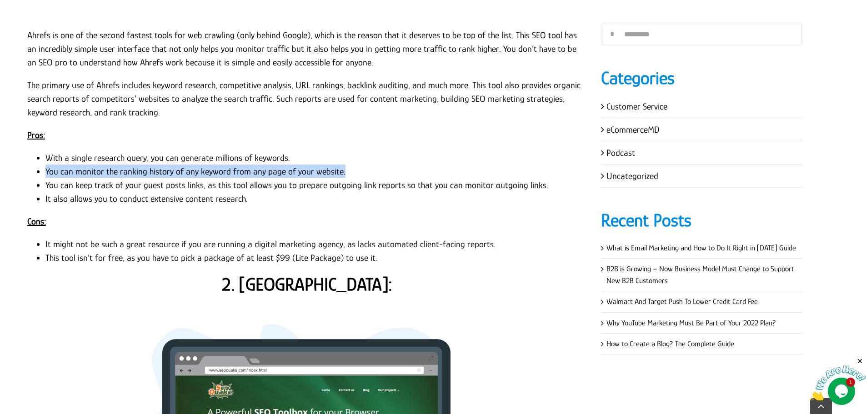
click at [47, 172] on li "You can monitor the ranking history of any keyword from any page of your websit…" at bounding box center [316, 171] width 542 height 14
copy li "You can monitor the ranking history of any keyword from any page of your websit…"
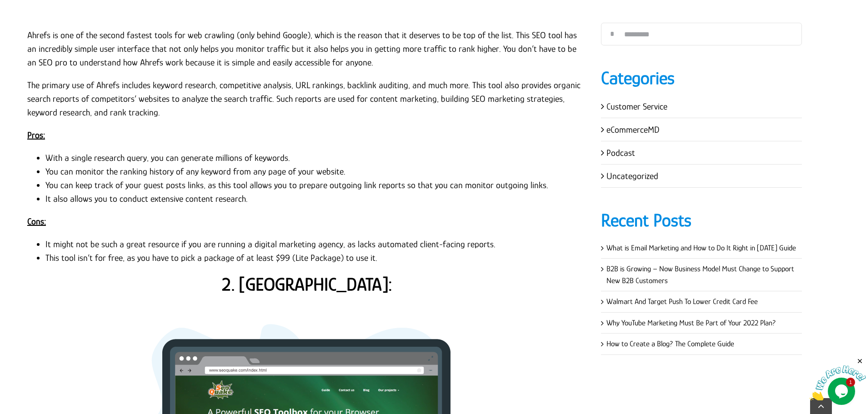
click at [47, 185] on li "You can keep track of your guest posts links, as this tool allows you to prepar…" at bounding box center [316, 185] width 542 height 14
click at [544, 188] on li "You can keep track of your guest posts links, as this tool allows you to prepar…" at bounding box center [316, 185] width 542 height 14
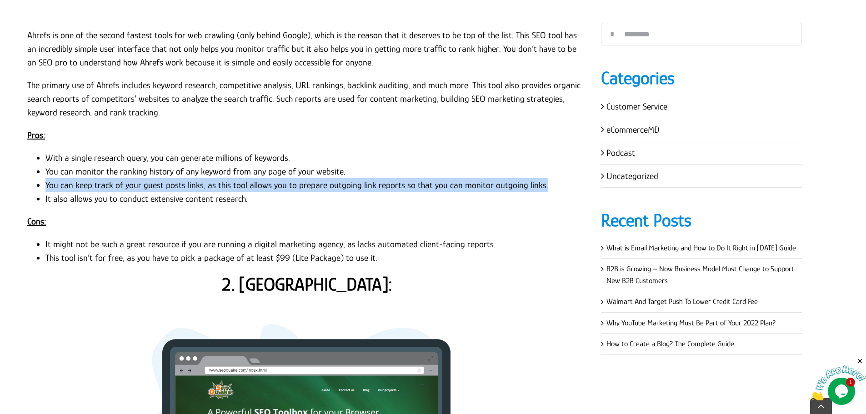
copy li "You can keep track of your guest posts links, as this tool allows you to prepar…"
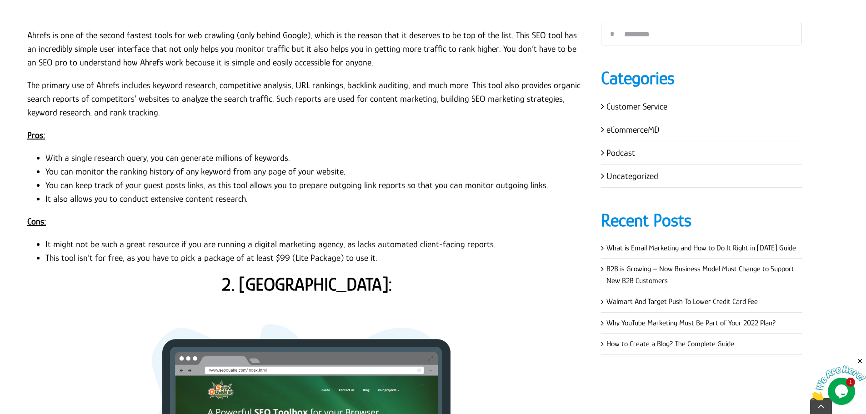
click at [45, 200] on li "It also allows you to conduct extensive content research." at bounding box center [316, 199] width 542 height 14
click at [254, 199] on li "It also allows you to conduct extensive content research." at bounding box center [316, 199] width 542 height 14
click at [44, 221] on u "Cons:" at bounding box center [36, 221] width 19 height 10
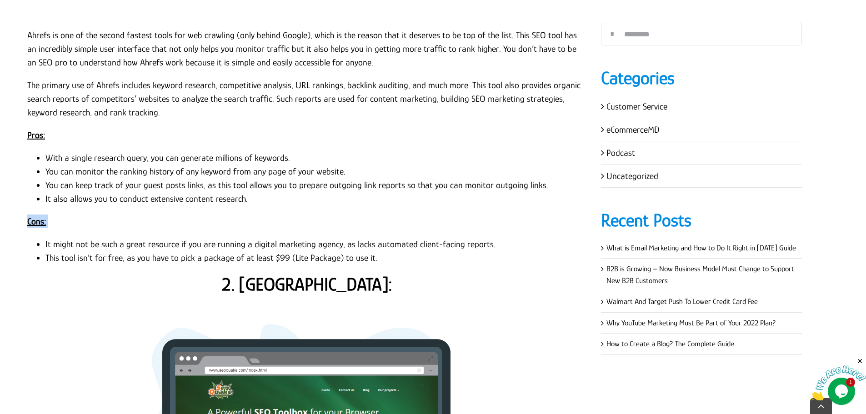
click at [56, 218] on p "Cons:" at bounding box center [307, 221] width 560 height 14
click at [50, 240] on li "It might not be such a great resource if you are running a digital marketing ag…" at bounding box center [316, 244] width 542 height 14
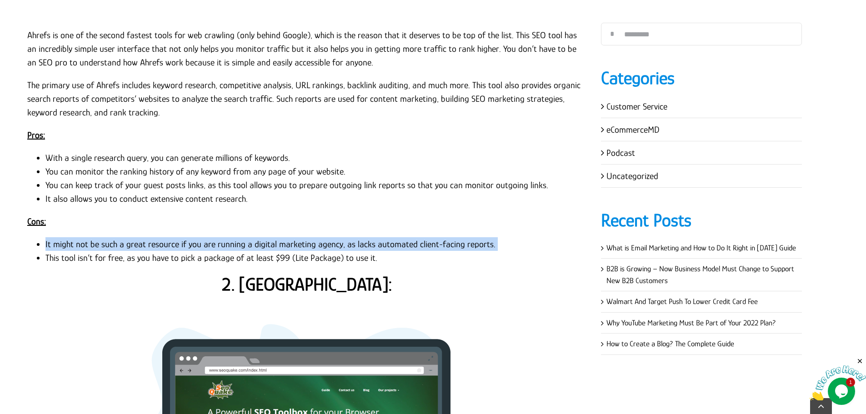
click at [50, 240] on li "It might not be such a great resource if you are running a digital marketing ag…" at bounding box center [316, 244] width 542 height 14
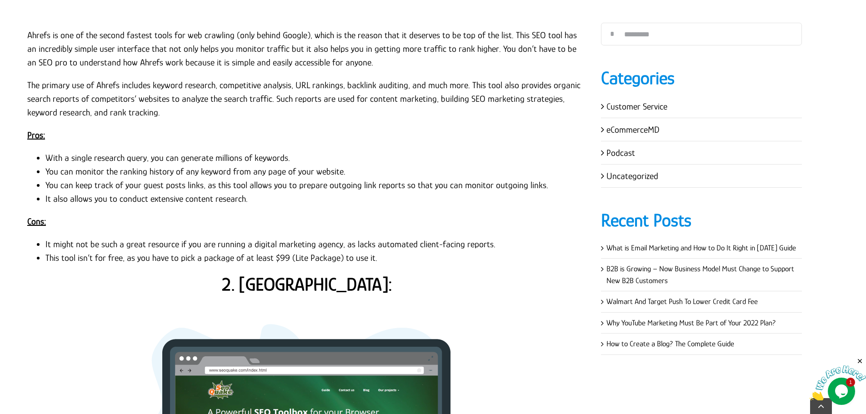
click at [158, 252] on li "This tool isn’t for free, as you have to pick a package of at least $99 (Lite P…" at bounding box center [316, 258] width 542 height 14
click at [158, 255] on li "This tool isn’t for free, as you have to pick a package of at least $99 (Lite P…" at bounding box center [316, 258] width 542 height 14
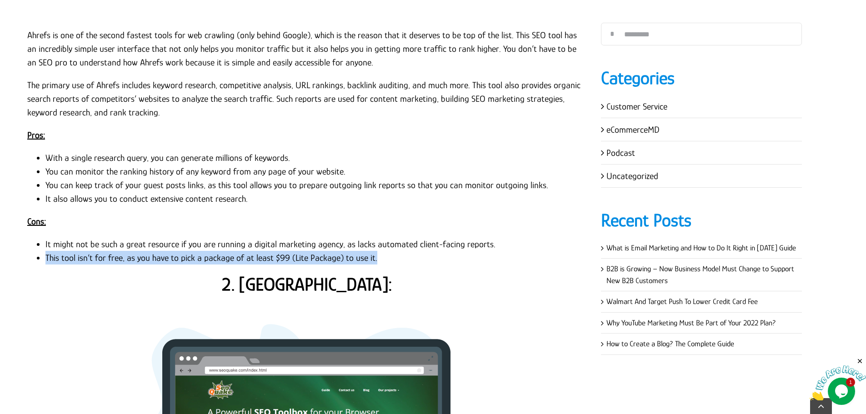
click at [158, 255] on li "This tool isn’t for free, as you have to pick a package of at least $99 (Lite P…" at bounding box center [316, 258] width 542 height 14
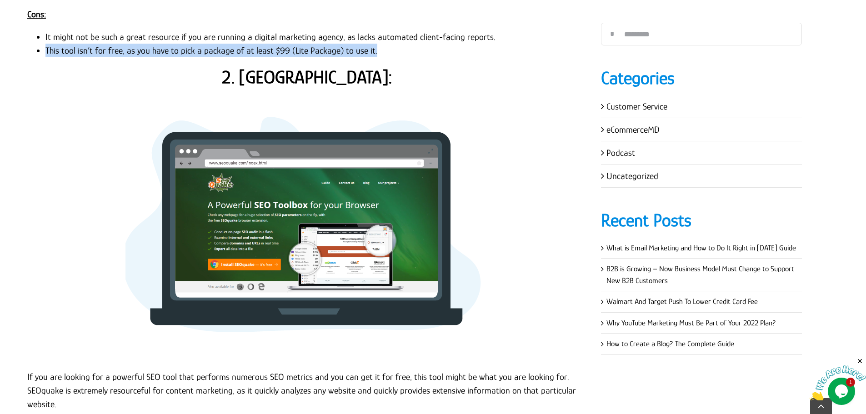
scroll to position [1045, 0]
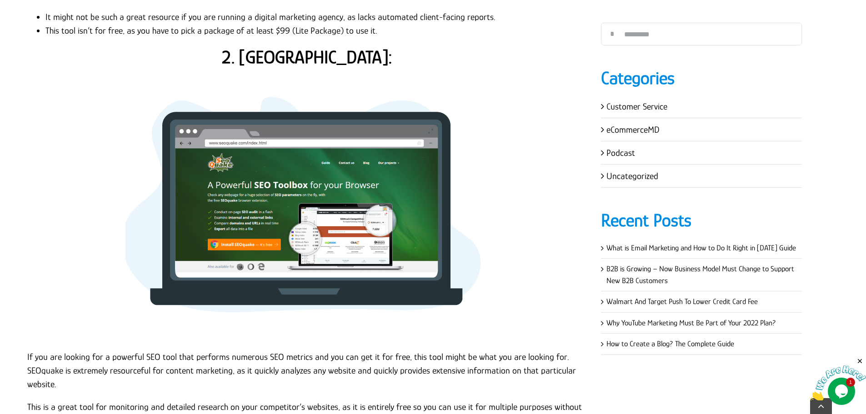
click at [316, 65] on strong "2. SEOquake:" at bounding box center [307, 57] width 170 height 20
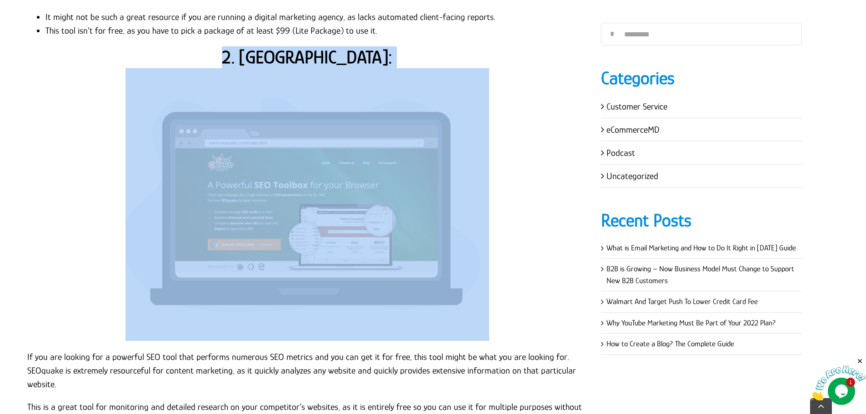
click at [316, 65] on strong "2. SEOquake:" at bounding box center [307, 57] width 170 height 20
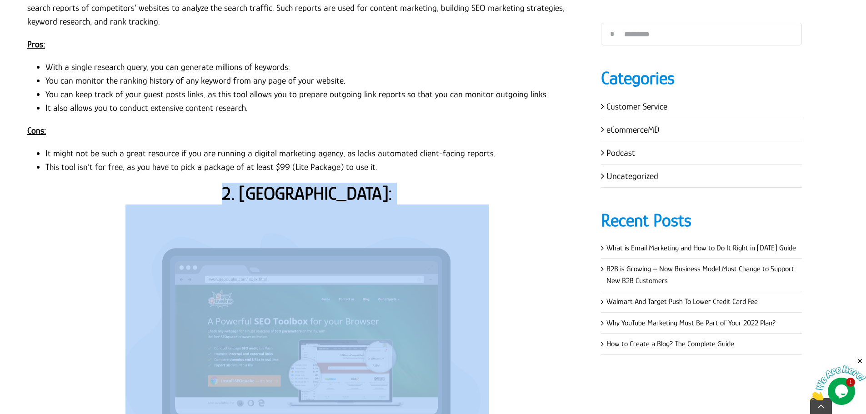
scroll to position [1181, 0]
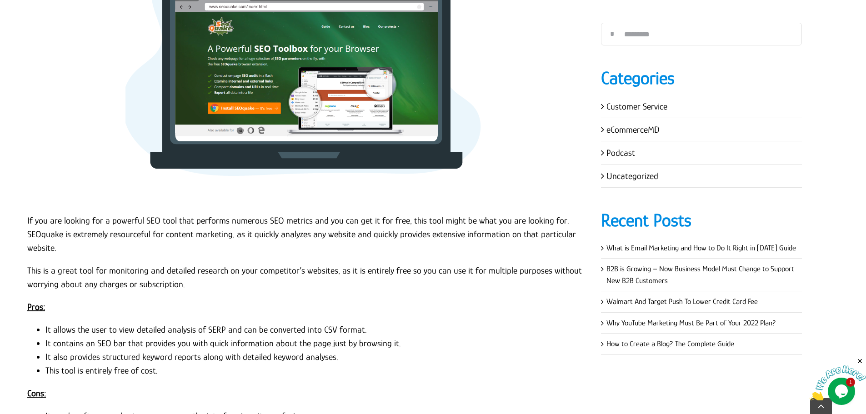
click at [88, 224] on p "If you are looking for a powerful SEO tool that performs numerous SEO metrics a…" at bounding box center [307, 234] width 560 height 41
click at [28, 220] on p "If you are looking for a powerful SEO tool that performs numerous SEO metrics a…" at bounding box center [307, 234] width 560 height 41
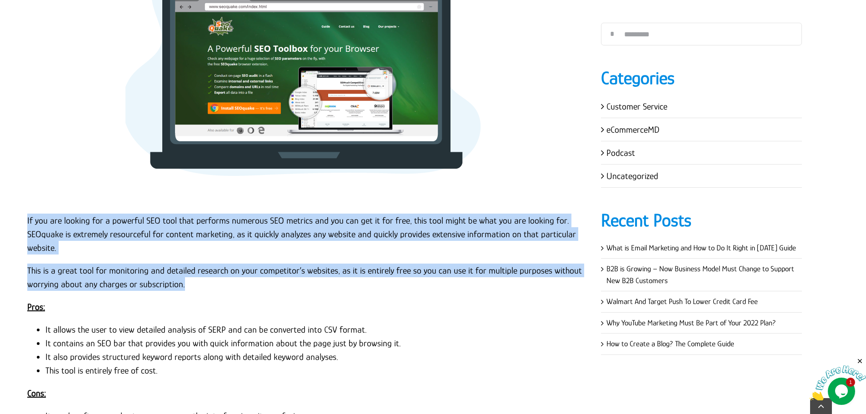
click at [186, 285] on p "This is a great tool for monitoring and detailed research on your competitor’s …" at bounding box center [307, 277] width 560 height 27
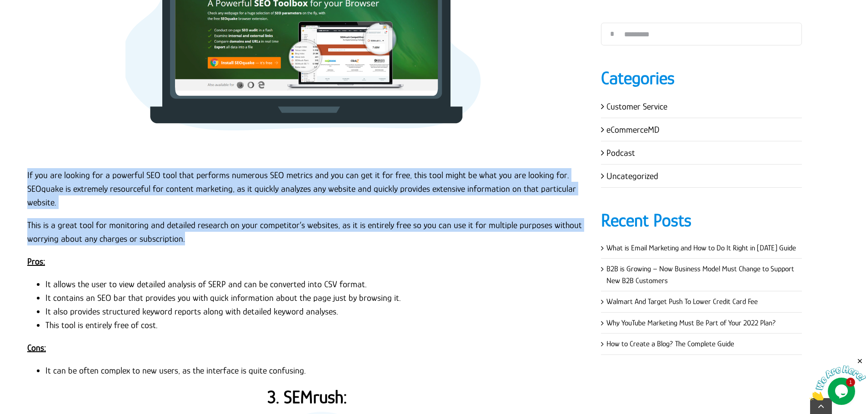
scroll to position [1363, 0]
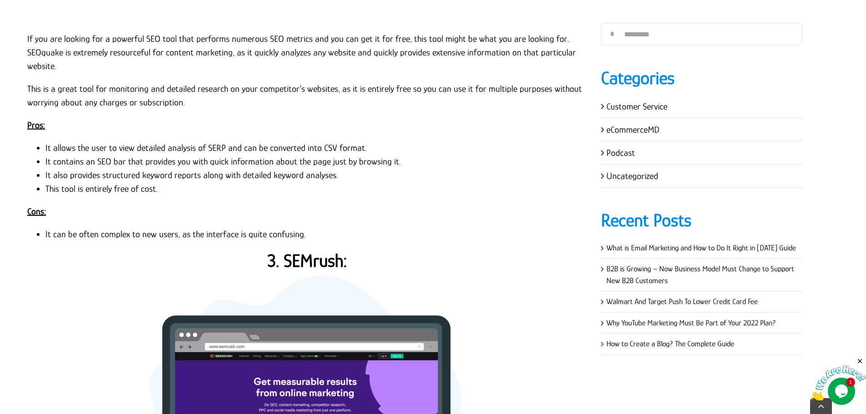
click at [336, 147] on li "It allows the user to view detailed analysis of SERP and can be converted into …" at bounding box center [316, 148] width 542 height 14
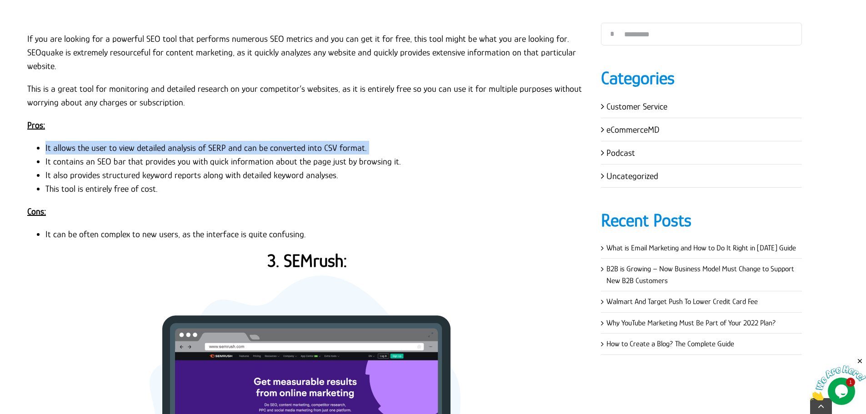
click at [336, 147] on li "It allows the user to view detailed analysis of SERP and can be converted into …" at bounding box center [316, 148] width 542 height 14
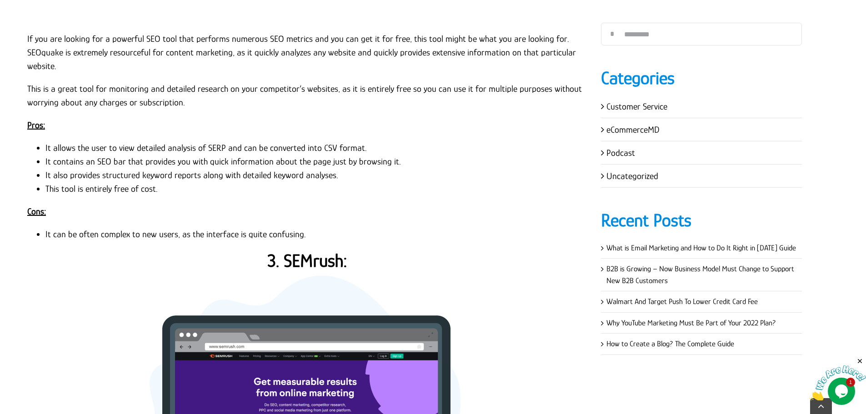
click at [191, 162] on li "It contains an SEO bar that provides you with quick information about the page …" at bounding box center [316, 161] width 542 height 14
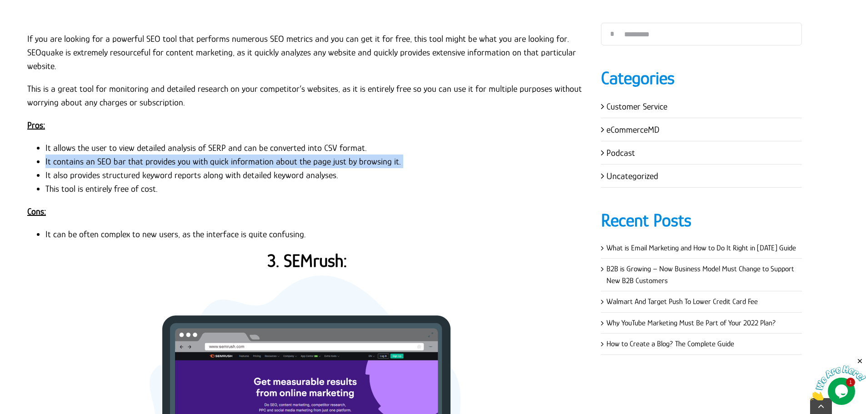
click at [191, 162] on li "It contains an SEO bar that provides you with quick information about the page …" at bounding box center [316, 161] width 542 height 14
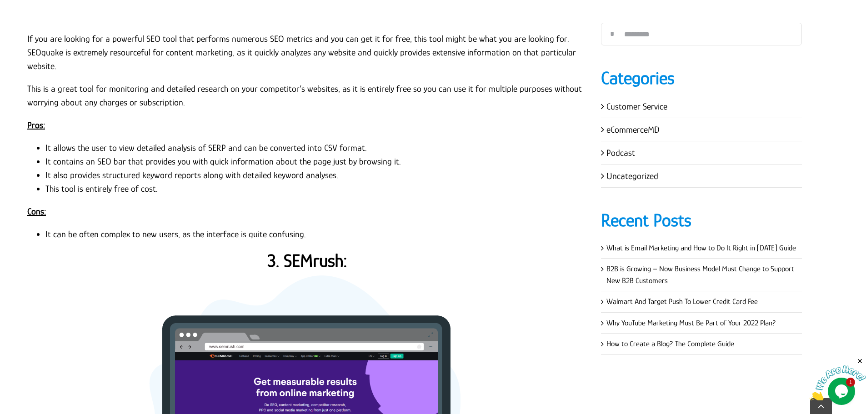
click at [105, 174] on li "It also provides structured keyword reports along with detailed keyword analyse…" at bounding box center [316, 175] width 542 height 14
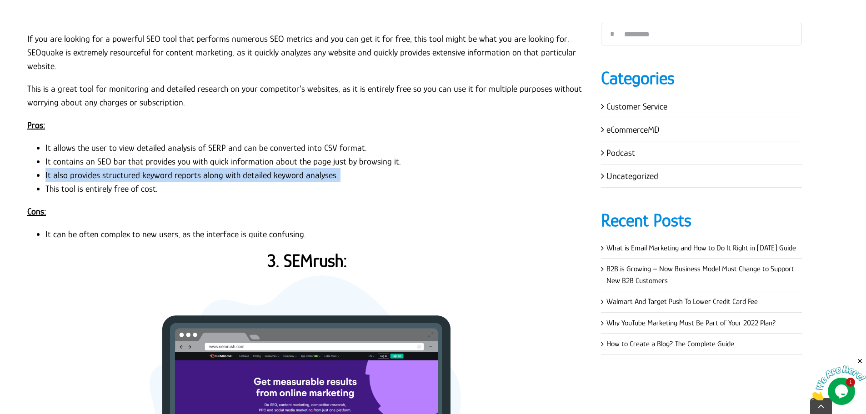
click at [105, 173] on li "It also provides structured keyword reports along with detailed keyword analyse…" at bounding box center [316, 175] width 542 height 14
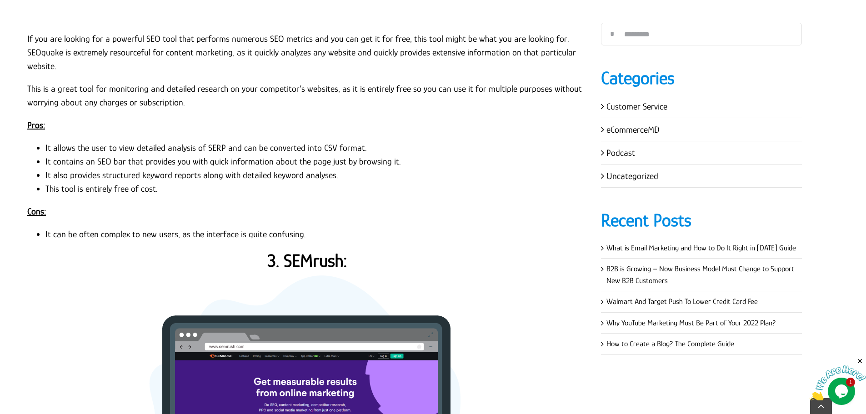
click at [85, 189] on li "This tool is entirely free of cost." at bounding box center [316, 189] width 542 height 14
click at [111, 233] on li "It can be often complex to new users, as the interface is quite confusing." at bounding box center [316, 234] width 542 height 14
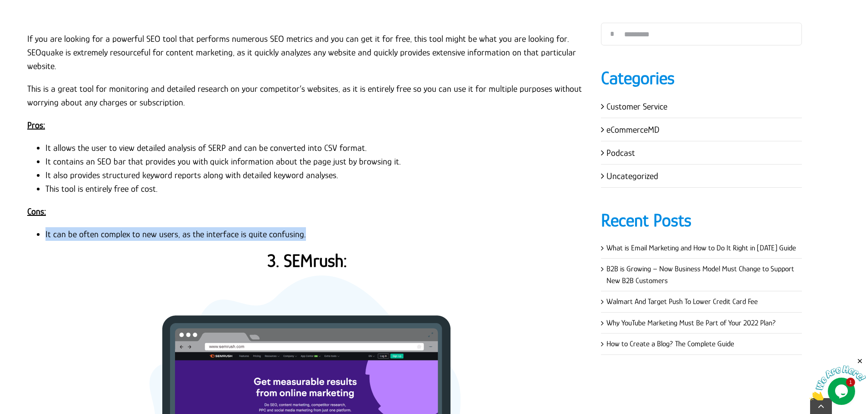
click at [111, 233] on li "It can be often complex to new users, as the interface is quite confusing." at bounding box center [316, 234] width 542 height 14
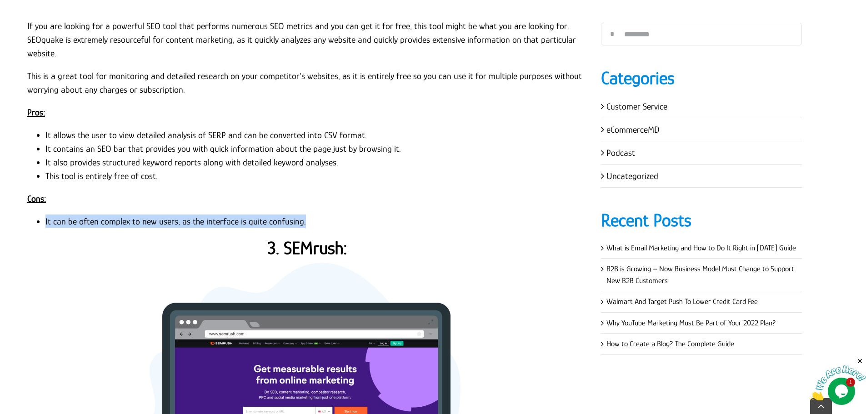
scroll to position [1545, 0]
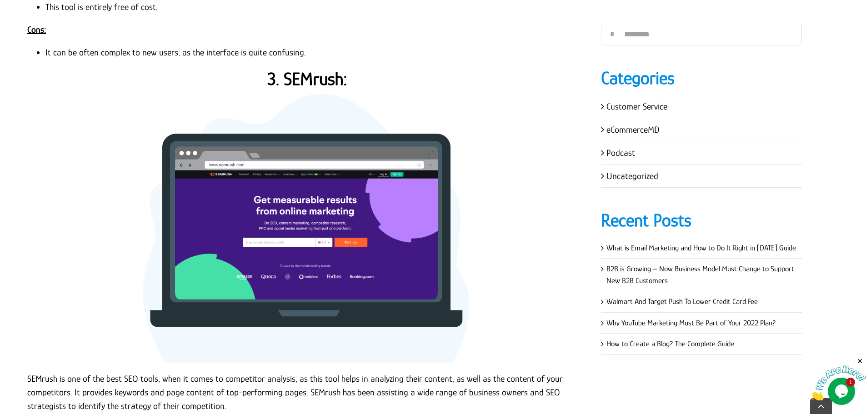
click at [341, 83] on strong "3. SEMrush:" at bounding box center [307, 79] width 80 height 20
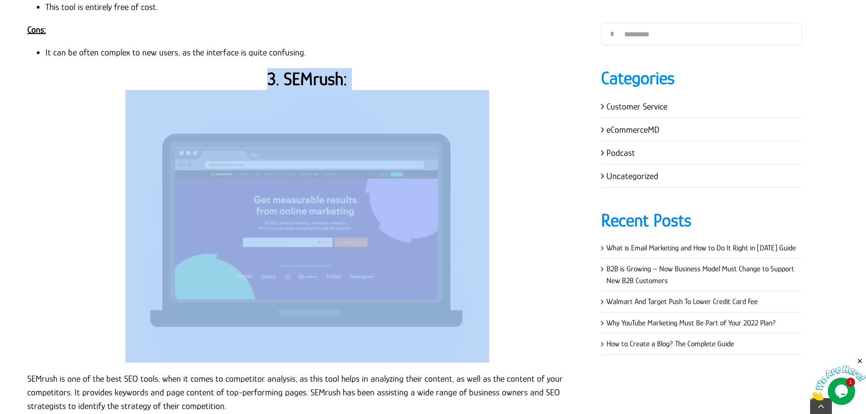
click at [341, 83] on strong "3. SEMrush:" at bounding box center [307, 79] width 80 height 20
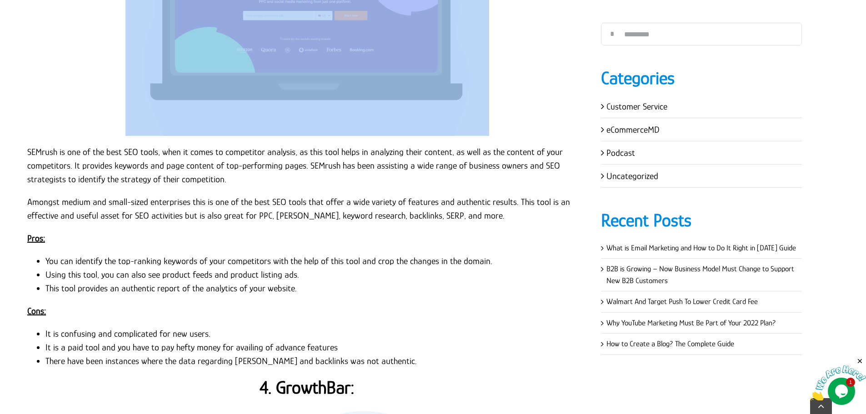
scroll to position [1772, 0]
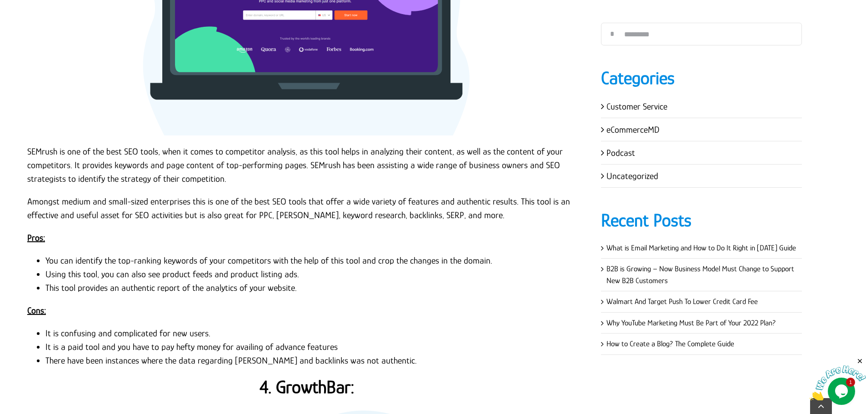
click at [40, 153] on p "SEMrush is one of the best SEO tools, when it comes to competitor analysis, as …" at bounding box center [307, 164] width 560 height 41
click at [27, 150] on p "SEMrush is one of the best SEO tools, when it comes to competitor analysis, as …" at bounding box center [307, 164] width 560 height 41
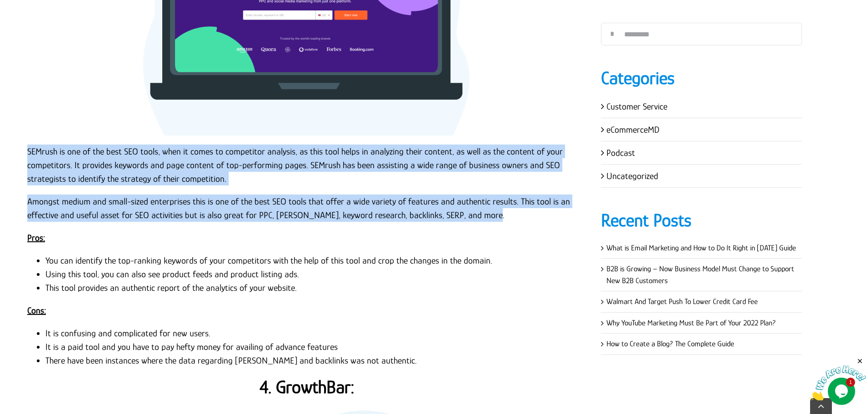
click at [498, 213] on p "Amongst medium and small-sized enterprises this is one of the best SEO tools th…" at bounding box center [307, 207] width 560 height 27
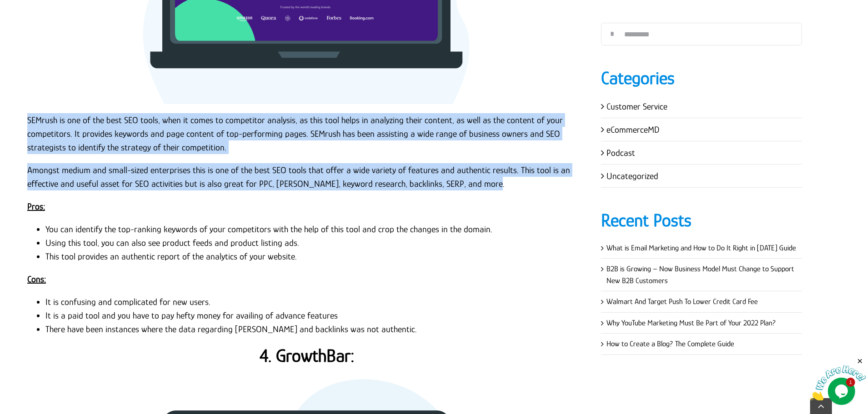
scroll to position [1863, 0]
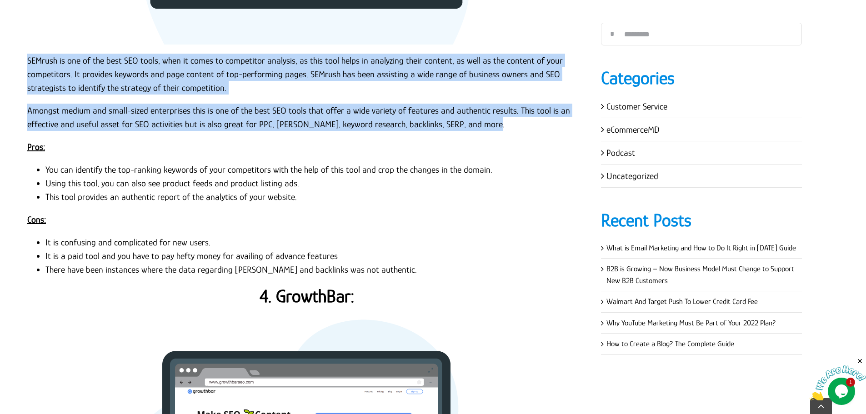
click at [41, 149] on u "Pros:" at bounding box center [36, 147] width 18 height 10
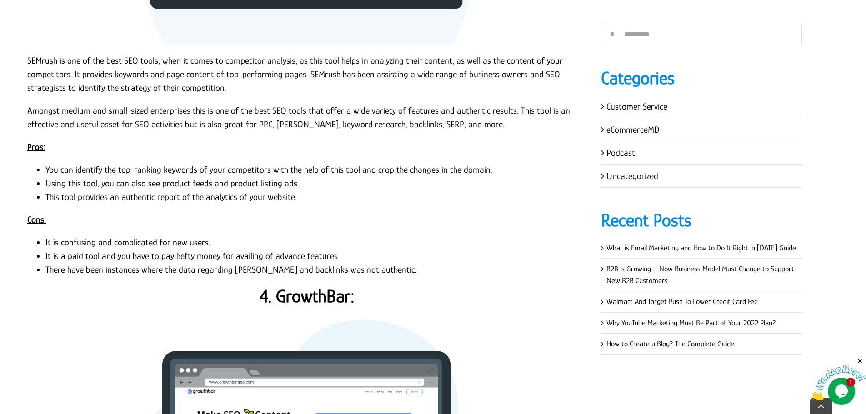
click at [41, 149] on u "Pros:" at bounding box center [36, 147] width 18 height 10
click at [39, 148] on u "Pros:" at bounding box center [36, 147] width 18 height 10
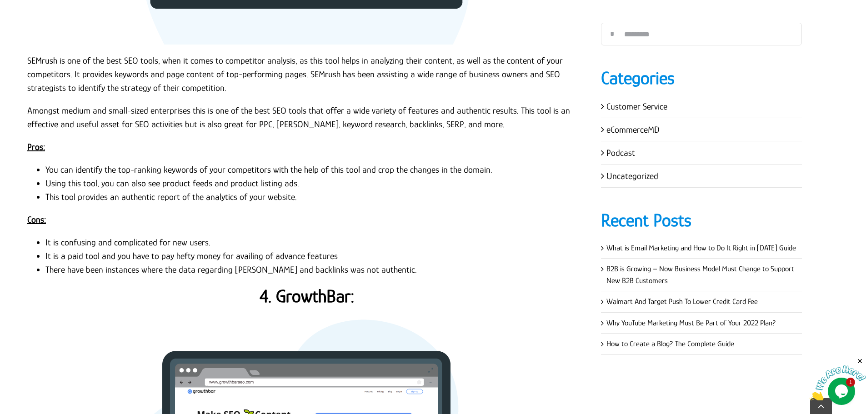
click at [174, 180] on li "Using this tool, you can also see product feeds and product listing ads." at bounding box center [316, 183] width 542 height 14
click at [257, 174] on li "You can identify the top-ranking keywords of your competitors with the help of …" at bounding box center [316, 170] width 542 height 14
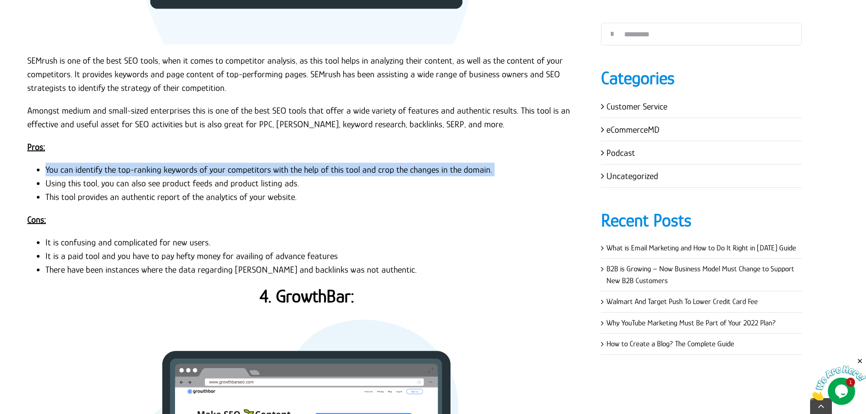
click at [257, 174] on li "You can identify the top-ranking keywords of your competitors with the help of …" at bounding box center [316, 170] width 542 height 14
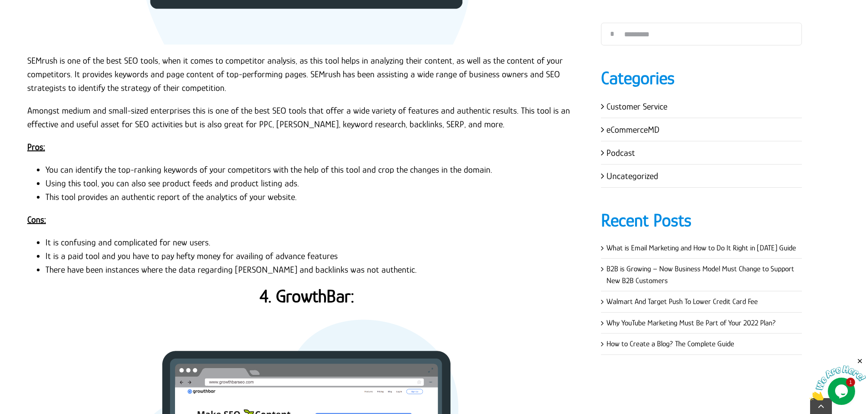
click at [266, 185] on li "Using this tool, you can also see product feeds and product listing ads." at bounding box center [316, 183] width 542 height 14
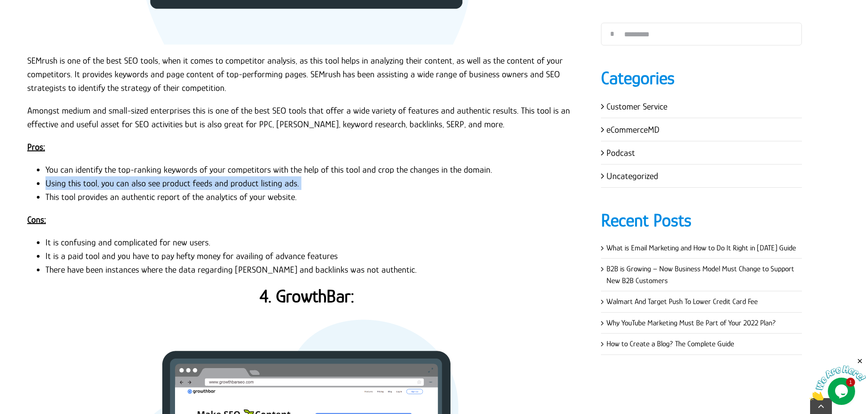
click at [266, 185] on li "Using this tool, you can also see product feeds and product listing ads." at bounding box center [316, 183] width 542 height 14
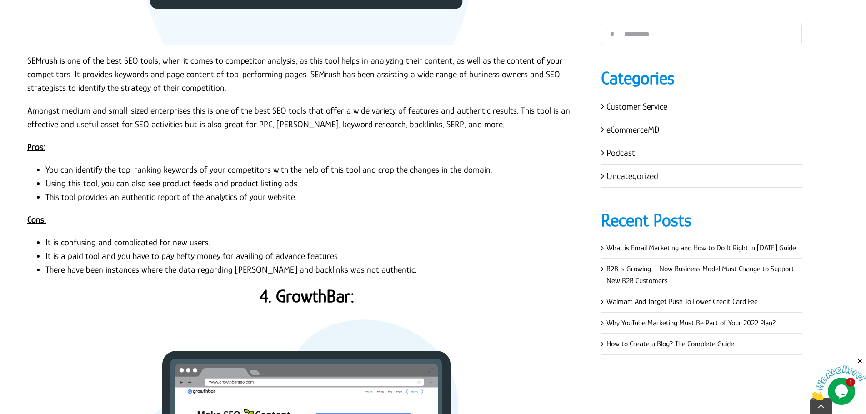
click at [233, 194] on li "This tool provides an authentic report of the analytics of your website." at bounding box center [316, 197] width 542 height 14
click at [234, 198] on li "This tool provides an authentic report of the analytics of your website." at bounding box center [316, 197] width 542 height 14
click at [234, 199] on li "This tool provides an authentic report of the analytics of your website." at bounding box center [316, 197] width 542 height 14
click at [40, 220] on u "Cons:" at bounding box center [36, 219] width 19 height 10
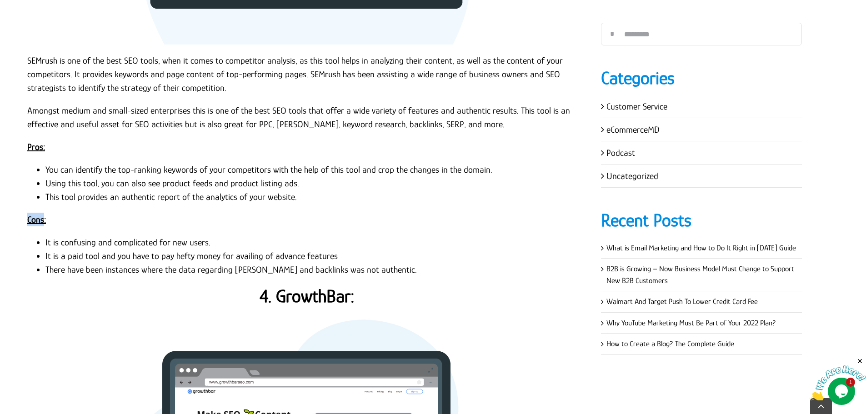
click at [40, 220] on u "Cons:" at bounding box center [36, 219] width 19 height 10
click at [99, 243] on li "It is confusing and complicated for new users." at bounding box center [316, 242] width 542 height 14
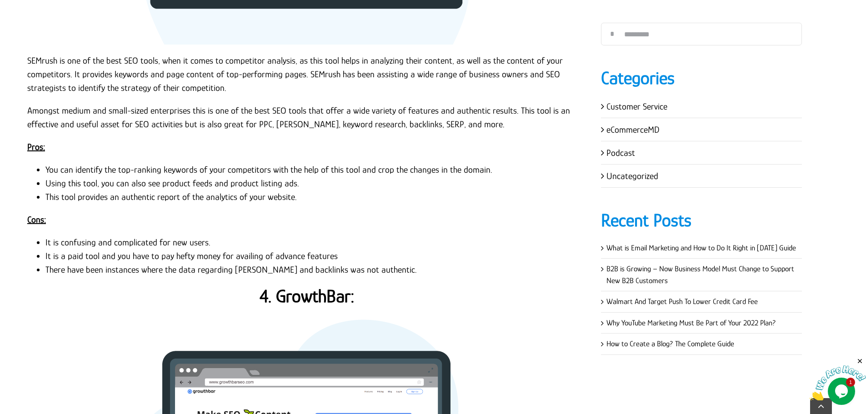
click at [192, 261] on li "It is a paid tool and you have to pay hefty money for availing of advance featu…" at bounding box center [316, 256] width 542 height 14
click at [192, 258] on li "It is a paid tool and you have to pay hefty money for availing of advance featu…" at bounding box center [316, 256] width 542 height 14
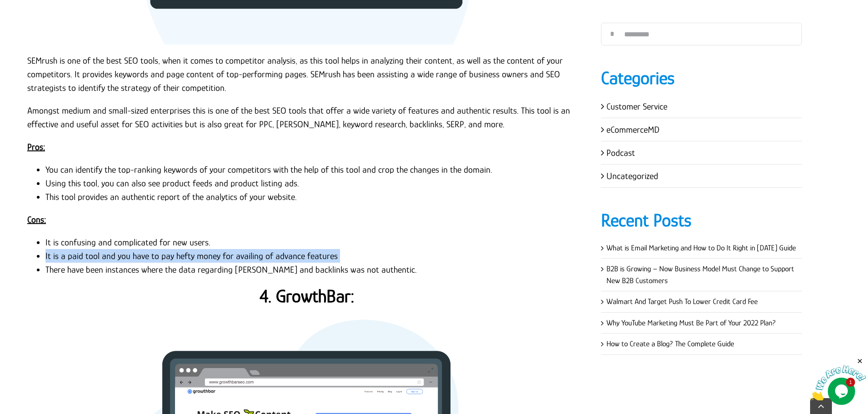
click at [192, 258] on li "It is a paid tool and you have to pay hefty money for availing of advance featu…" at bounding box center [316, 256] width 542 height 14
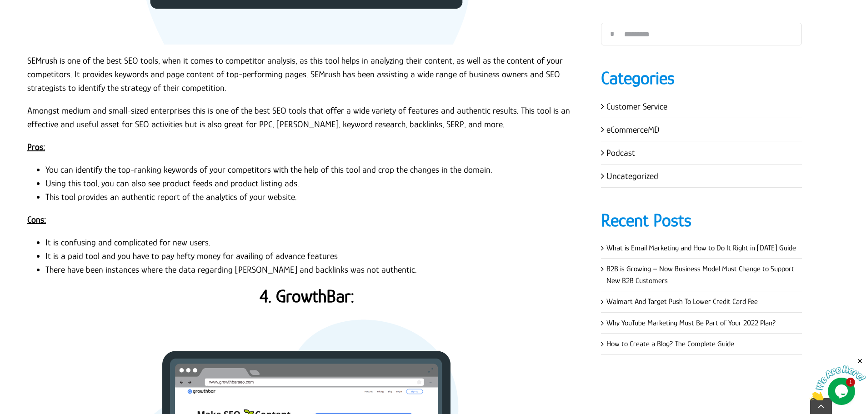
click at [118, 271] on li "There have been instances where the data regarding ad campaigns and backlinks w…" at bounding box center [316, 270] width 542 height 14
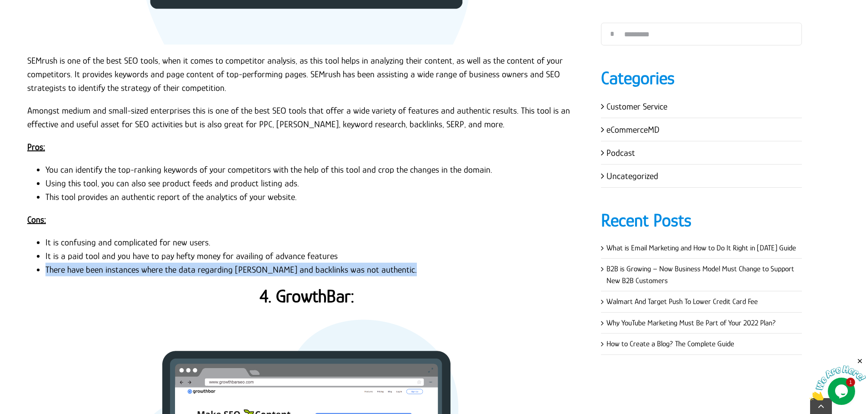
click at [118, 271] on li "There have been instances where the data regarding ad campaigns and backlinks w…" at bounding box center [316, 270] width 542 height 14
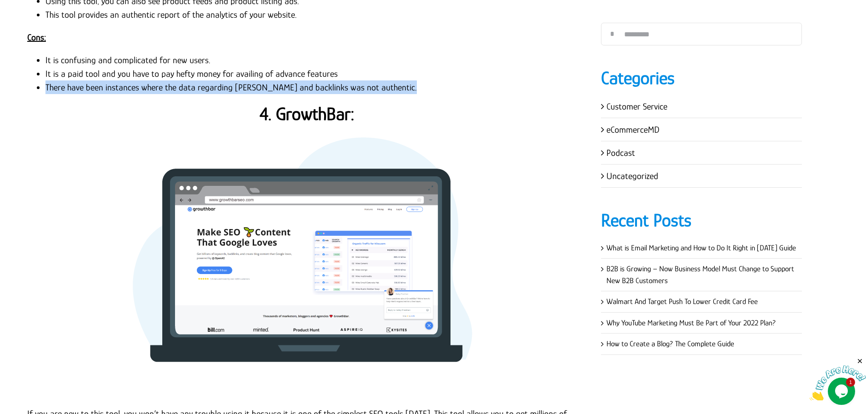
scroll to position [1908, 0]
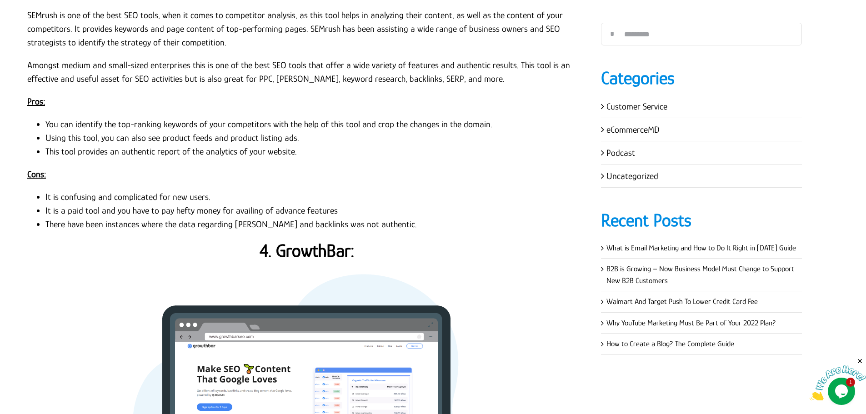
click at [314, 248] on strong "4. GrowthBar:" at bounding box center [306, 250] width 95 height 20
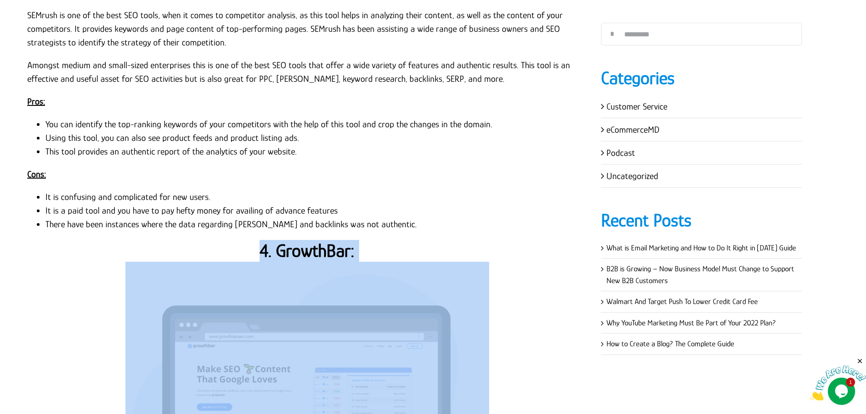
click at [314, 248] on strong "4. GrowthBar:" at bounding box center [306, 250] width 95 height 20
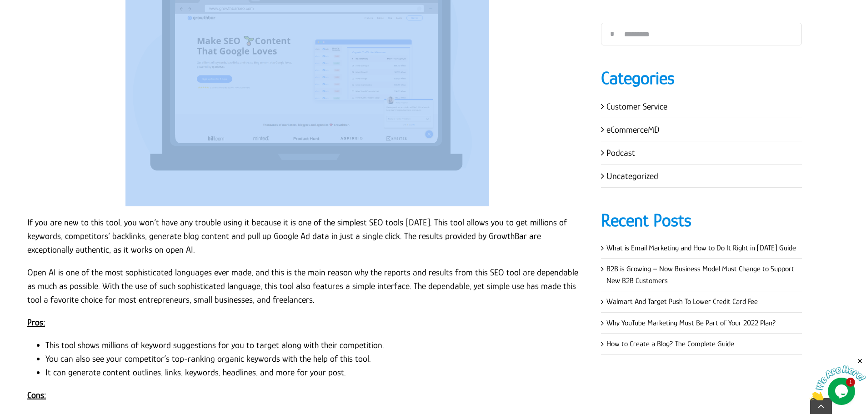
scroll to position [2363, 0]
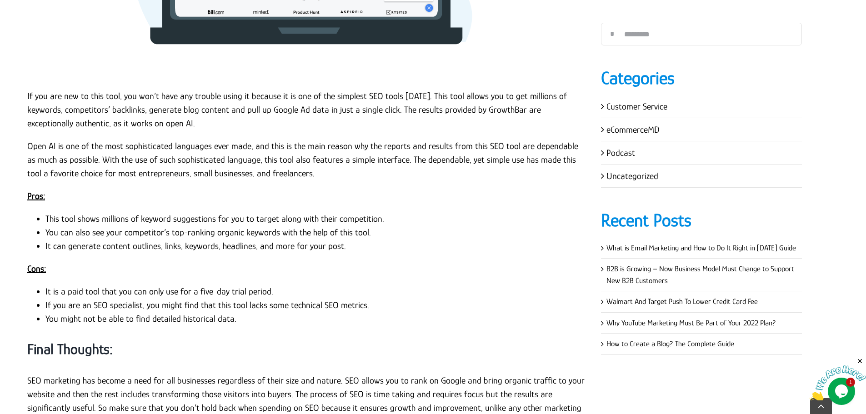
click at [28, 95] on p "If you are new to this tool, you won’t have any trouble using it because it is …" at bounding box center [307, 109] width 560 height 41
click at [27, 97] on p "If you are new to this tool, you won’t have any trouble using it because it is …" at bounding box center [307, 109] width 560 height 41
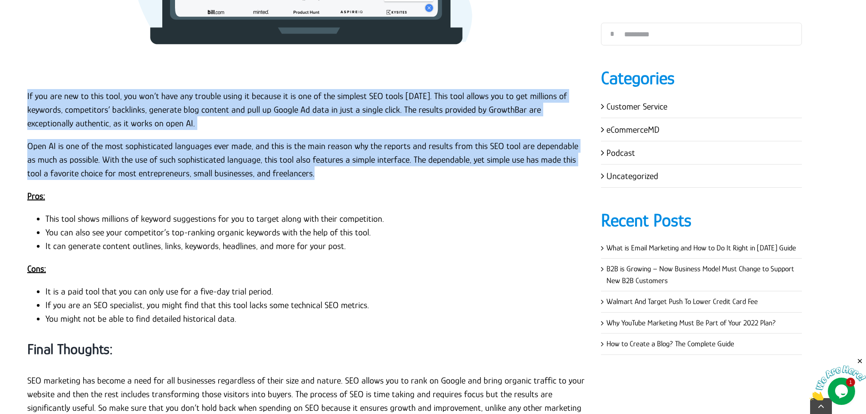
click at [299, 175] on p "Open AI is one of the most sophisticated languages ever made, and this is the m…" at bounding box center [307, 159] width 560 height 41
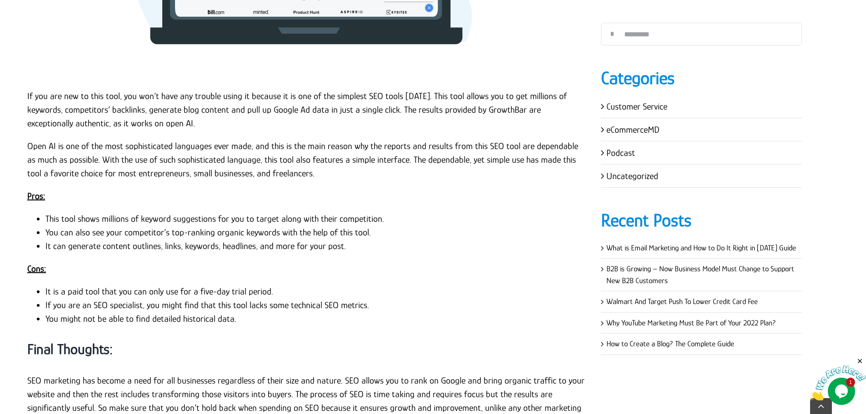
click at [201, 222] on li "This tool shows millions of keyword suggestions for you to target along with th…" at bounding box center [316, 219] width 542 height 14
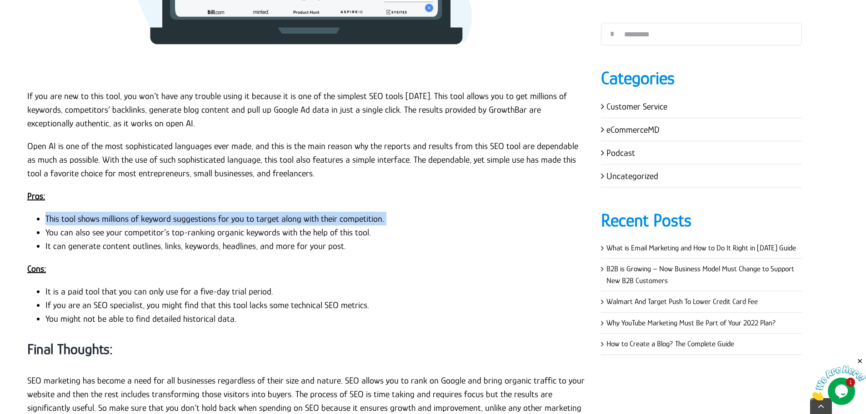
click at [201, 222] on li "This tool shows millions of keyword suggestions for you to target along with th…" at bounding box center [316, 219] width 542 height 14
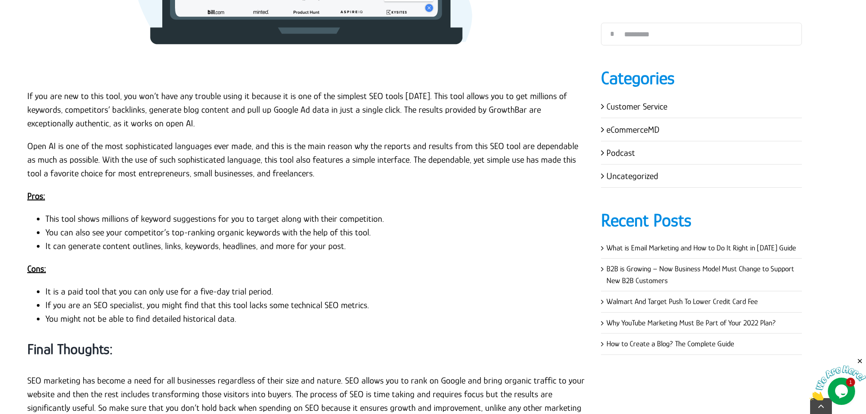
click at [276, 237] on li "You can also see your competitor’s top-ranking organic keywords with the help o…" at bounding box center [316, 232] width 542 height 14
click at [279, 234] on li "You can also see your competitor’s top-ranking organic keywords with the help o…" at bounding box center [316, 232] width 542 height 14
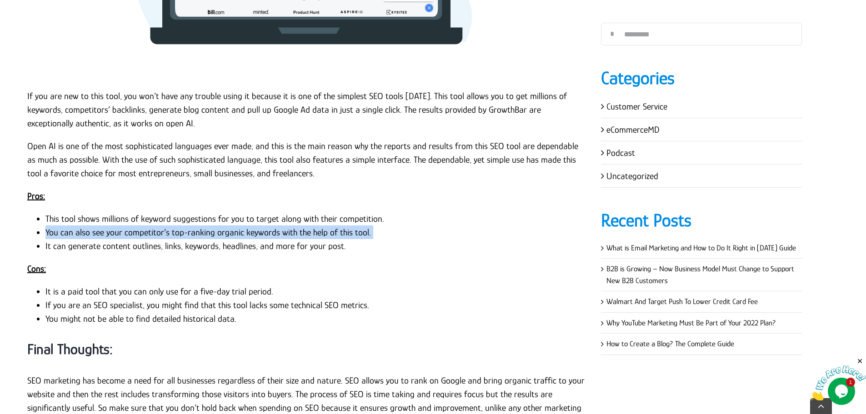
click at [279, 234] on li "You can also see your competitor’s top-ranking organic keywords with the help o…" at bounding box center [316, 232] width 542 height 14
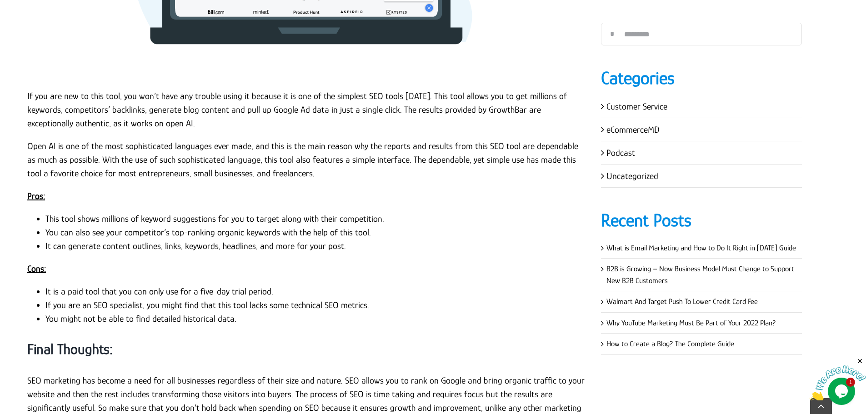
click at [156, 245] on li "It can generate content outlines, links, keywords, headlines, and more for your…" at bounding box center [316, 246] width 542 height 14
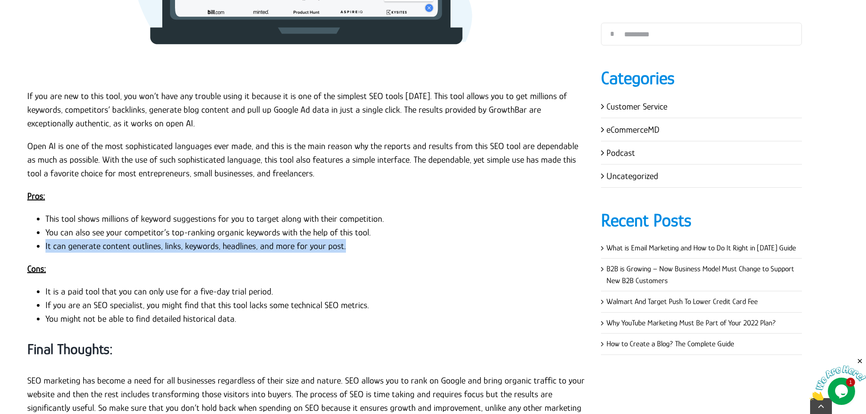
click at [156, 245] on li "It can generate content outlines, links, keywords, headlines, and more for your…" at bounding box center [316, 246] width 542 height 14
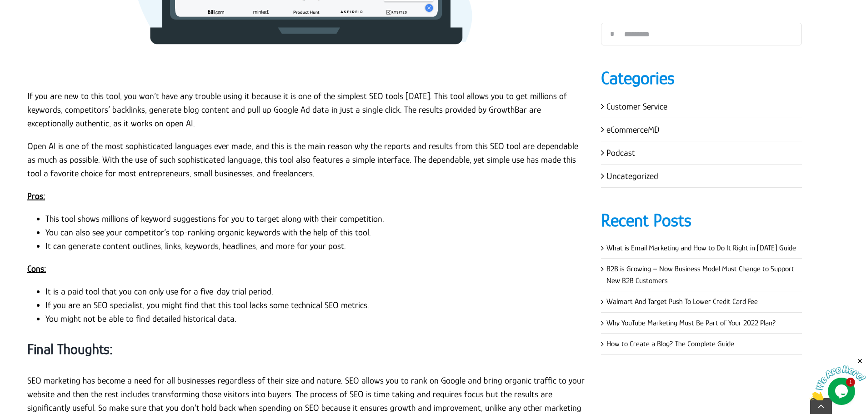
click at [196, 290] on li "It is a paid tool that you can only use for a five-day trial period." at bounding box center [316, 291] width 542 height 14
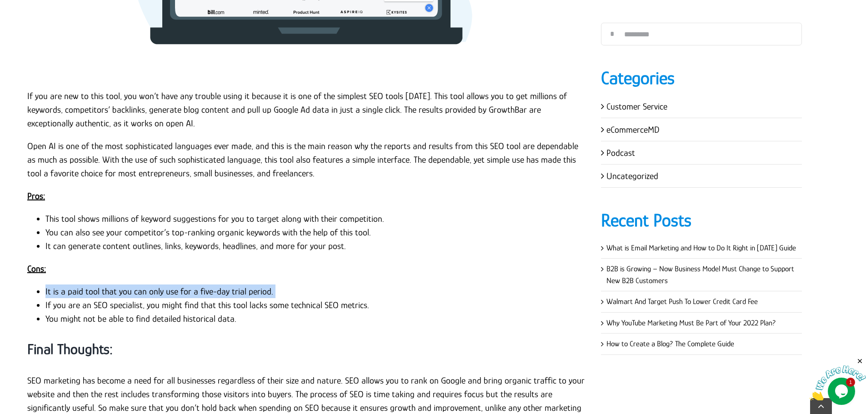
click at [197, 290] on li "It is a paid tool that you can only use for a five-day trial period." at bounding box center [316, 291] width 542 height 14
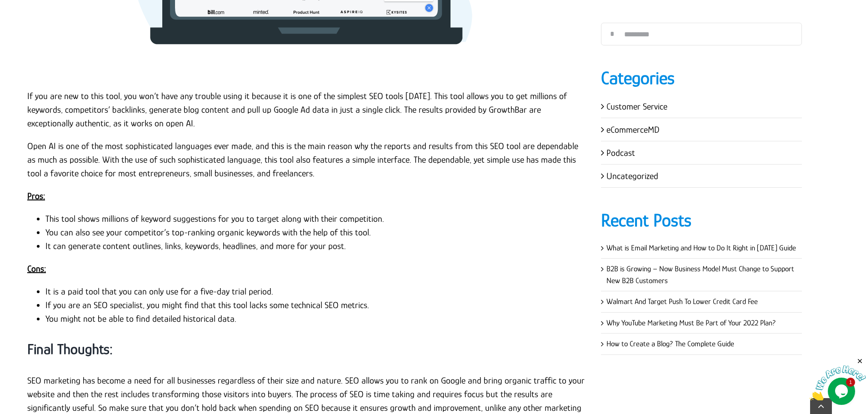
click at [263, 304] on li "If you are an SEO specialist, you might find that this tool lacks some technica…" at bounding box center [316, 305] width 542 height 14
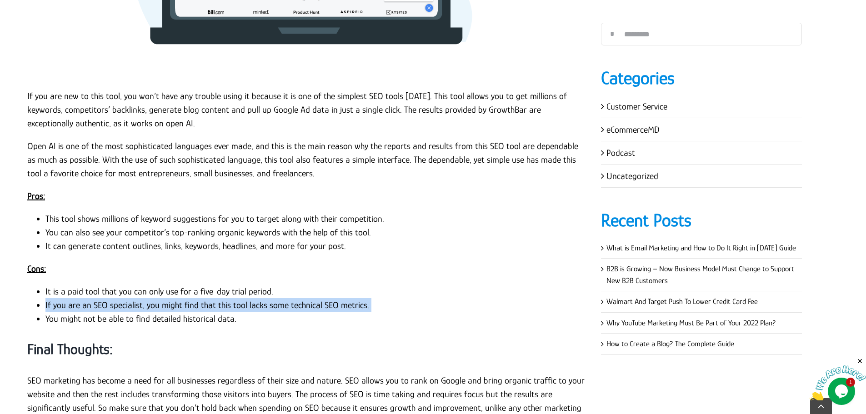
click at [263, 304] on li "If you are an SEO specialist, you might find that this tool lacks some technica…" at bounding box center [316, 305] width 542 height 14
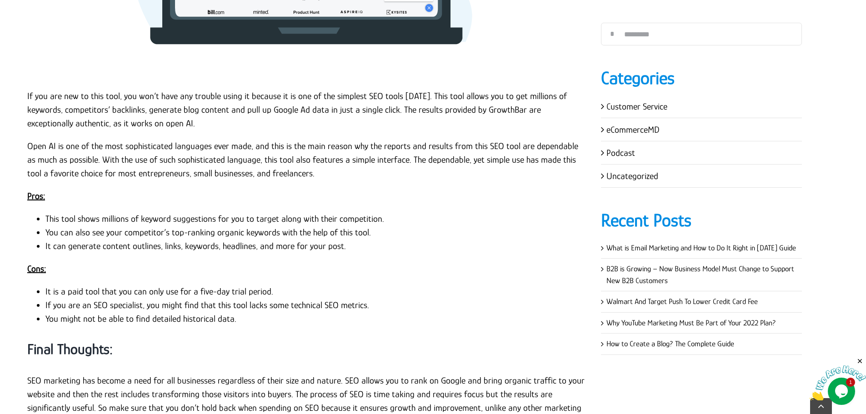
click at [111, 320] on li "You might not be able to find detailed historical data." at bounding box center [316, 319] width 542 height 14
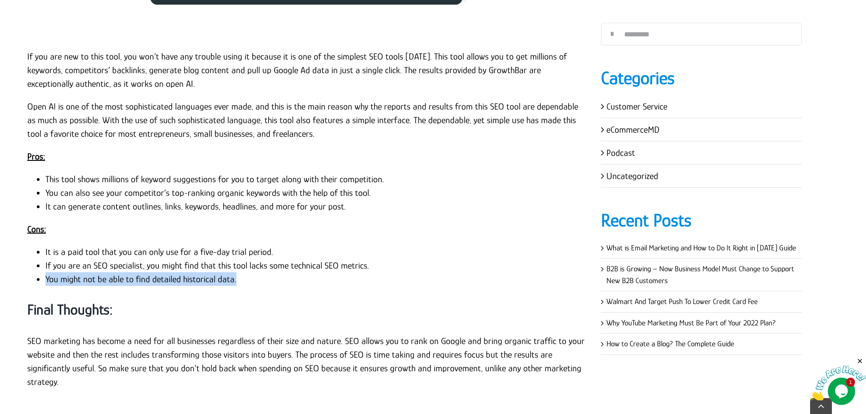
scroll to position [2454, 0]
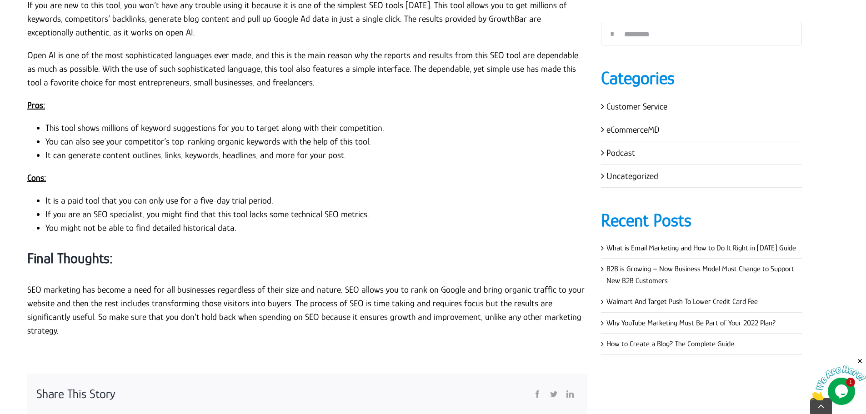
click at [93, 262] on strong "Final Thoughts:" at bounding box center [69, 258] width 85 height 16
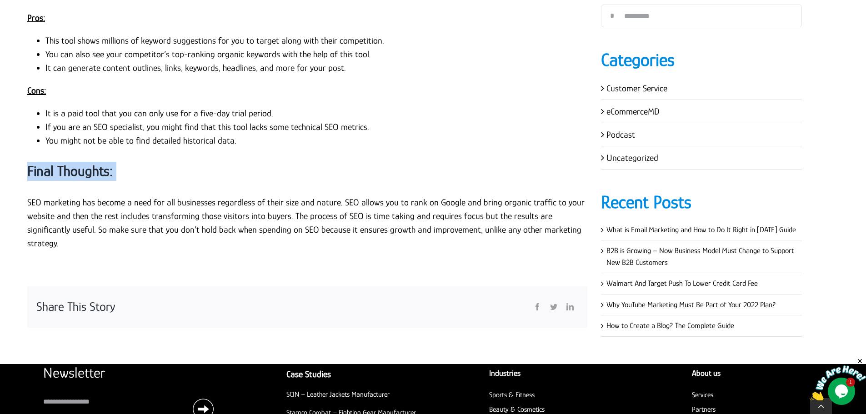
scroll to position [2544, 0]
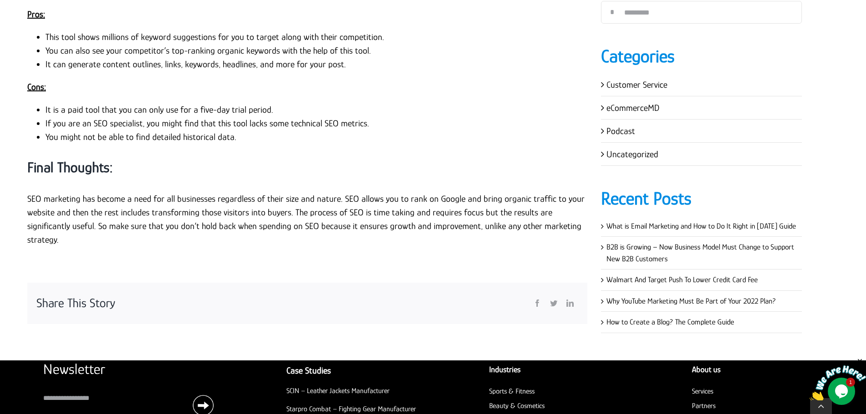
click at [187, 193] on p "SEO marketing has become a need for all businesses regardless of their size and…" at bounding box center [307, 219] width 560 height 55
click at [152, 193] on p "SEO marketing has become a need for all businesses regardless of their size and…" at bounding box center [307, 219] width 560 height 55
click at [155, 201] on p "SEO marketing has become a need for all businesses regardless of their size and…" at bounding box center [307, 219] width 560 height 55
click at [156, 201] on p "SEO marketing has become a need for all businesses regardless of their size and…" at bounding box center [307, 219] width 560 height 55
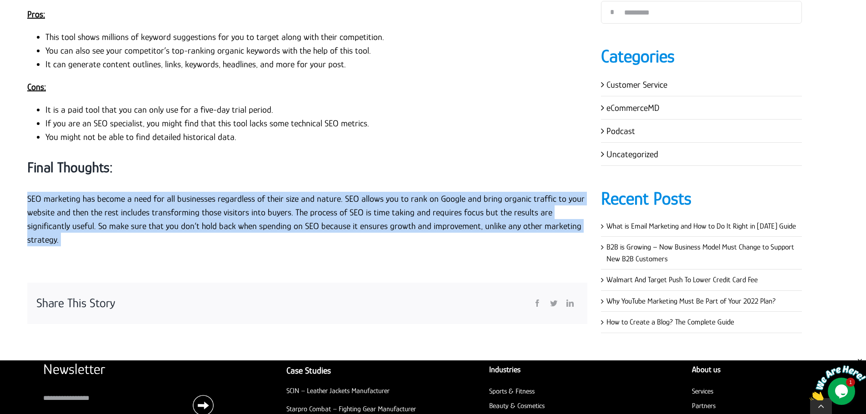
click at [156, 201] on p "SEO marketing has become a need for all businesses regardless of their size and…" at bounding box center [307, 219] width 560 height 55
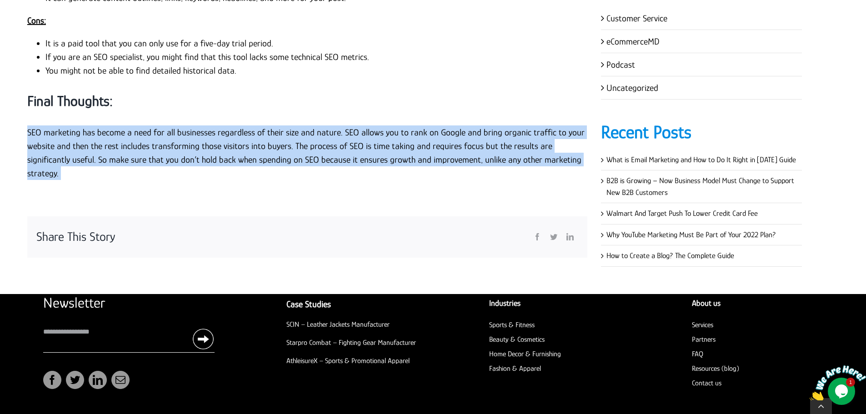
scroll to position [2642, 0]
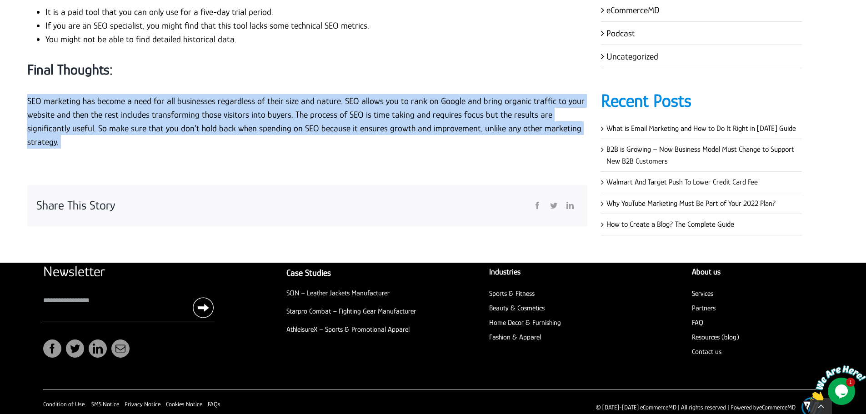
click at [464, 120] on p "SEO marketing has become a need for all businesses regardless of their size and…" at bounding box center [307, 121] width 560 height 55
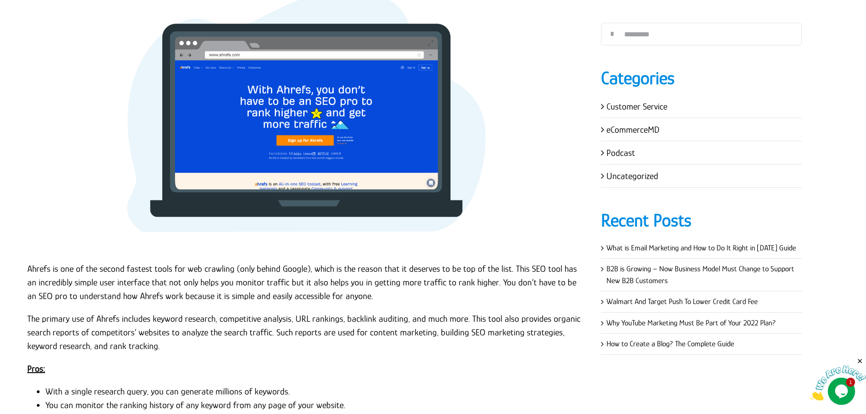
scroll to position [461, 0]
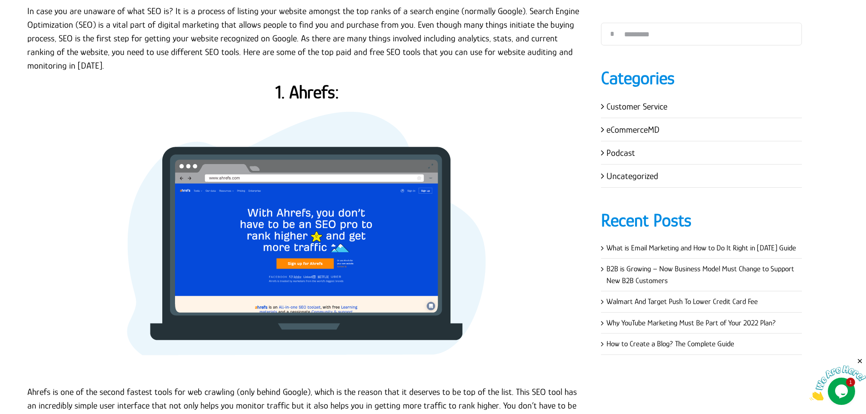
click at [504, 105] on p at bounding box center [307, 239] width 560 height 273
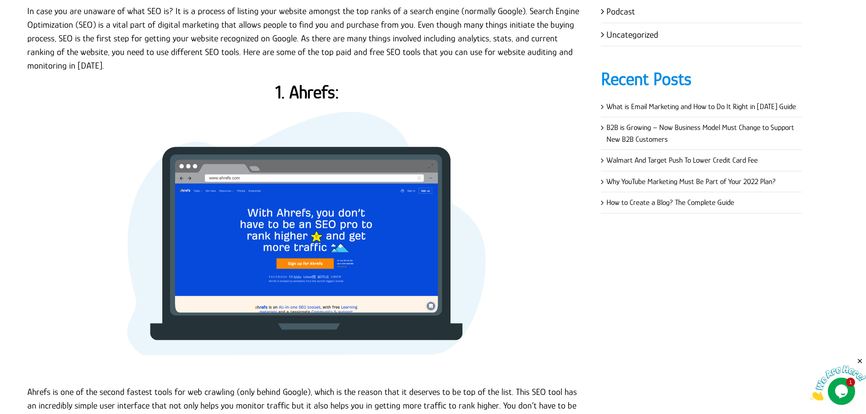
scroll to position [0, 0]
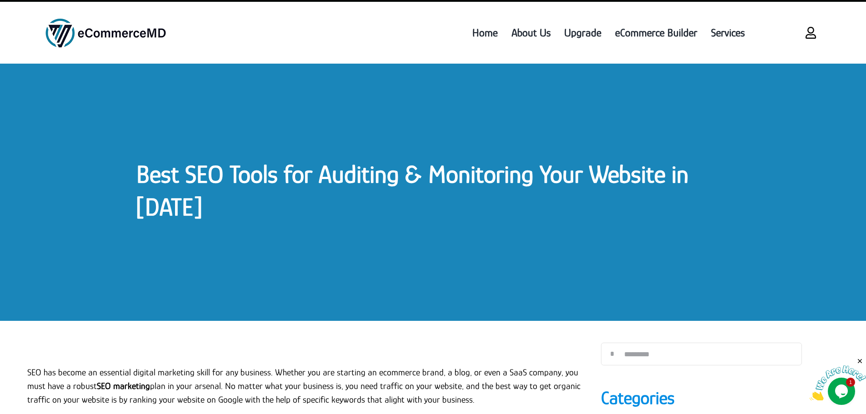
click at [300, 178] on link "Best SEO Tools for Auditing & Monitoring Your Website in 2022" at bounding box center [412, 190] width 552 height 61
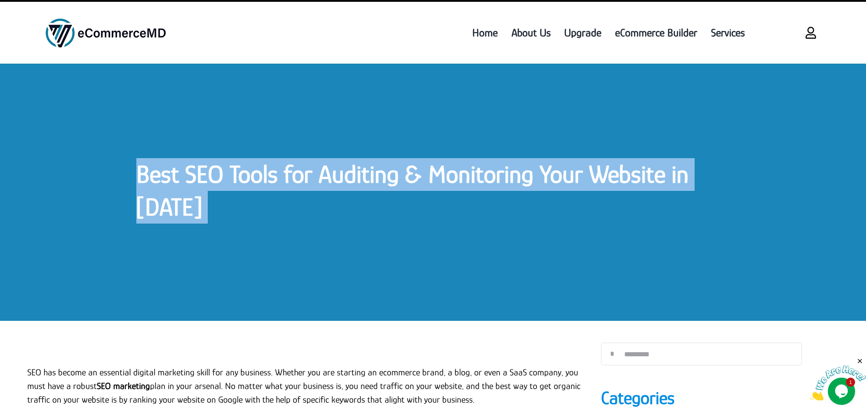
click at [300, 178] on link "Best SEO Tools for Auditing & Monitoring Your Website in 2022" at bounding box center [412, 190] width 552 height 61
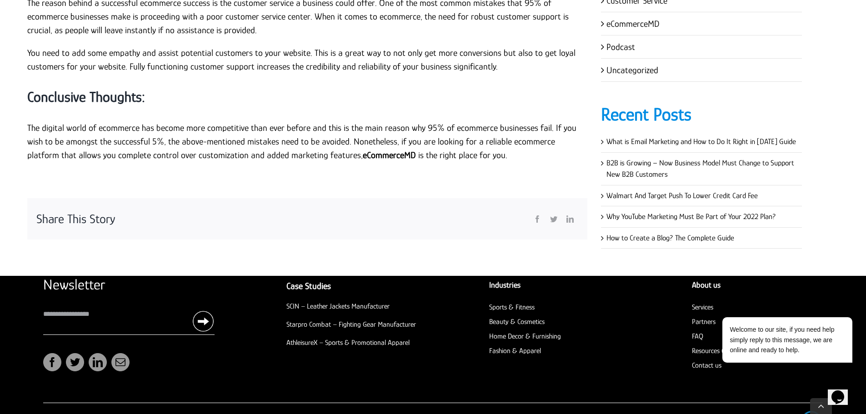
scroll to position [2540, 0]
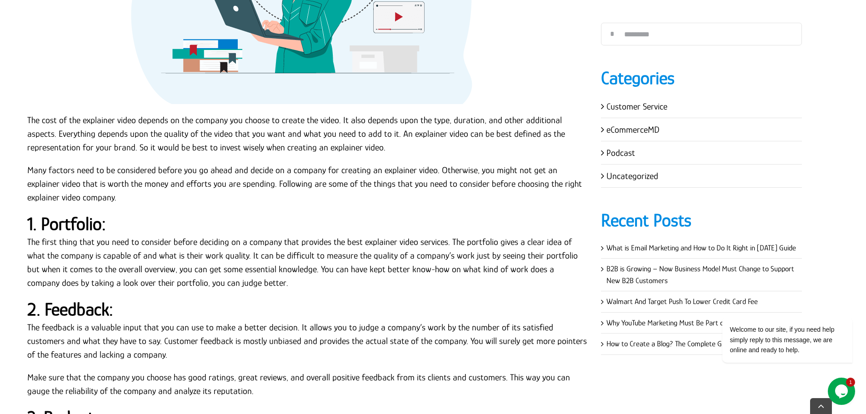
scroll to position [2181, 0]
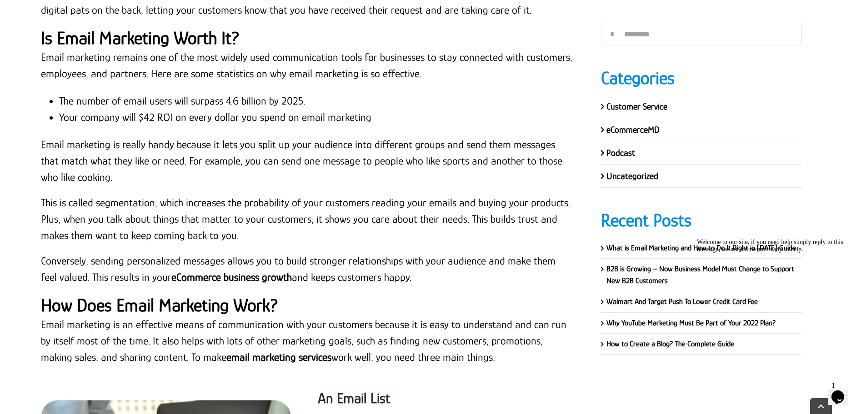
scroll to position [2953, 0]
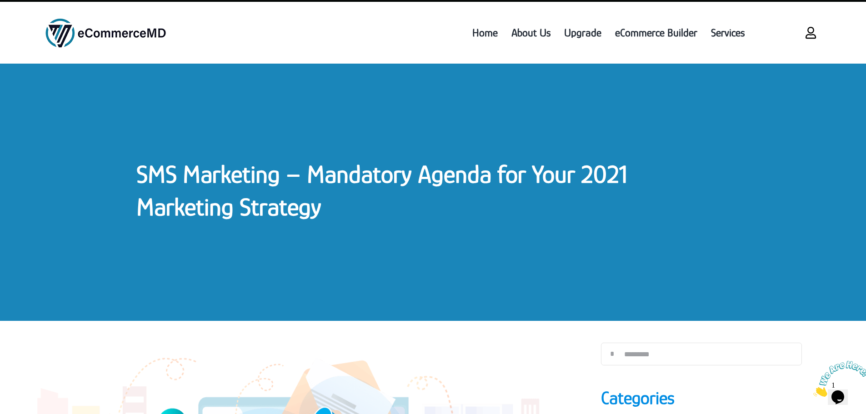
click at [233, 174] on link "SMS Marketing – Mandatory Agenda for Your 2021 Marketing Strategy" at bounding box center [381, 190] width 491 height 61
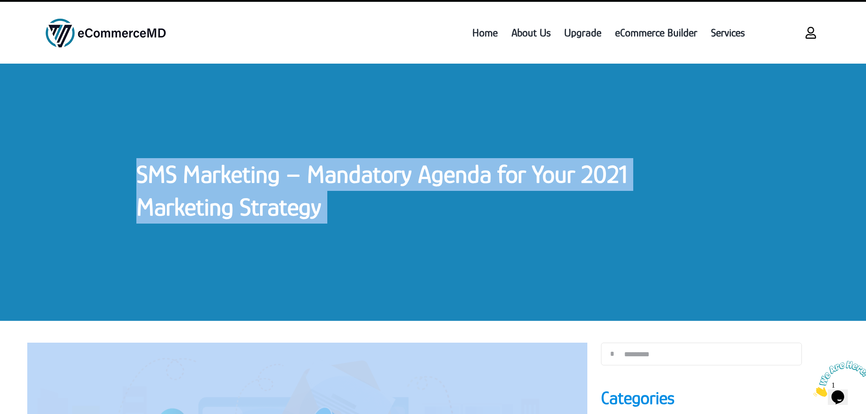
click at [233, 174] on link "SMS Marketing – Mandatory Agenda for Your 2021 Marketing Strategy" at bounding box center [381, 190] width 491 height 61
copy div "SMS Marketing – Mandatory Agenda for Your 2021 Marketing Strategy SMS Marketing…"
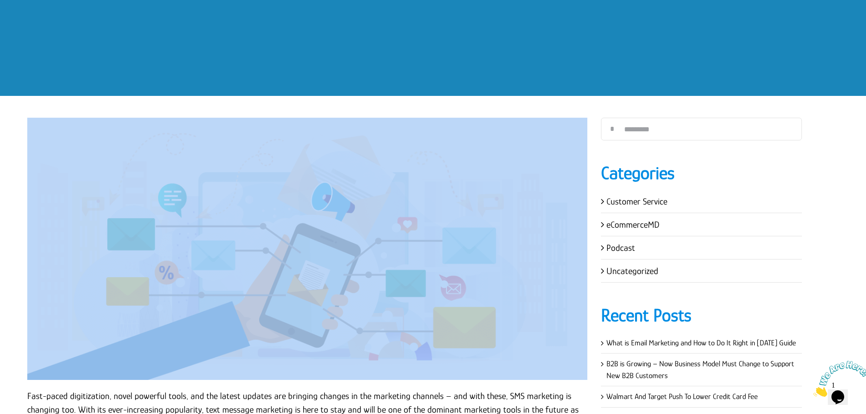
scroll to position [45, 0]
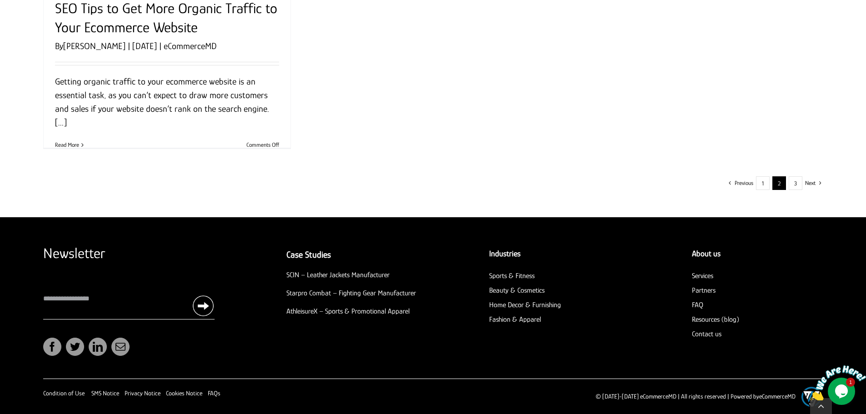
scroll to position [1164, 0]
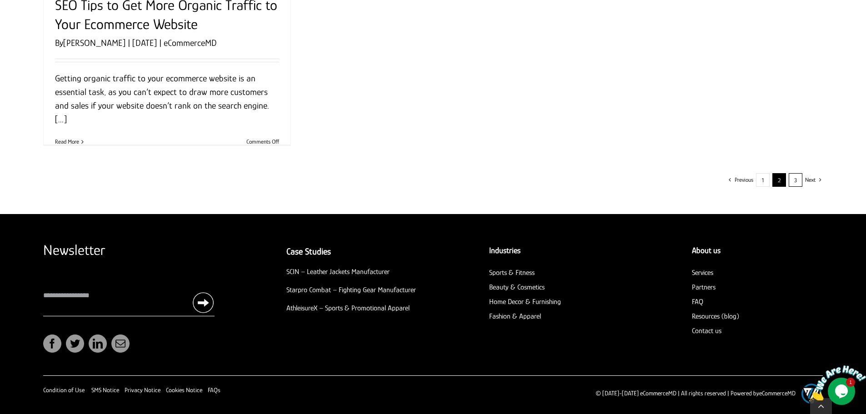
click at [796, 183] on link "3" at bounding box center [795, 180] width 14 height 14
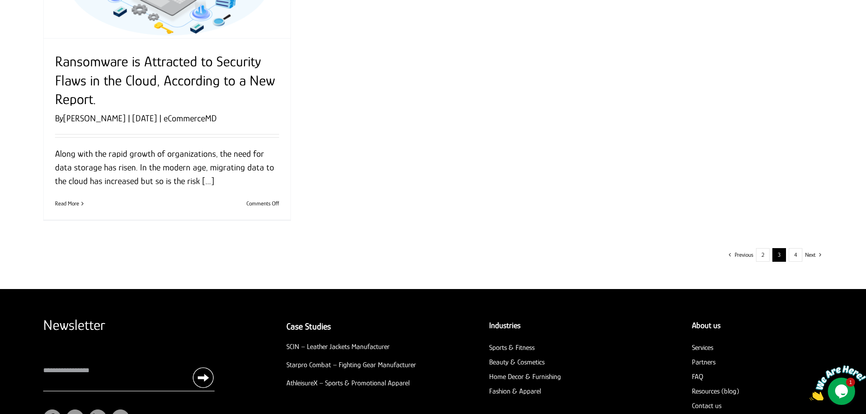
scroll to position [1215, 0]
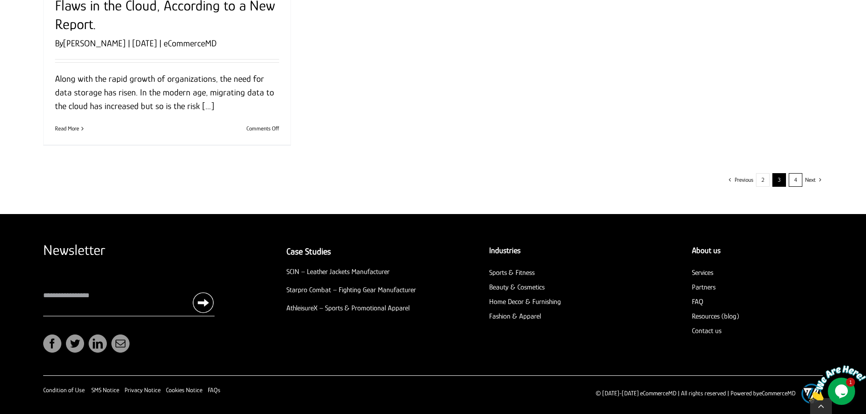
click at [793, 181] on link "4" at bounding box center [795, 180] width 14 height 14
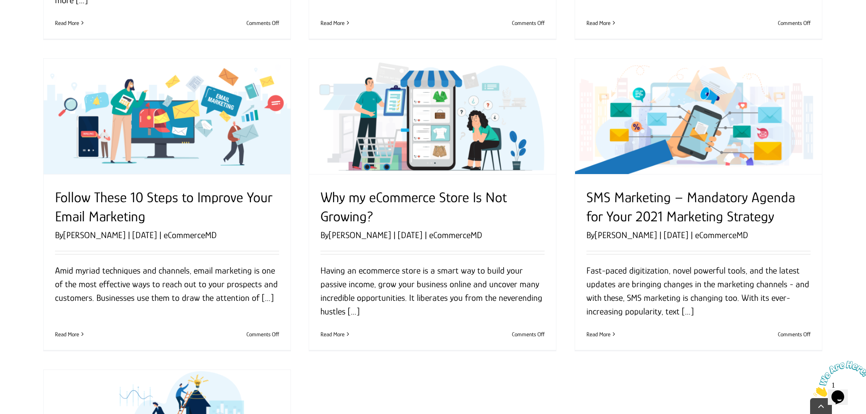
click at [622, 202] on link "SMS Marketing – Mandatory Agenda for Your 2021 Marketing Strategy" at bounding box center [690, 206] width 209 height 35
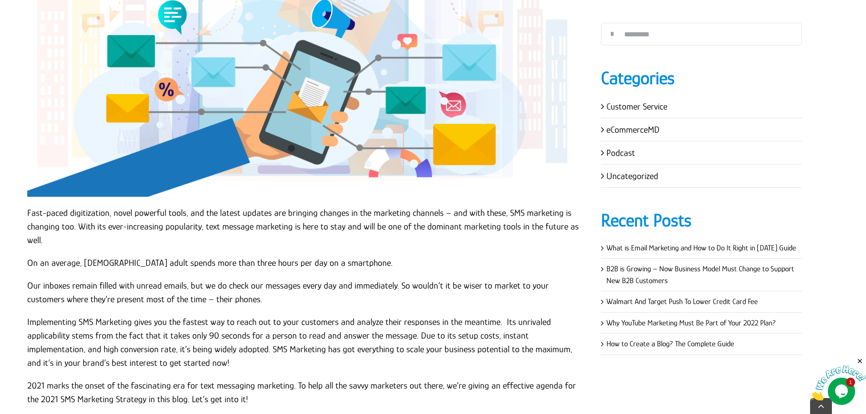
scroll to position [409, 0]
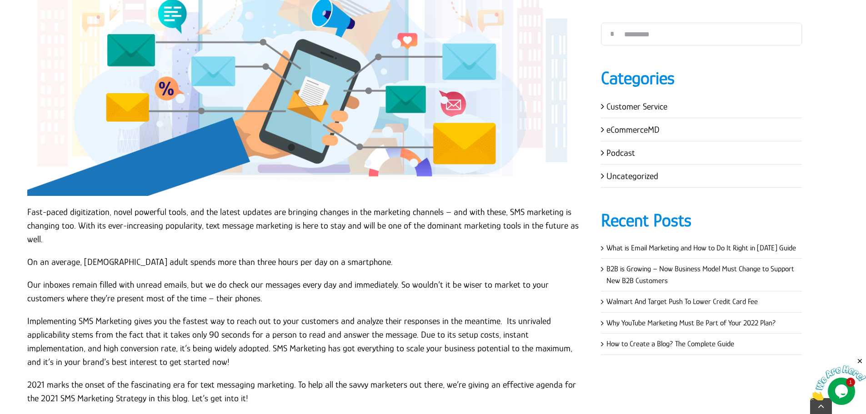
click at [85, 207] on p "Fast-paced digitization, novel powerful tools, and the latest updates are bring…" at bounding box center [307, 225] width 560 height 41
click at [28, 211] on p "Fast-paced digitization, novel powerful tools, and the latest updates are bring…" at bounding box center [307, 225] width 560 height 41
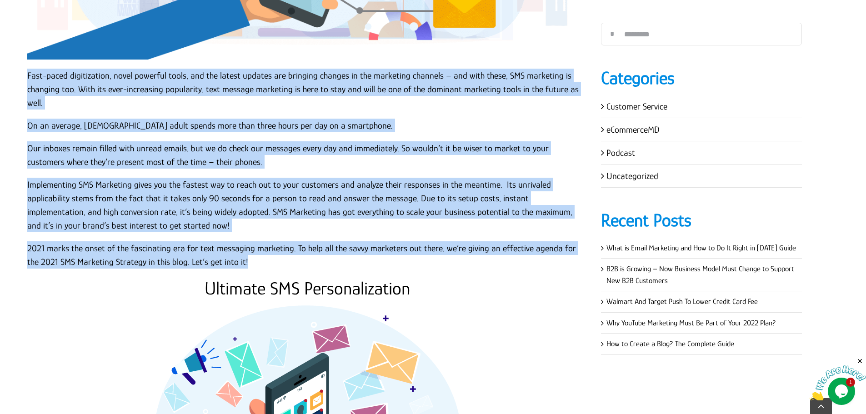
click at [245, 244] on p "2021 marks the onset of the fascinating era for text messaging marketing. To he…" at bounding box center [307, 254] width 560 height 27
copy div "Lore-ipsum dolorsitamet, conse adipisci elits, doe tem incidi utlabor etd magna…"
click at [246, 246] on p "2021 marks the onset of the fascinating era for text messaging marketing. To he…" at bounding box center [307, 254] width 560 height 27
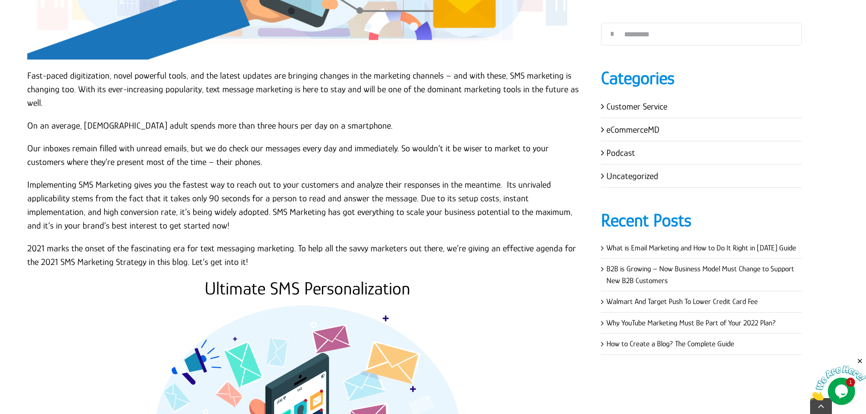
click at [204, 178] on p "Implementing SMS Marketing gives you the fastest way to reach out to your custo…" at bounding box center [307, 205] width 560 height 55
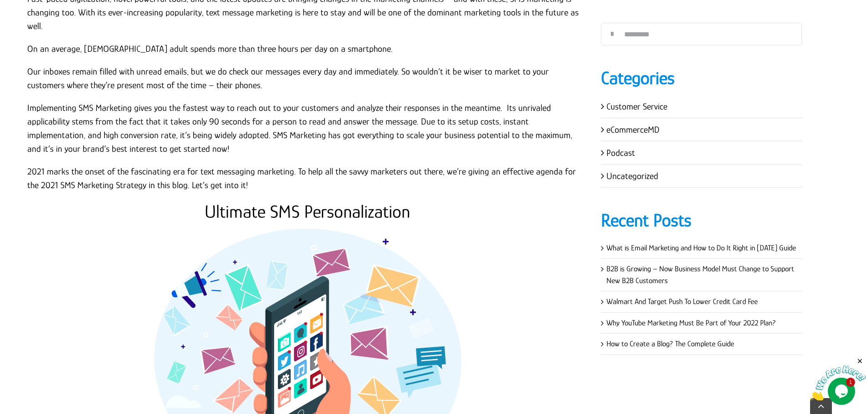
scroll to position [636, 0]
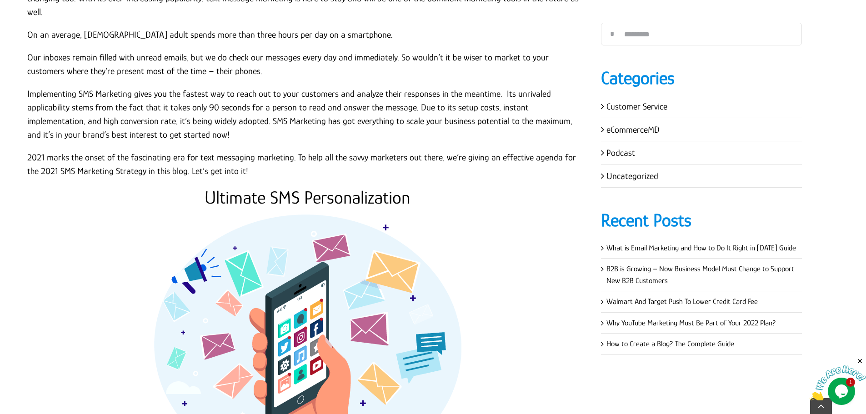
click at [285, 189] on h2 "Ultimate SMS Personalization" at bounding box center [307, 198] width 560 height 22
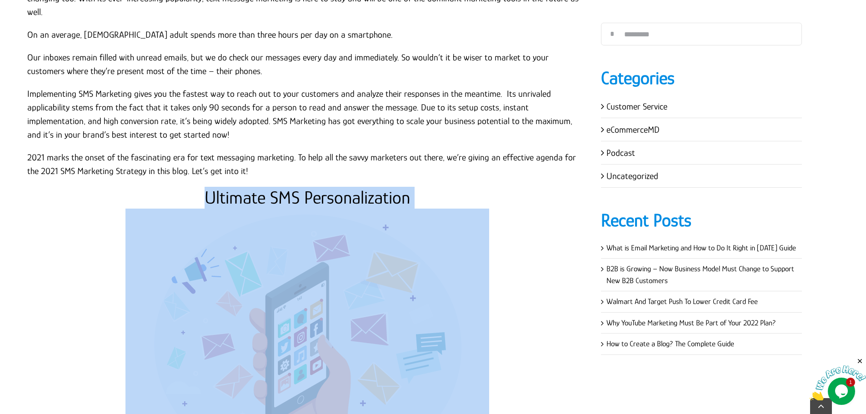
click at [285, 189] on h2 "Ultimate SMS Personalization" at bounding box center [307, 198] width 560 height 22
copy div "Ultimate SMS Personalization"
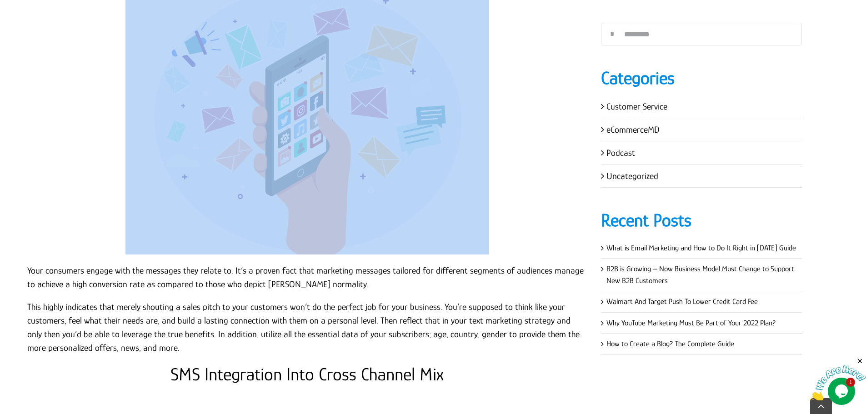
scroll to position [863, 0]
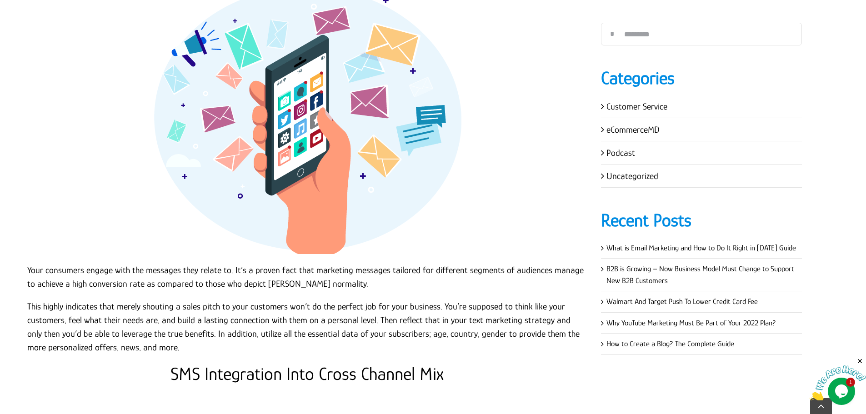
click at [29, 263] on p "Your consumers engage with the messages they relate to. It’s a proven fact that…" at bounding box center [307, 276] width 560 height 27
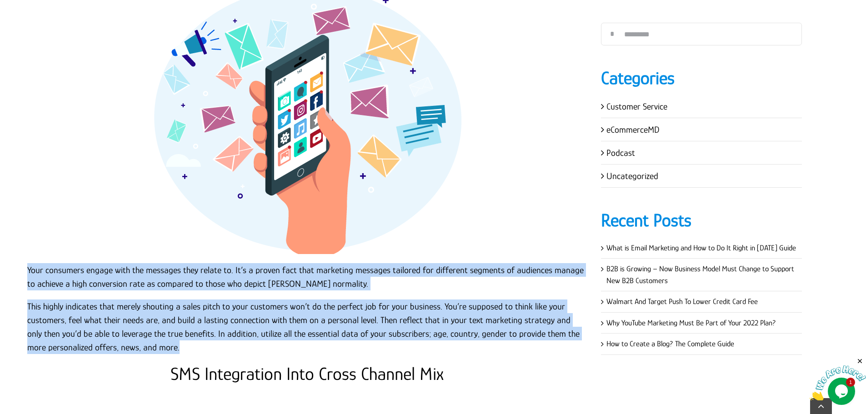
click at [177, 332] on p "This highly indicates that merely shouting a sales pitch to your customers won’…" at bounding box center [307, 326] width 560 height 55
copy div "Your consumers engage with the messages they relate to. It’s a proven fact that…"
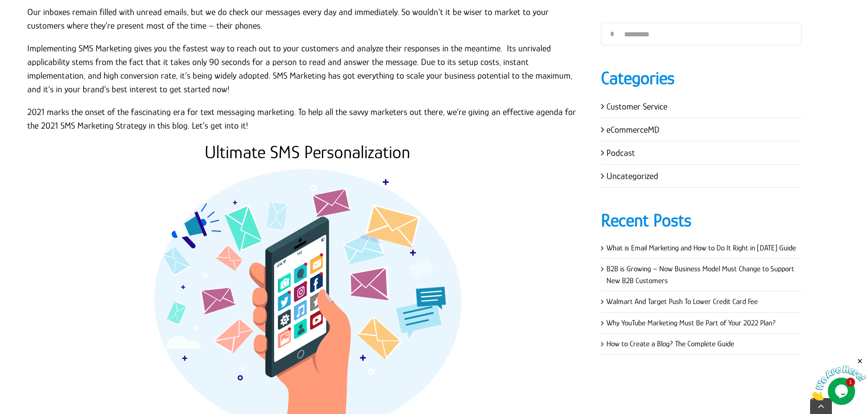
scroll to position [909, 0]
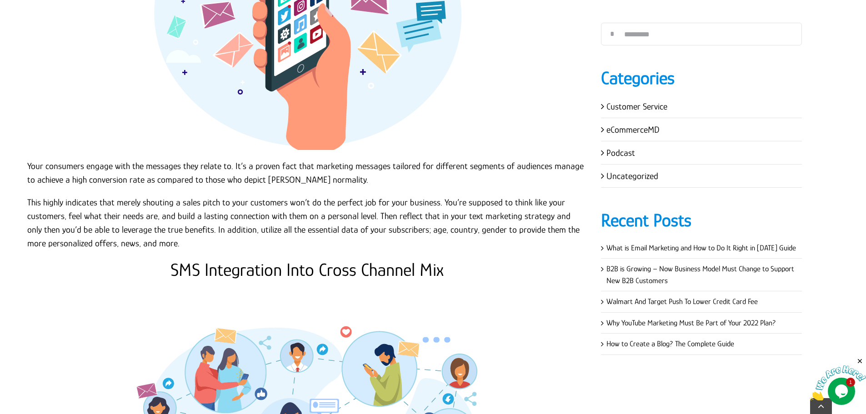
scroll to position [1181, 0]
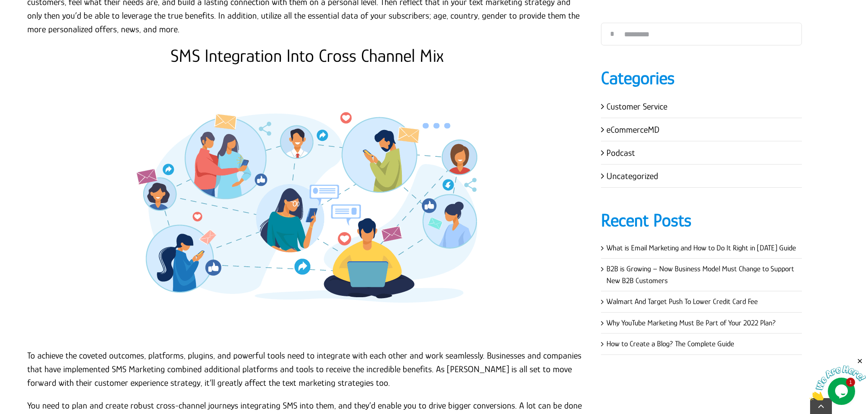
click at [274, 45] on h2 "SMS Integration Into Cross Channel Mix" at bounding box center [307, 56] width 560 height 22
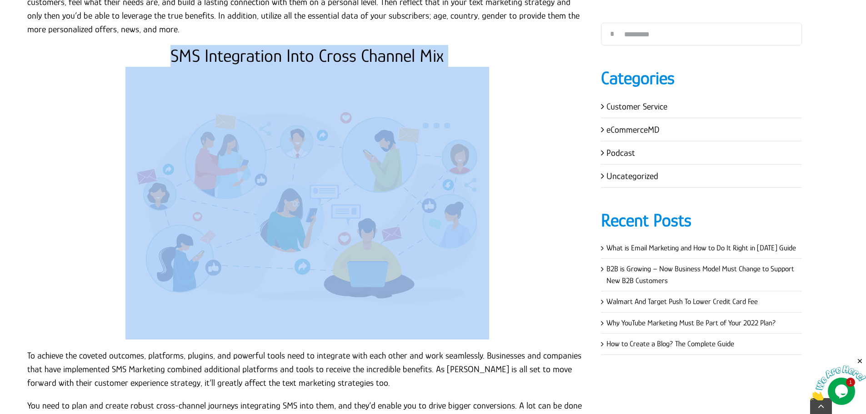
click at [274, 45] on h2 "SMS Integration Into Cross Channel Mix" at bounding box center [307, 56] width 560 height 22
copy div "SMS Integration Into Cross Channel Mix"
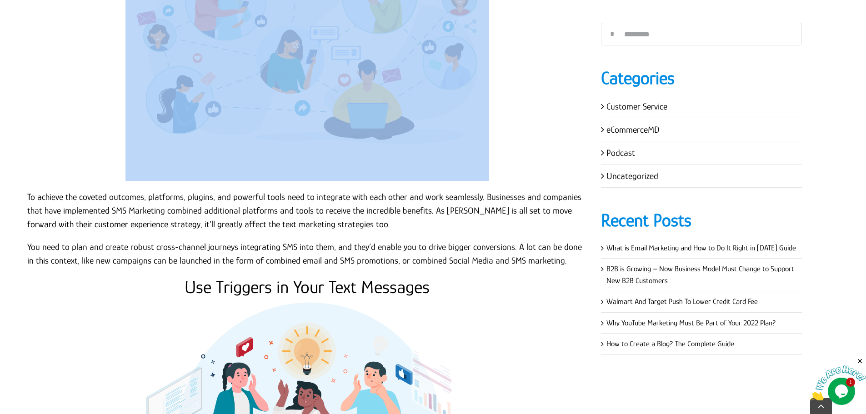
scroll to position [1363, 0]
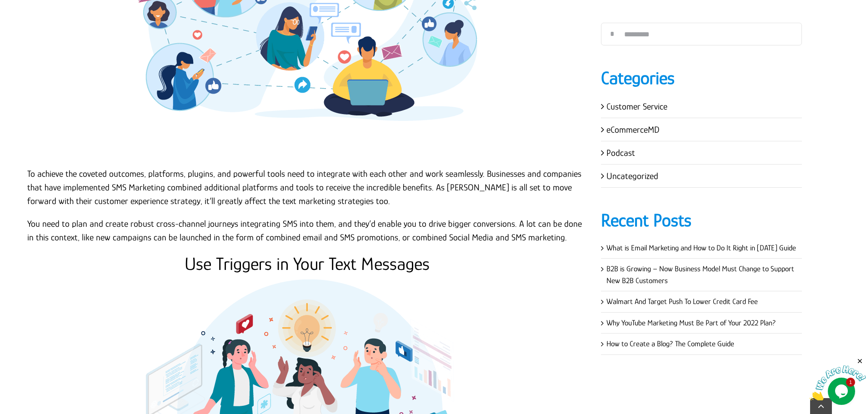
click at [64, 171] on p "To achieve the coveted outcomes, platforms, plugins, and powerful tools need to…" at bounding box center [307, 187] width 560 height 41
click at [27, 167] on p "To achieve the coveted outcomes, platforms, plugins, and powerful tools need to…" at bounding box center [307, 187] width 560 height 41
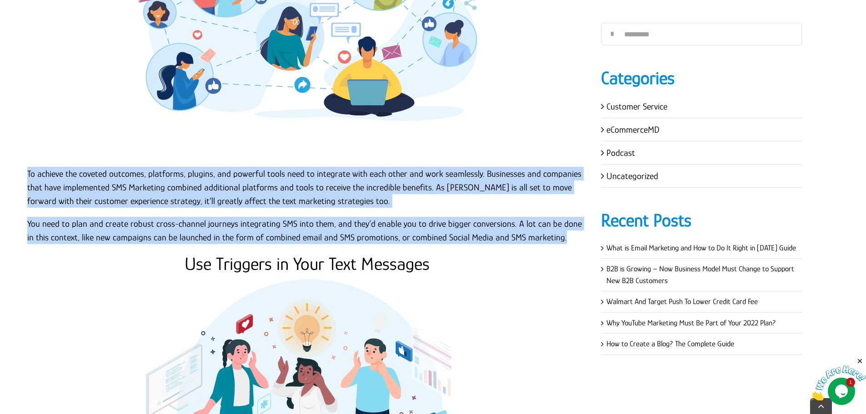
click at [557, 225] on p "You need to plan and create robust cross-channel journeys integrating SMS into …" at bounding box center [307, 230] width 560 height 27
copy div "To achieve the coveted outcomes, platforms, plugins, and powerful tools need to…"
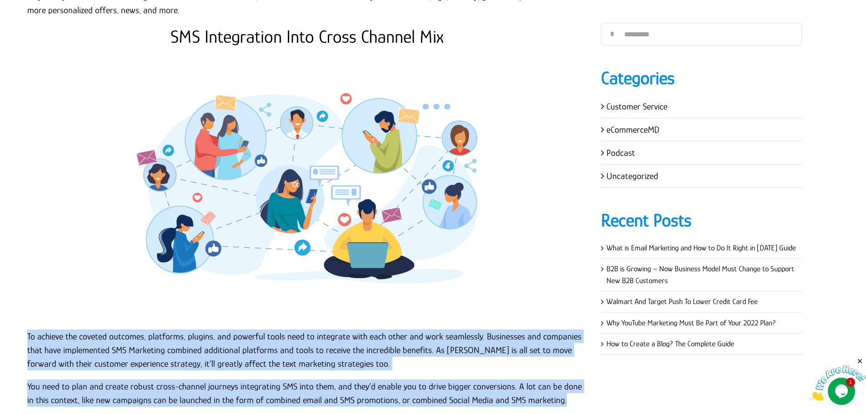
scroll to position [1181, 0]
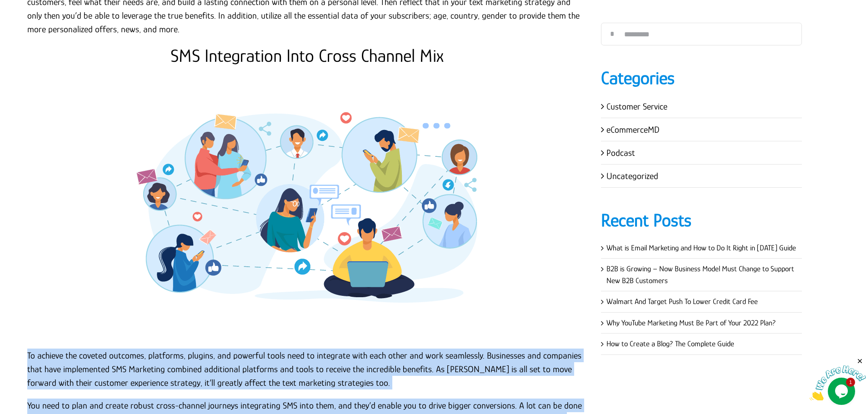
click at [412, 204] on img at bounding box center [306, 203] width 363 height 273
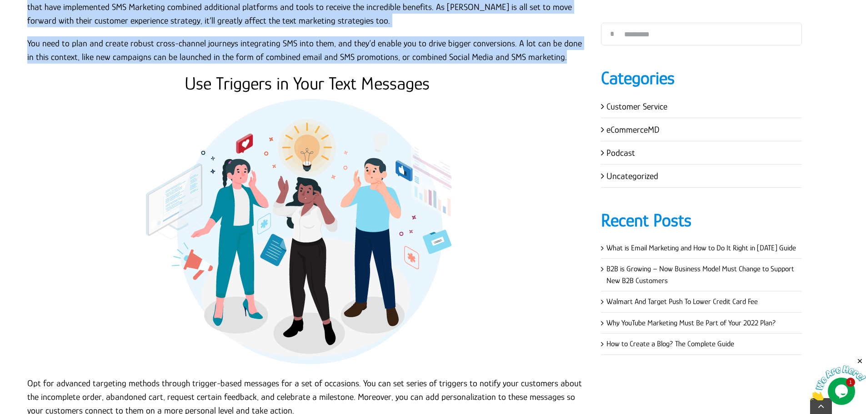
scroll to position [1545, 0]
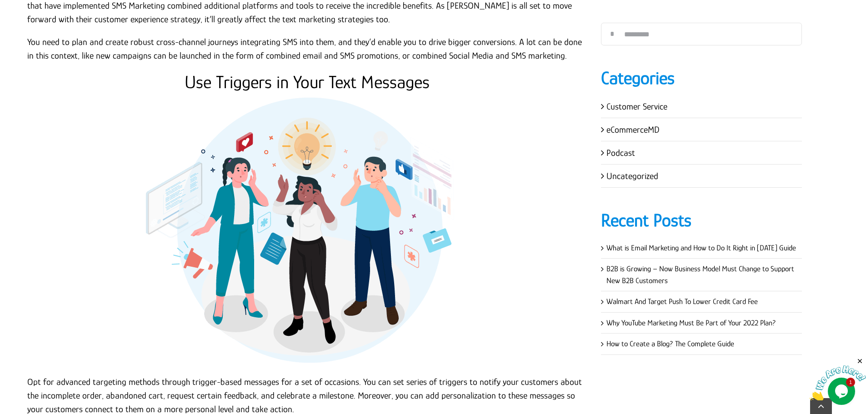
click at [301, 71] on h2 "Use Triggers in Your Text Messages" at bounding box center [307, 82] width 560 height 22
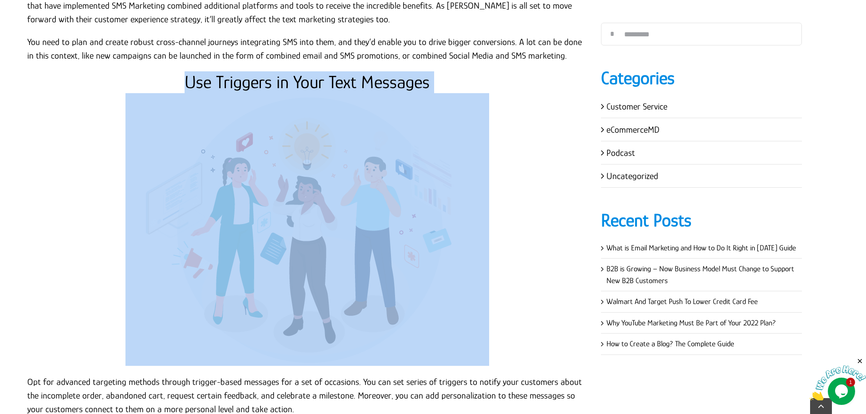
click at [301, 71] on h2 "Use Triggers in Your Text Messages" at bounding box center [307, 82] width 560 height 22
copy div "Use Triggers in Your Text Messages"
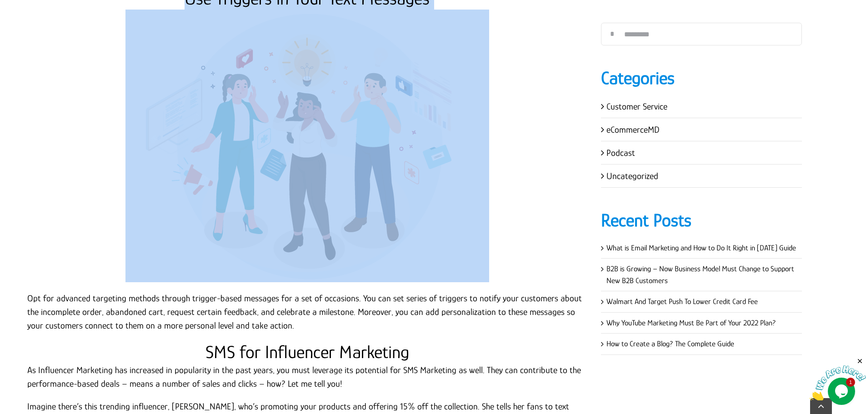
scroll to position [1727, 0]
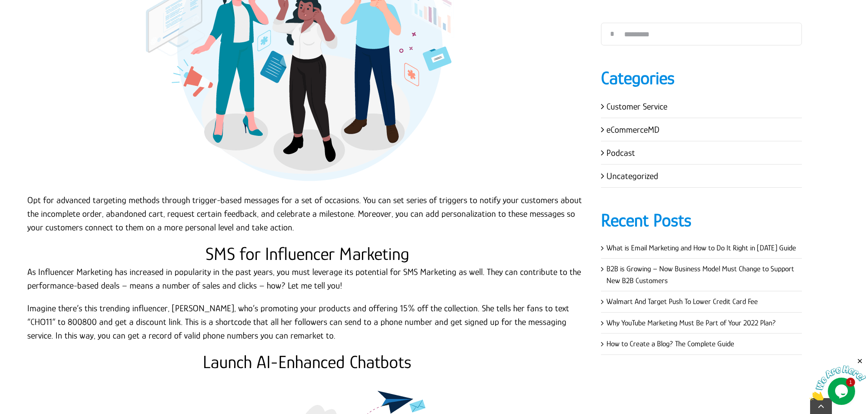
click at [72, 206] on p "Opt for advanced targeting methods through trigger-based messages for a set of …" at bounding box center [307, 213] width 560 height 41
click at [29, 193] on p "Opt for advanced targeting methods through trigger-based messages for a set of …" at bounding box center [307, 213] width 560 height 41
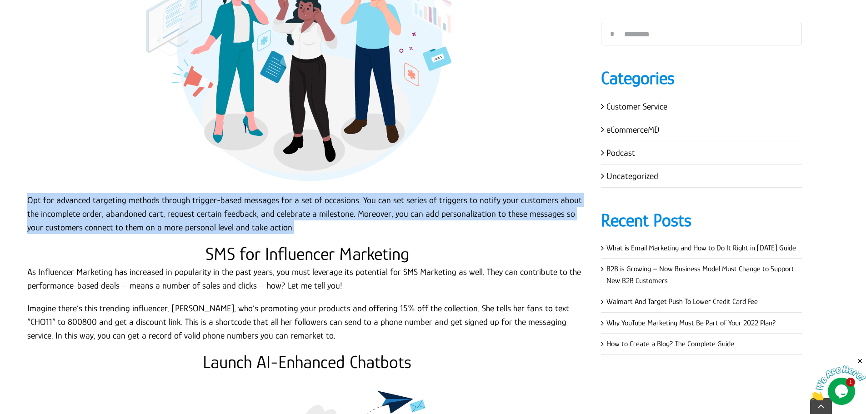
click at [286, 211] on p "Opt for advanced targeting methods through trigger-based messages for a set of …" at bounding box center [307, 213] width 560 height 41
copy p "Opt for advanced targeting methods through trigger-based messages for a set of …"
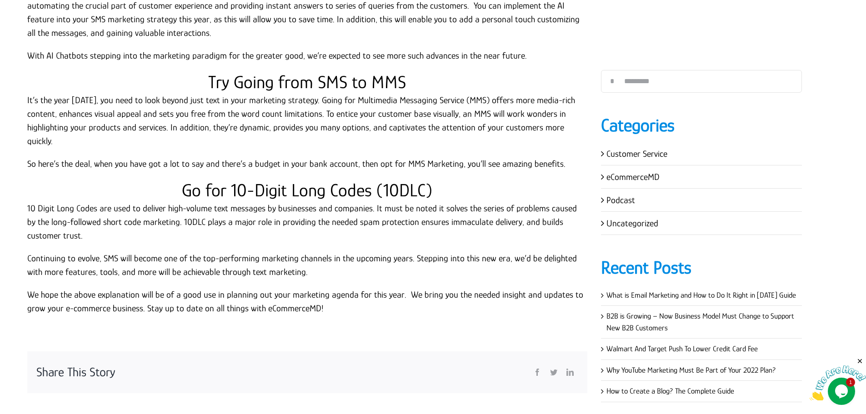
scroll to position [2317, 0]
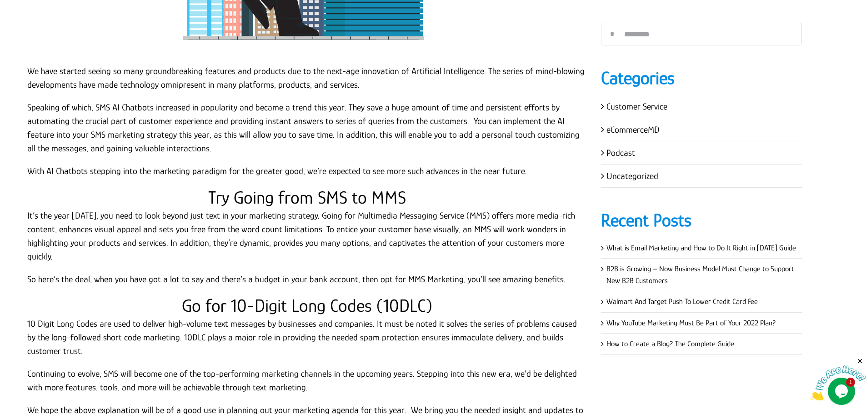
click at [280, 137] on p "Speaking of which, SMS AI Chatbots increased in popularity and became a trend t…" at bounding box center [307, 127] width 560 height 55
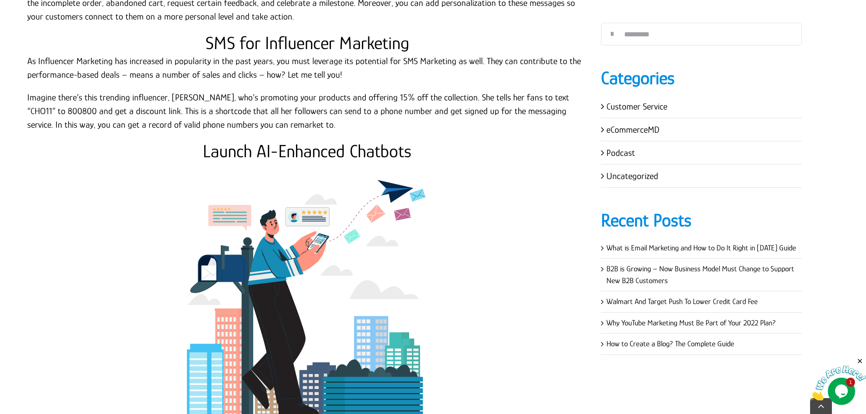
scroll to position [1954, 0]
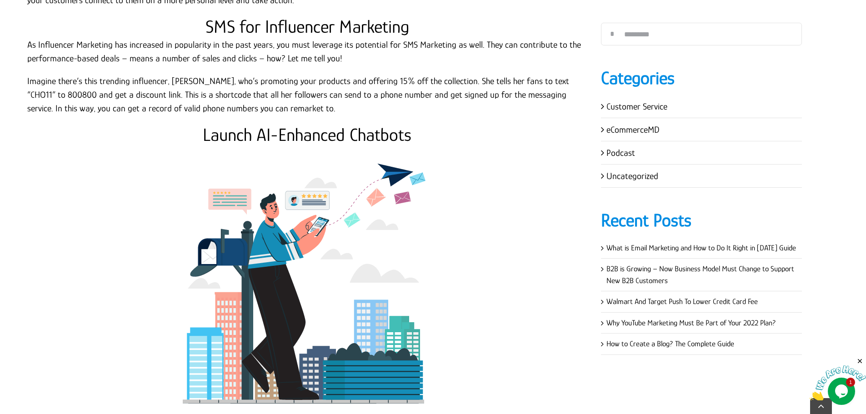
click at [193, 124] on h2 "Launch AI-Enhanced Chatbots" at bounding box center [307, 135] width 560 height 22
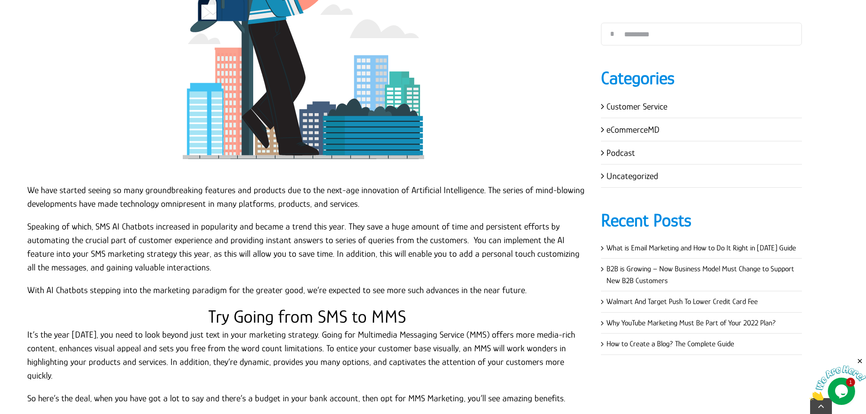
scroll to position [2317, 0]
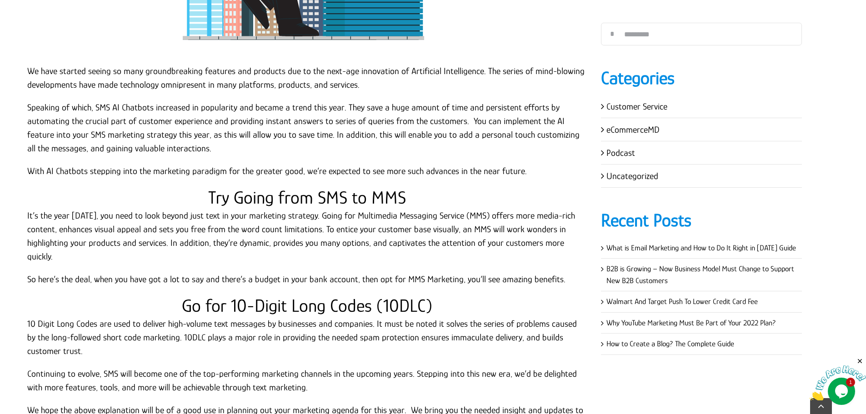
click at [121, 114] on p "Speaking of which, SMS AI Chatbots increased in popularity and became a trend t…" at bounding box center [307, 127] width 560 height 55
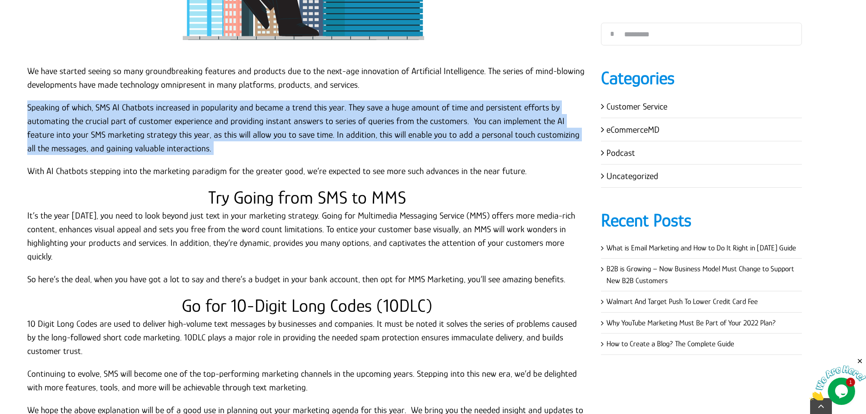
click at [121, 114] on p "Speaking of which, SMS AI Chatbots increased in popularity and became a trend t…" at bounding box center [307, 127] width 560 height 55
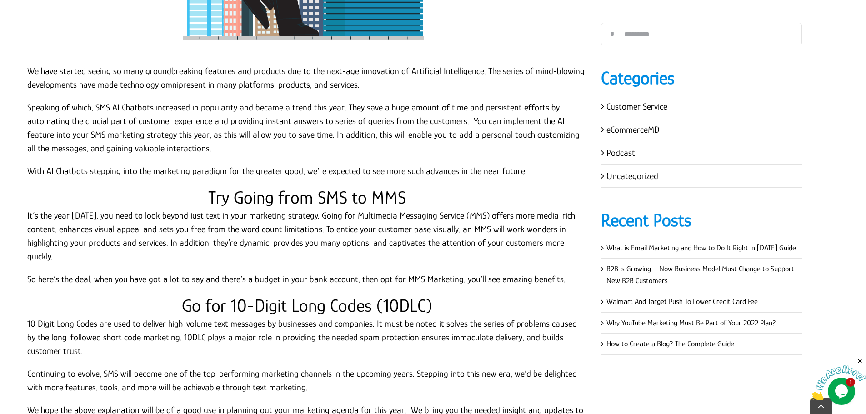
click at [108, 164] on p "With AI Chatbots stepping into the marketing paradigm for the greater good, we’…" at bounding box center [307, 171] width 560 height 14
click at [107, 164] on p "With AI Chatbots stepping into the marketing paradigm for the greater good, we’…" at bounding box center [307, 171] width 560 height 14
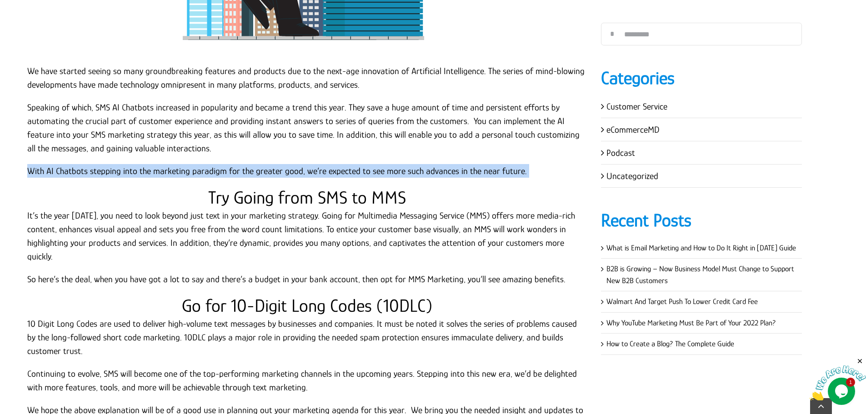
click at [106, 164] on p "With AI Chatbots stepping into the marketing paradigm for the greater good, we’…" at bounding box center [307, 171] width 560 height 14
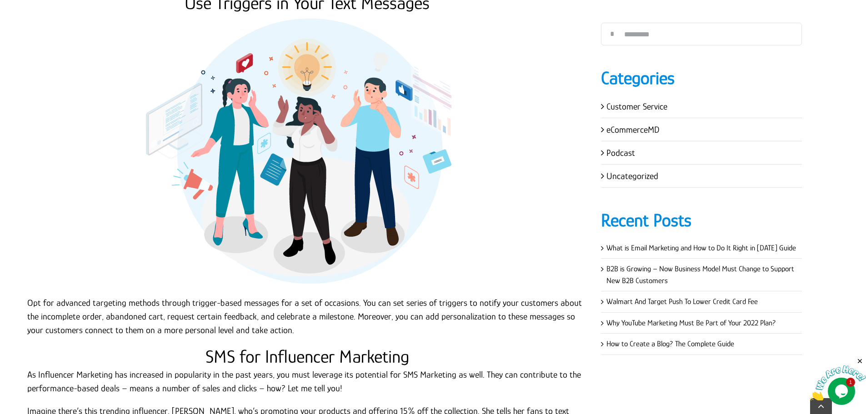
scroll to position [1636, 0]
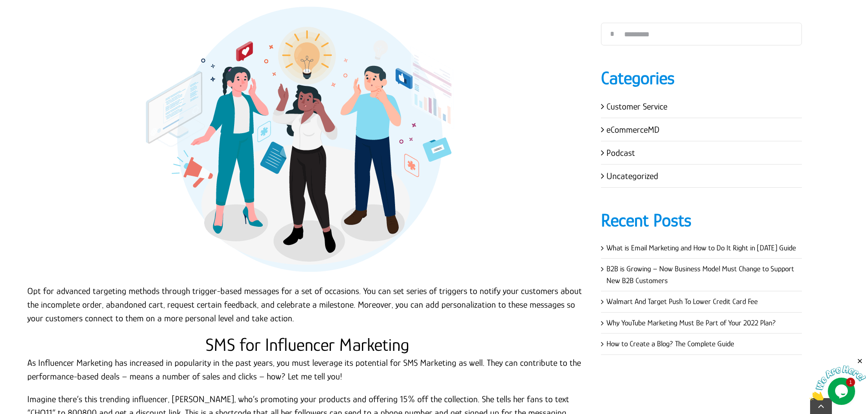
click at [229, 301] on p "Opt for advanced targeting methods through trigger-based messages for a set of …" at bounding box center [307, 304] width 560 height 41
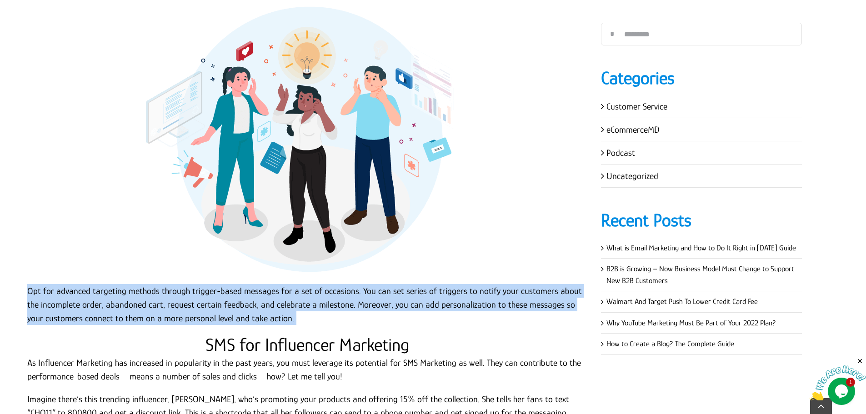
click at [229, 299] on p "Opt for advanced targeting methods through trigger-based messages for a set of …" at bounding box center [307, 304] width 560 height 41
copy div "Opt for advanced targeting methods through trigger-based messages for a set of …"
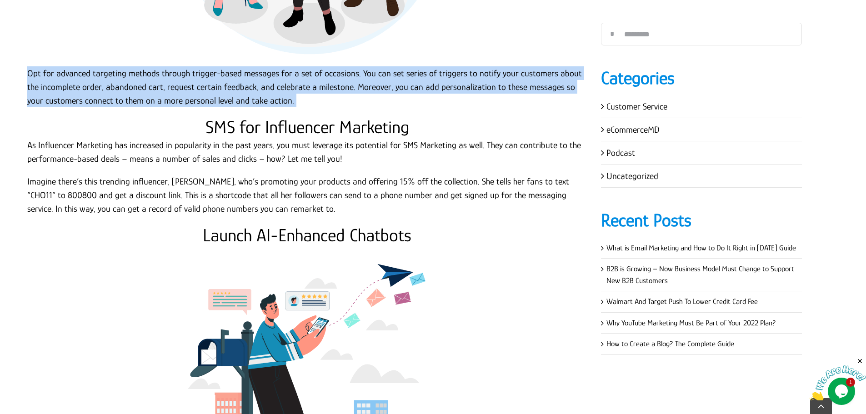
scroll to position [1863, 0]
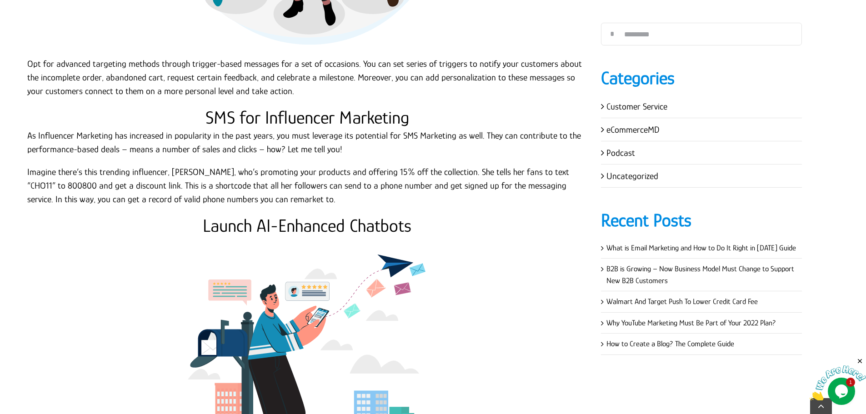
click at [359, 107] on h2 "SMS for Influencer Marketing" at bounding box center [307, 118] width 560 height 22
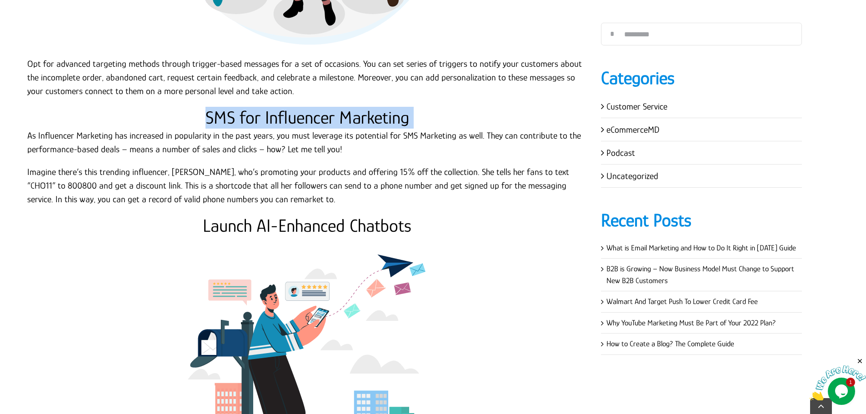
click at [359, 107] on h2 "SMS for Influencer Marketing" at bounding box center [307, 118] width 560 height 22
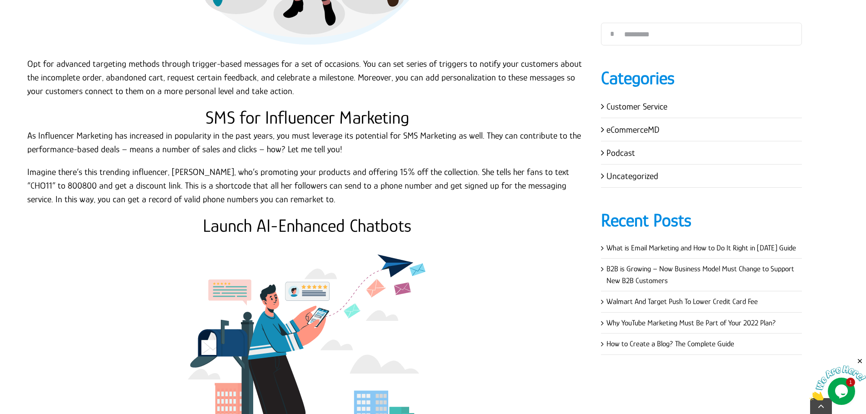
click at [132, 137] on p "As Influencer Marketing has increased in popularity in the past years, you must…" at bounding box center [307, 142] width 560 height 27
click at [28, 129] on p "As Influencer Marketing has increased in popularity in the past years, you must…" at bounding box center [307, 142] width 560 height 27
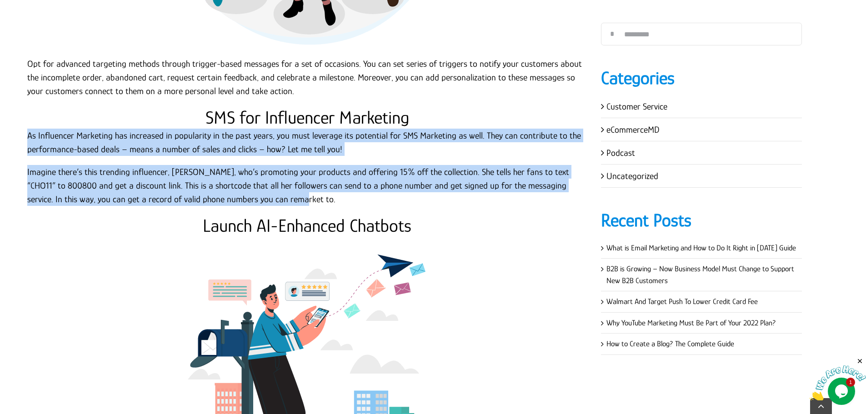
click at [238, 188] on p "Imagine there’s this trending influencer, [PERSON_NAME], who’s promoting your p…" at bounding box center [307, 185] width 560 height 41
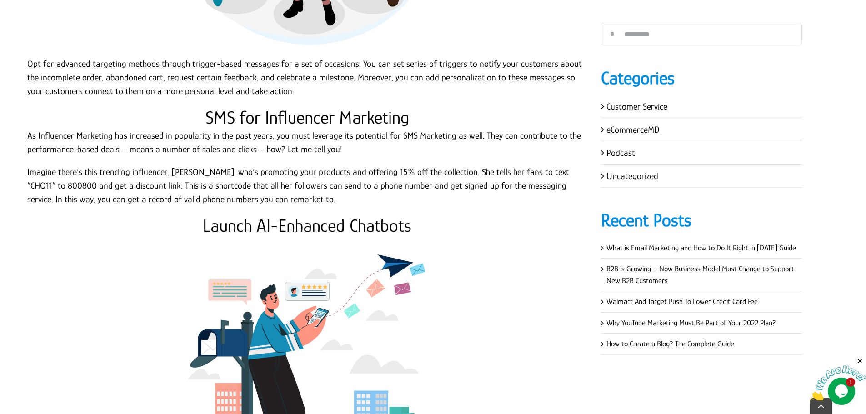
click at [293, 218] on h2 "Launch AI-Enhanced Chatbots" at bounding box center [307, 226] width 560 height 22
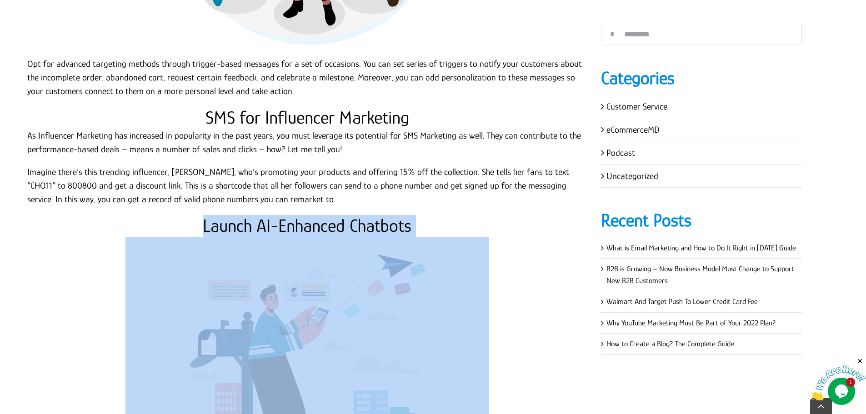
click at [293, 218] on h2 "Launch AI-Enhanced Chatbots" at bounding box center [307, 226] width 560 height 22
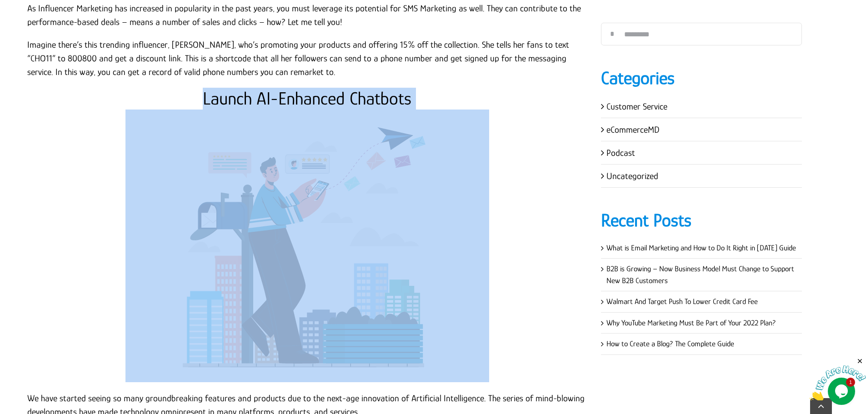
scroll to position [1999, 0]
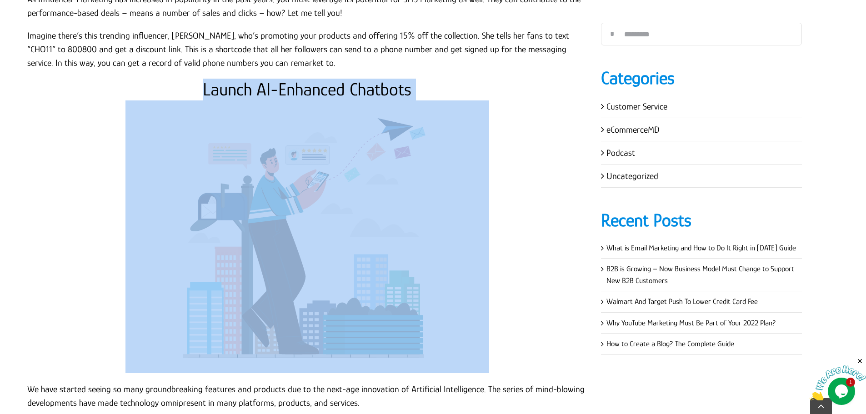
click at [331, 79] on h2 "Launch AI-Enhanced Chatbots" at bounding box center [307, 90] width 560 height 22
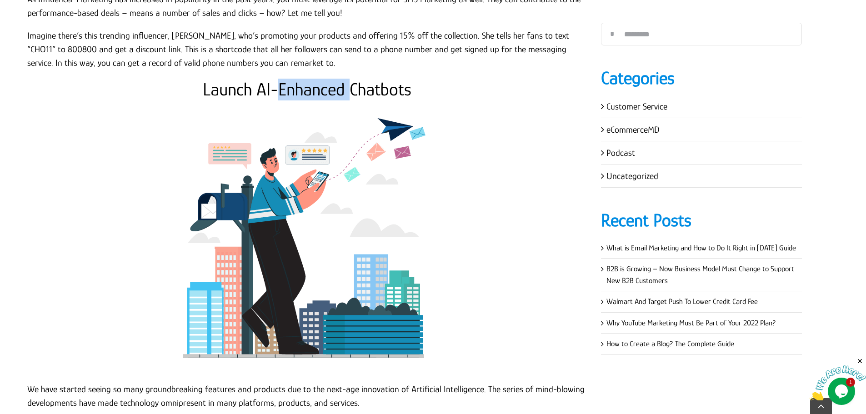
click at [331, 79] on h2 "Launch AI-Enhanced Chatbots" at bounding box center [307, 90] width 560 height 22
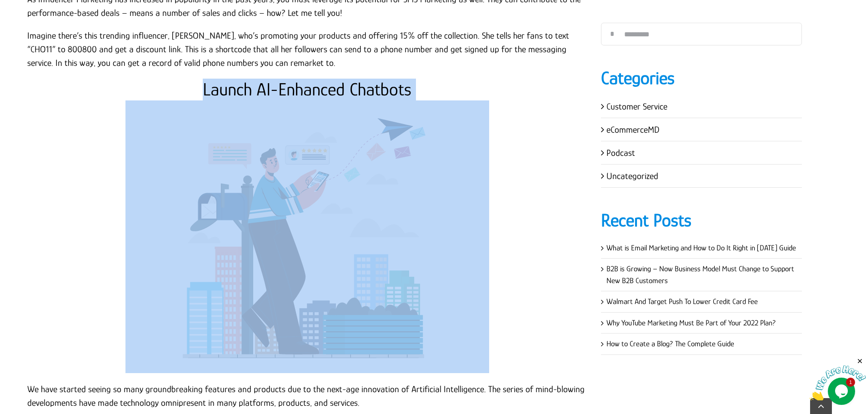
click at [331, 79] on h2 "Launch AI-Enhanced Chatbots" at bounding box center [307, 90] width 560 height 22
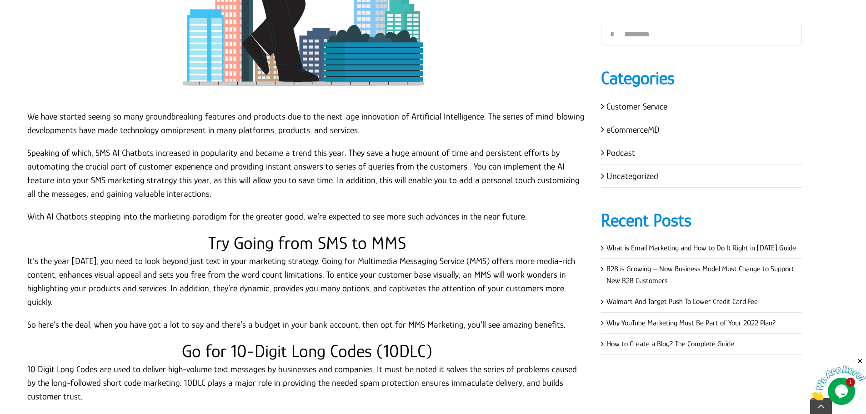
click at [41, 120] on p "We have started seeing so many groundbreaking features and products due to the …" at bounding box center [307, 123] width 560 height 27
click at [27, 110] on p "We have started seeing so many groundbreaking features and products due to the …" at bounding box center [307, 123] width 560 height 27
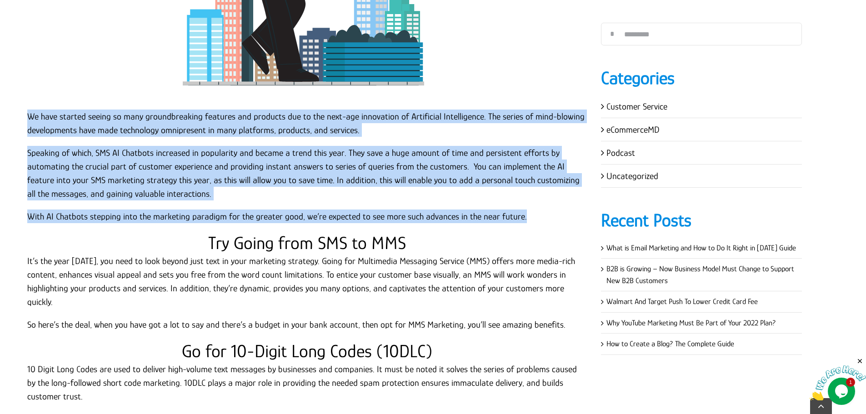
click at [532, 209] on p "With AI Chatbots stepping into the marketing paradigm for the greater good, we’…" at bounding box center [307, 216] width 560 height 14
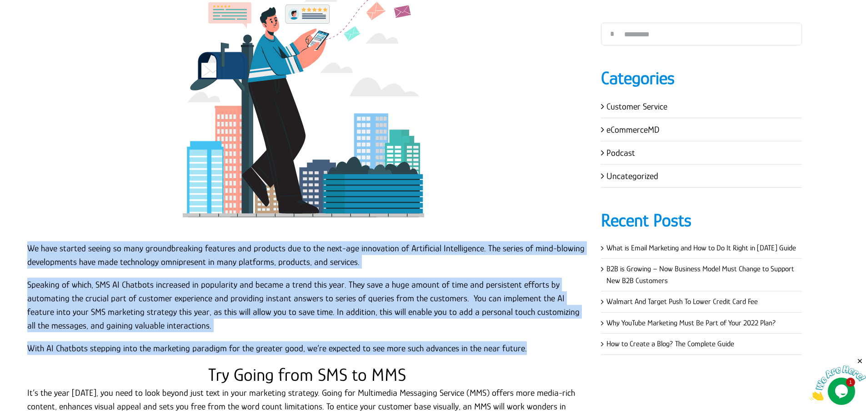
scroll to position [2135, 0]
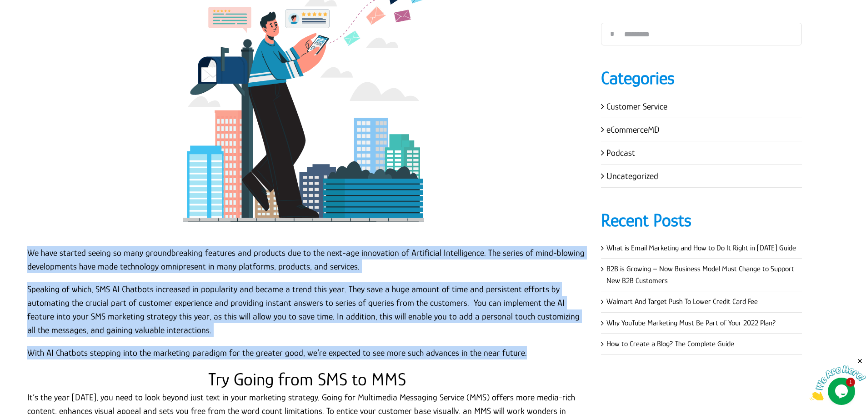
click at [442, 85] on img at bounding box center [306, 100] width 363 height 273
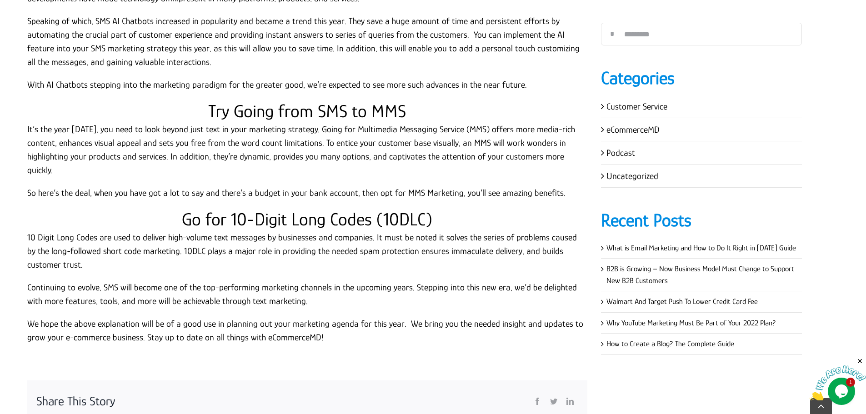
scroll to position [2404, 0]
click at [287, 100] on h2 "Try Going from SMS to MMS" at bounding box center [307, 111] width 560 height 22
click at [288, 100] on h2 "Try Going from SMS to MMS" at bounding box center [307, 111] width 560 height 22
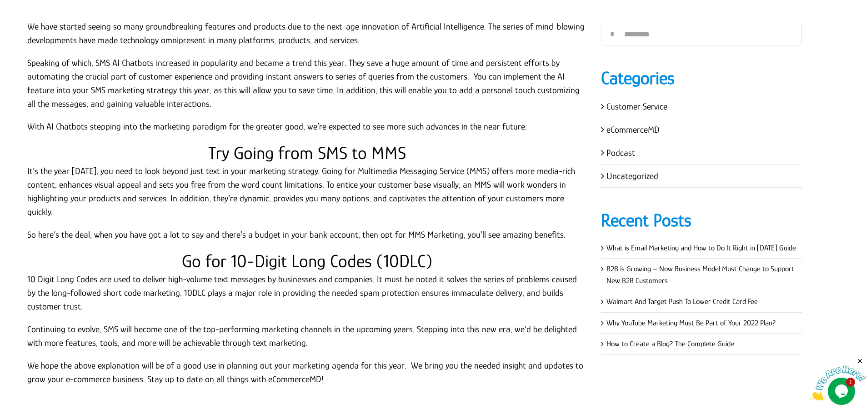
scroll to position [2359, 0]
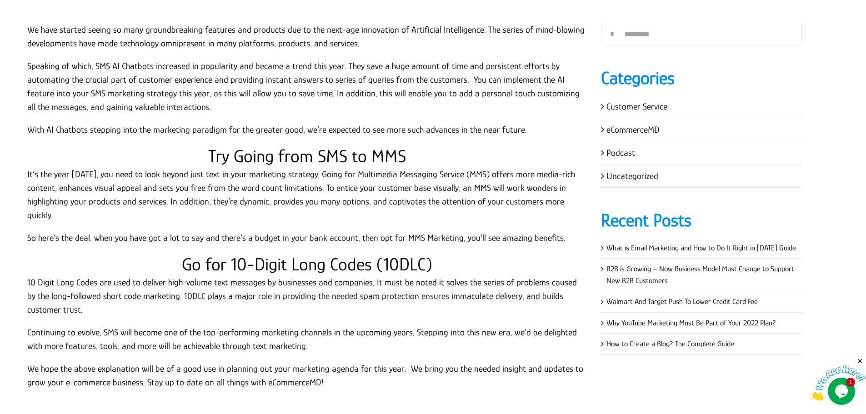
click at [340, 152] on h2 "Try Going from SMS to MMS" at bounding box center [307, 156] width 560 height 22
click at [340, 151] on h2 "Try Going from SMS to MMS" at bounding box center [307, 156] width 560 height 22
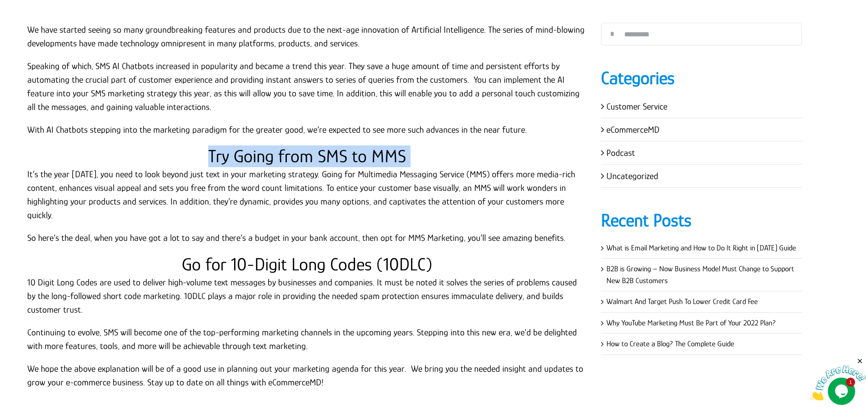
click at [340, 151] on h2 "Try Going from SMS to MMS" at bounding box center [307, 156] width 560 height 22
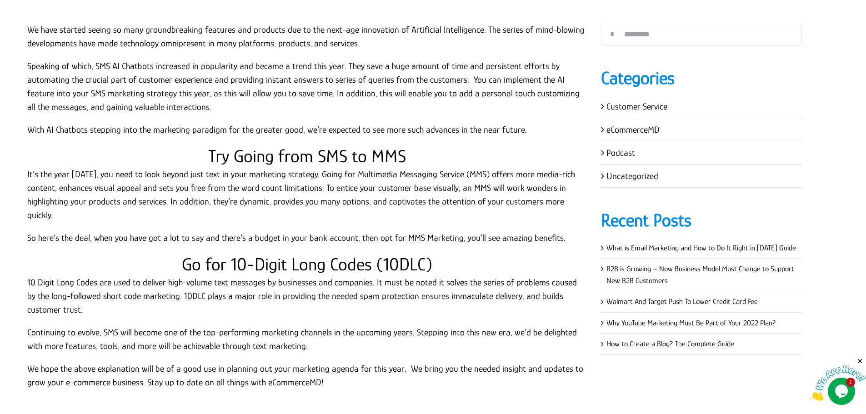
click at [28, 167] on p "It’s the year [DATE], you need to look beyond just text in your marketing strat…" at bounding box center [307, 194] width 560 height 55
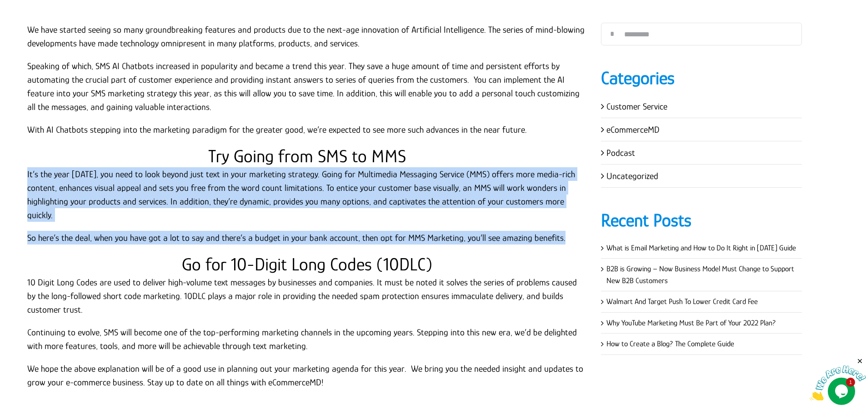
click at [562, 231] on p "So here’s the deal, when you have got a lot to say and there’s a budget in your…" at bounding box center [307, 238] width 560 height 14
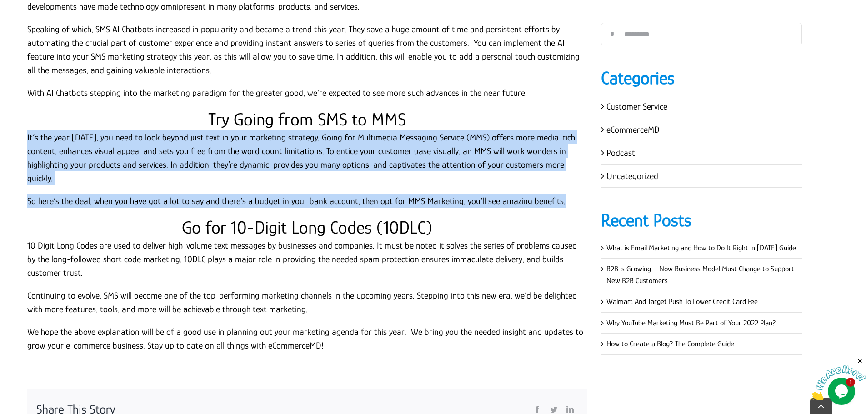
scroll to position [2449, 0]
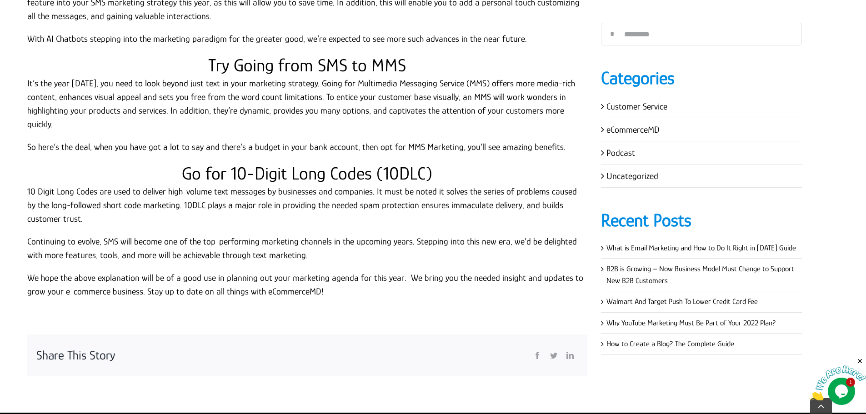
click at [298, 163] on h2 "Go for 10-Digit Long Codes (10DLC)" at bounding box center [307, 174] width 560 height 22
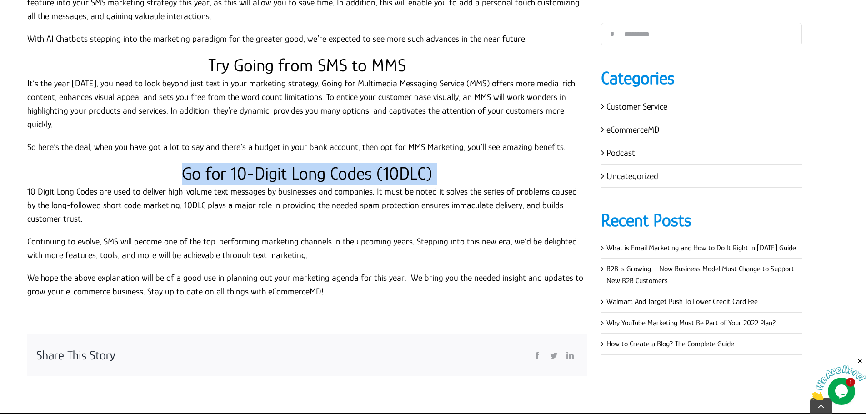
click at [298, 163] on h2 "Go for 10-Digit Long Codes (10DLC)" at bounding box center [307, 174] width 560 height 22
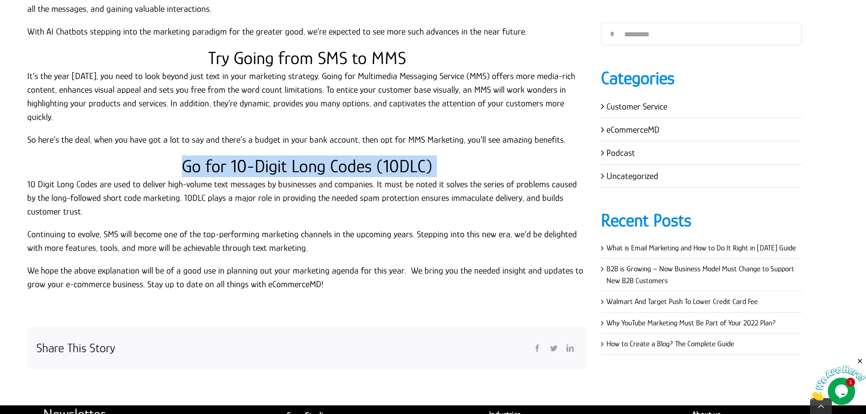
scroll to position [2540, 0]
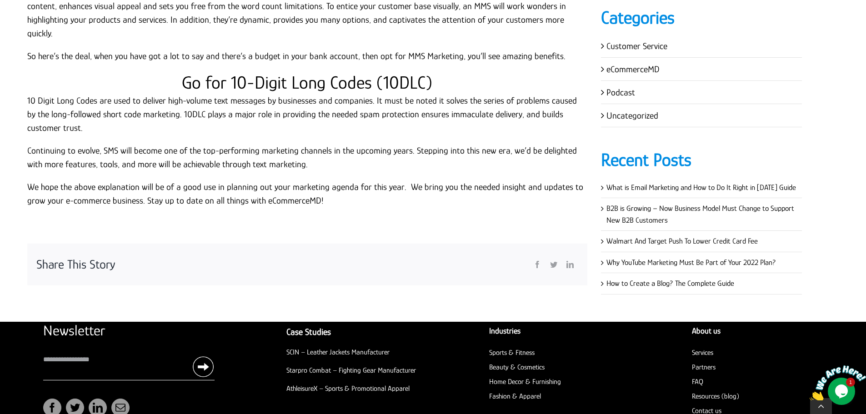
click at [49, 104] on p "10 Digit Long Codes are used to deliver high-volume text messages by businesses…" at bounding box center [307, 114] width 560 height 41
click at [28, 94] on p "10 Digit Long Codes are used to deliver high-volume text messages by businesses…" at bounding box center [307, 114] width 560 height 41
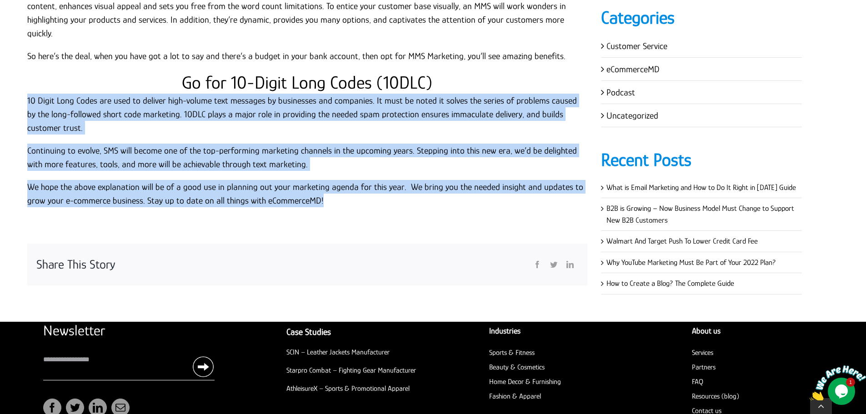
click at [338, 180] on p "We hope the above explanation will be of a good use in planning out your market…" at bounding box center [307, 193] width 560 height 27
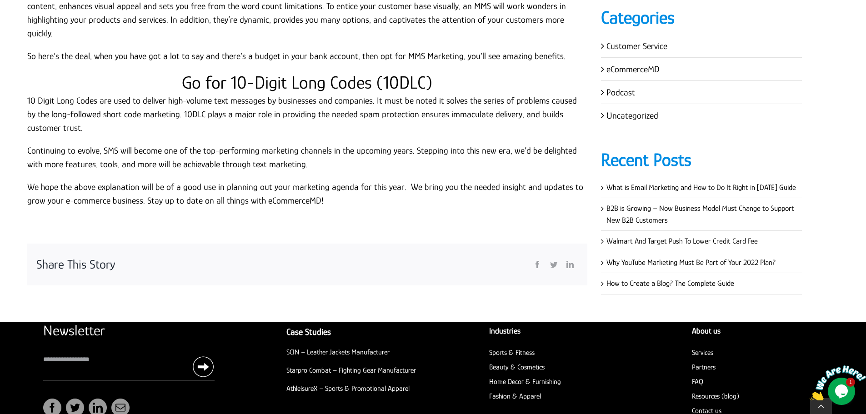
drag, startPoint x: 423, startPoint y: 245, endPoint x: 424, endPoint y: 262, distance: 16.9
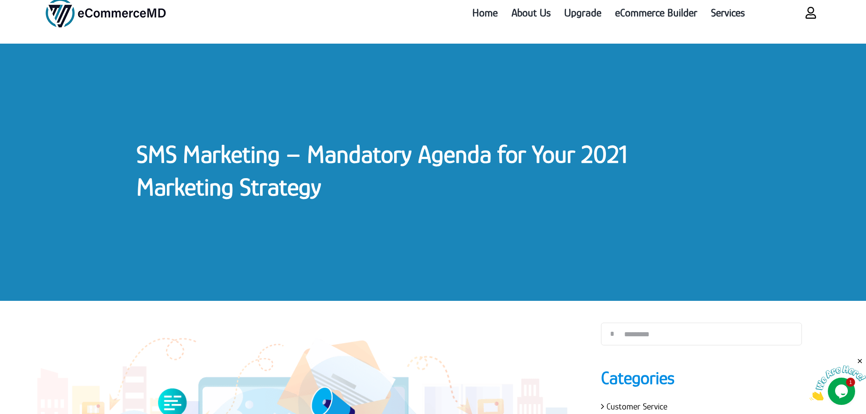
scroll to position [0, 0]
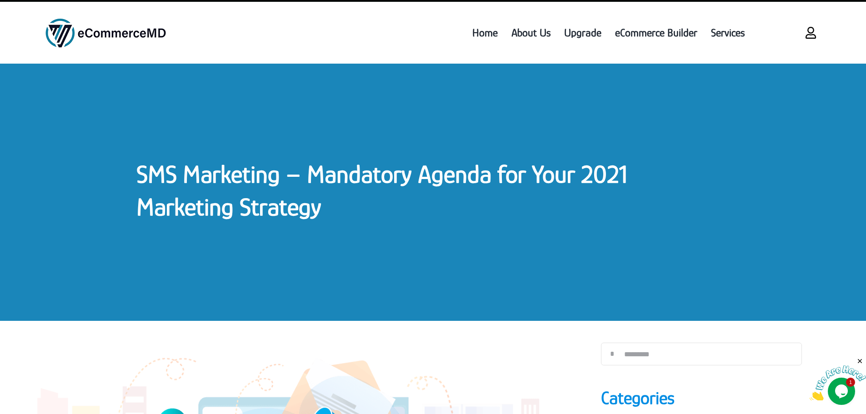
click at [264, 156] on div "SMS Marketing – Mandatory Agenda for Your 2021 Marketing Strategy" at bounding box center [433, 192] width 866 height 257
click at [269, 170] on link "SMS Marketing – Mandatory Agenda for Your 2021 Marketing Strategy" at bounding box center [381, 190] width 491 height 61
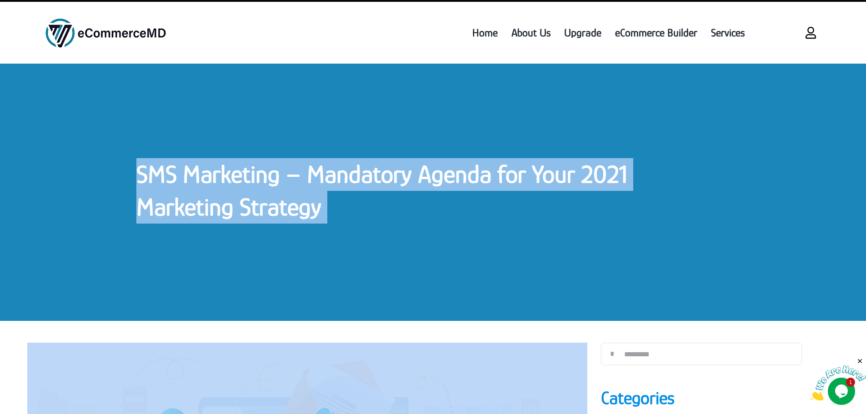
click at [269, 170] on link "SMS Marketing – Mandatory Agenda for Your 2021 Marketing Strategy" at bounding box center [381, 190] width 491 height 61
click at [288, 189] on h1 "SMS Marketing – Mandatory Agenda for Your 2021 Marketing Strategy" at bounding box center [432, 190] width 593 height 65
